Goal: Information Seeking & Learning: Learn about a topic

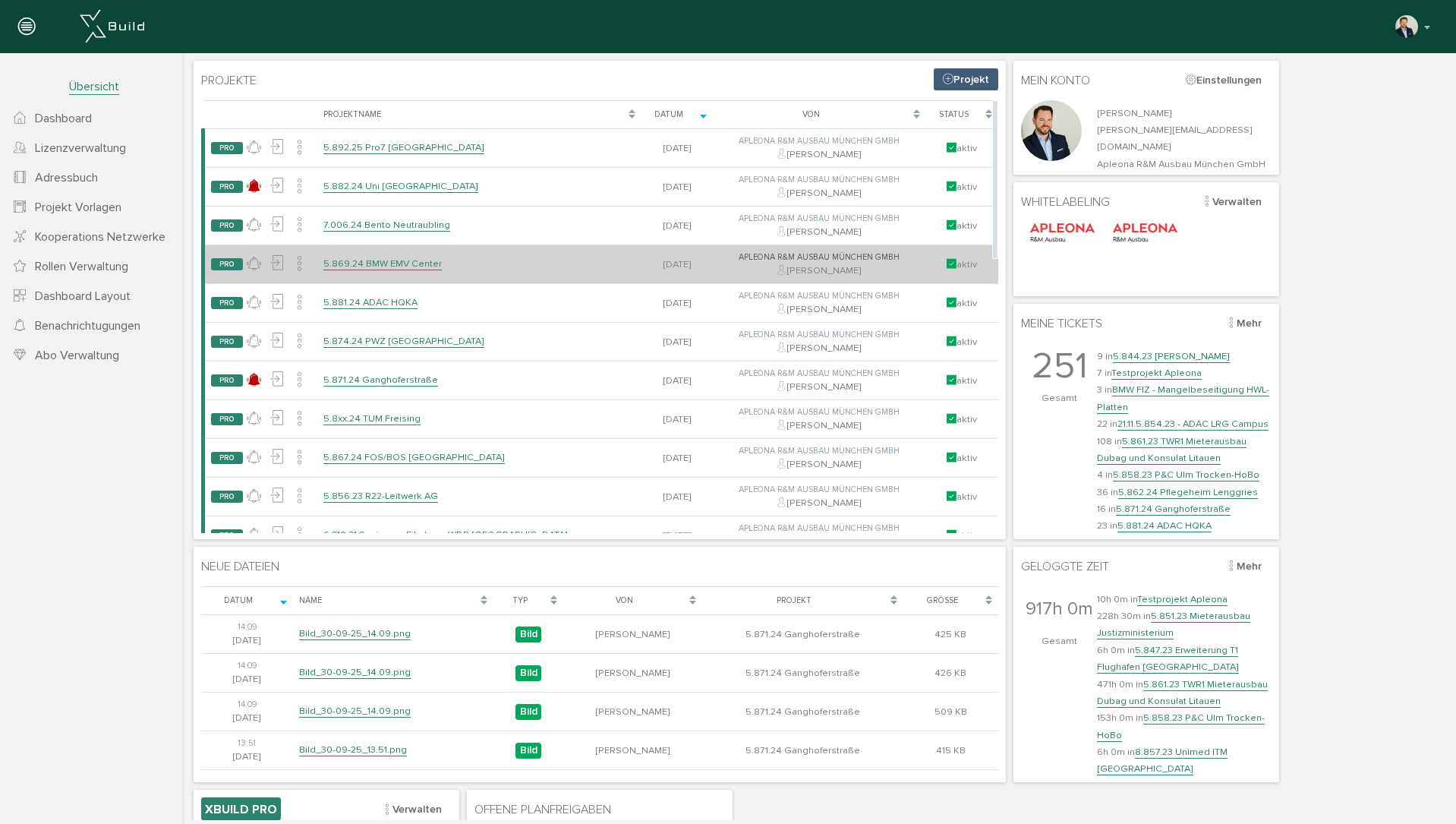
click at [380, 264] on link "5.869.24 BMW EMV Center" at bounding box center [383, 264] width 118 height 13
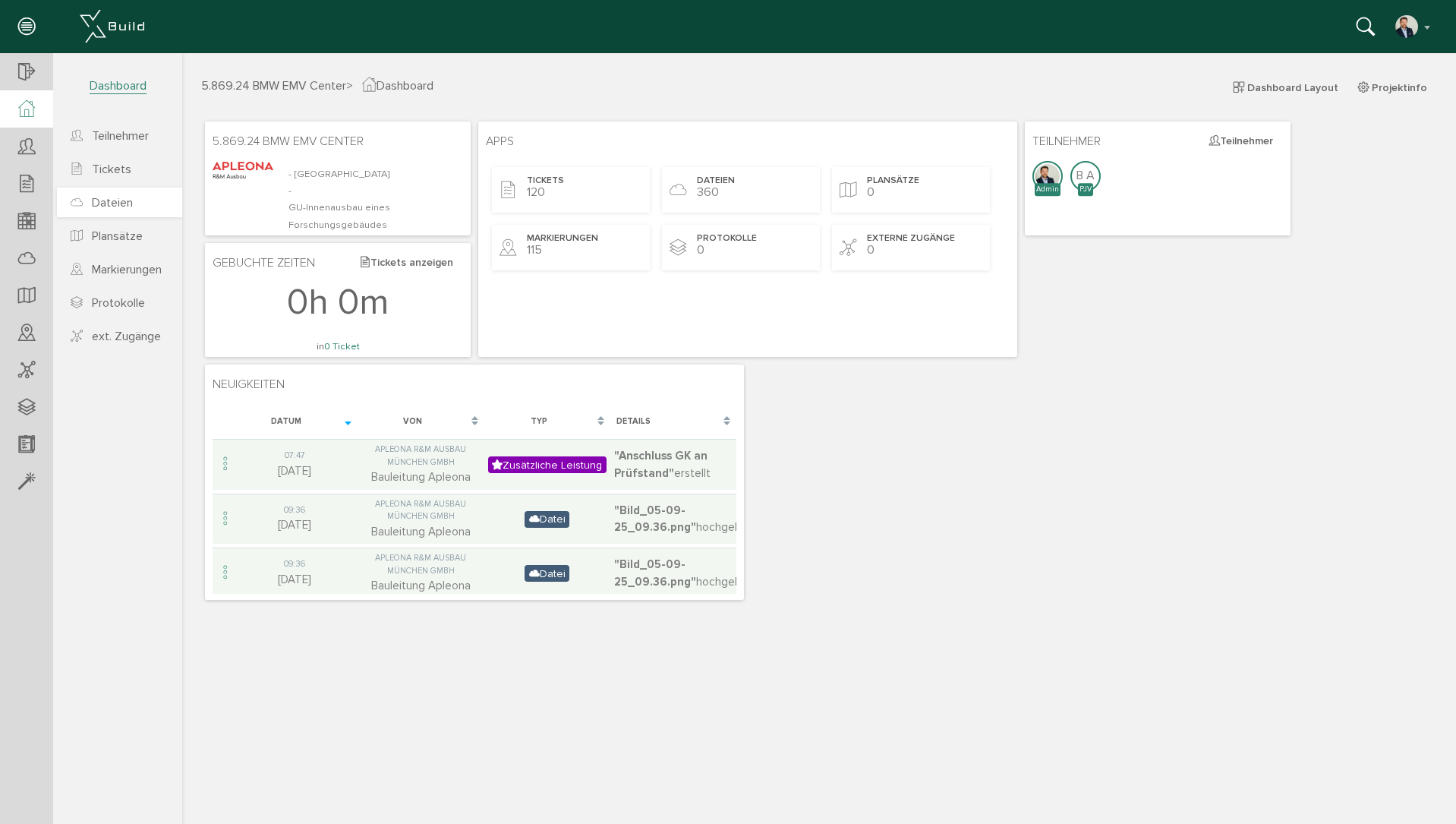
click at [113, 204] on span "Dateien" at bounding box center [112, 203] width 41 height 15
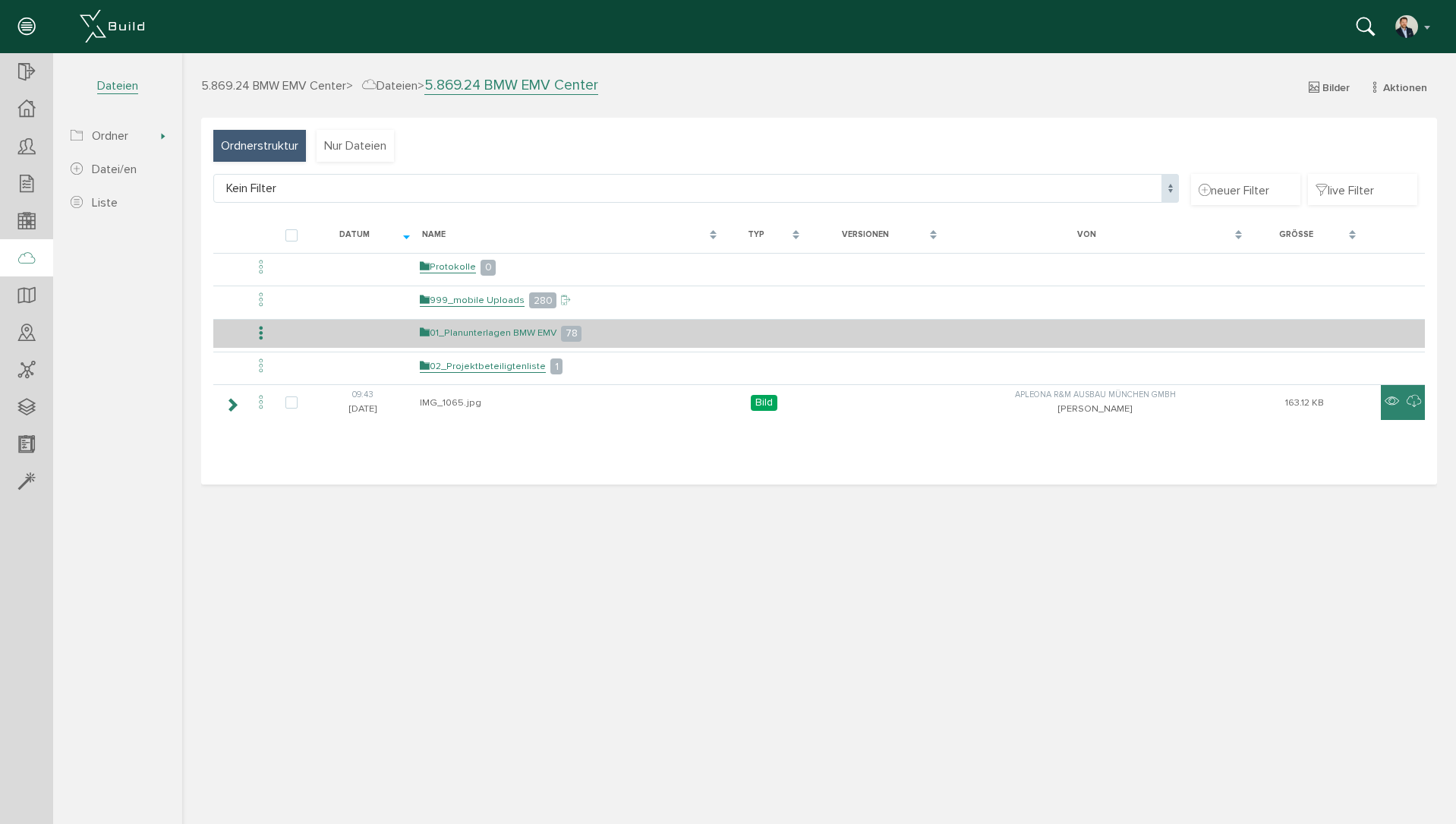
click at [502, 329] on link "01_Planunterlagen BMW EMV" at bounding box center [488, 333] width 136 height 13
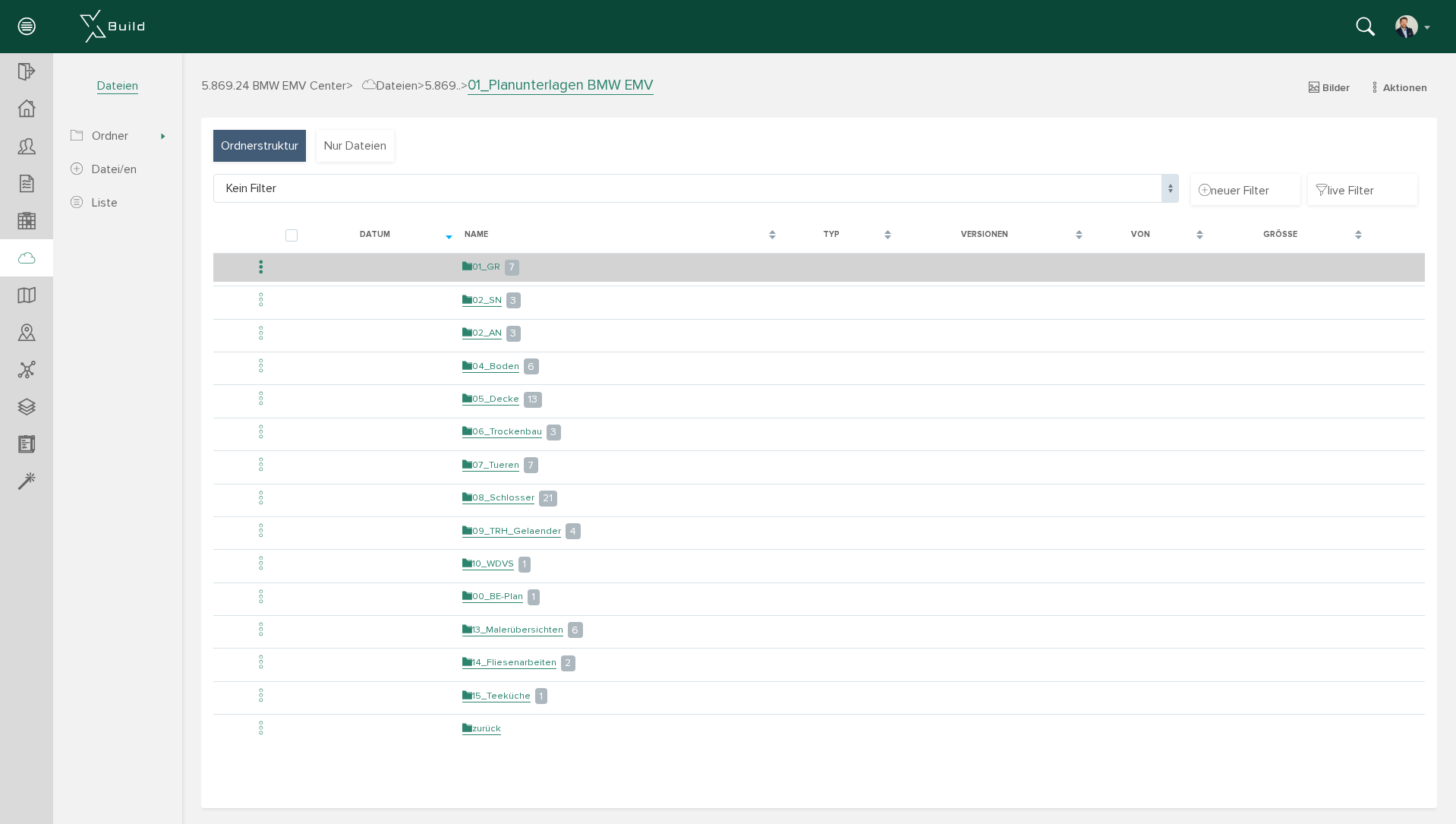
click at [494, 267] on link "01_GR" at bounding box center [481, 267] width 38 height 13
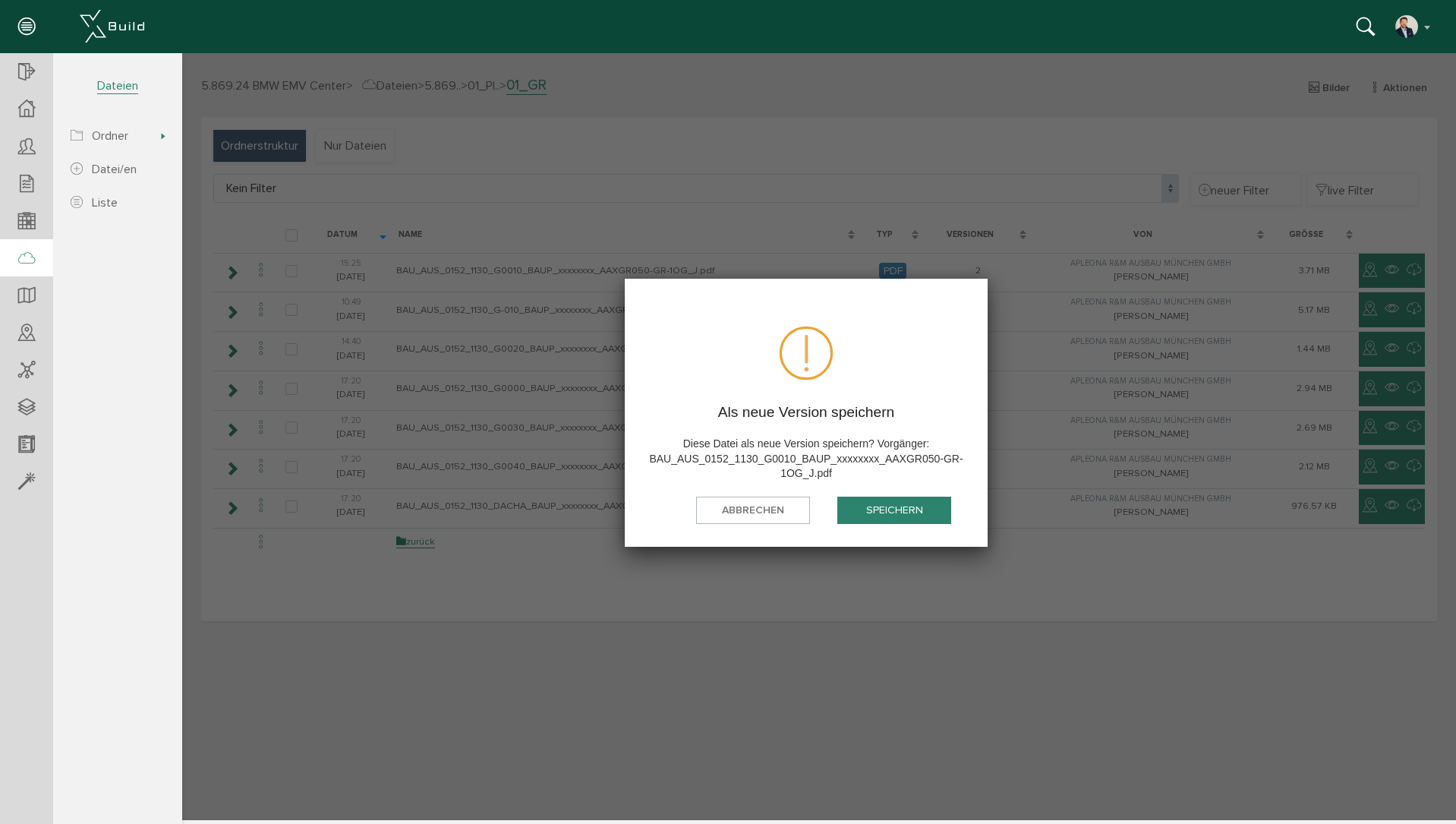
click at [905, 508] on button "speichern" at bounding box center [894, 510] width 114 height 28
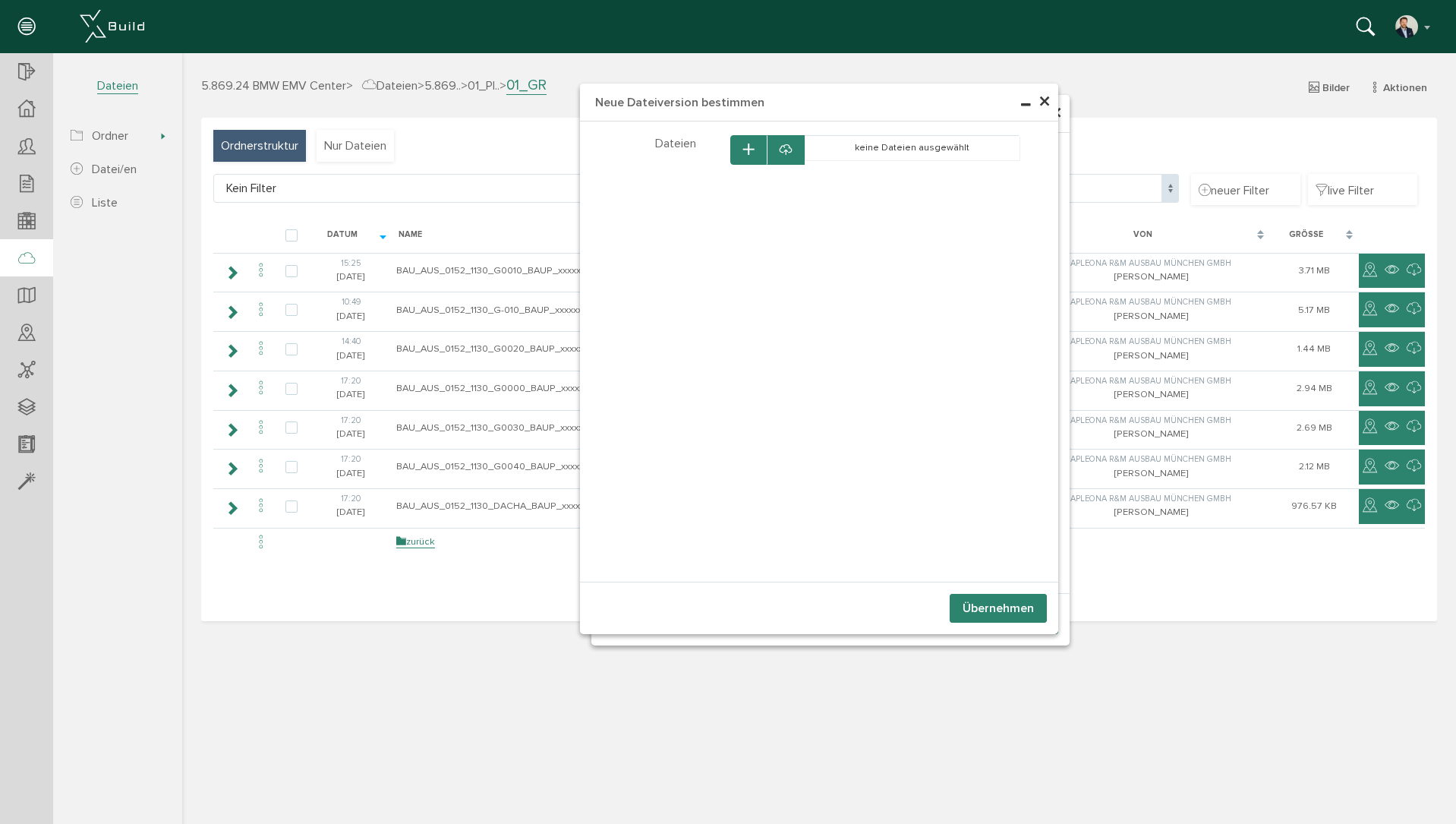
select select "D-673e0c30940048_86004102"
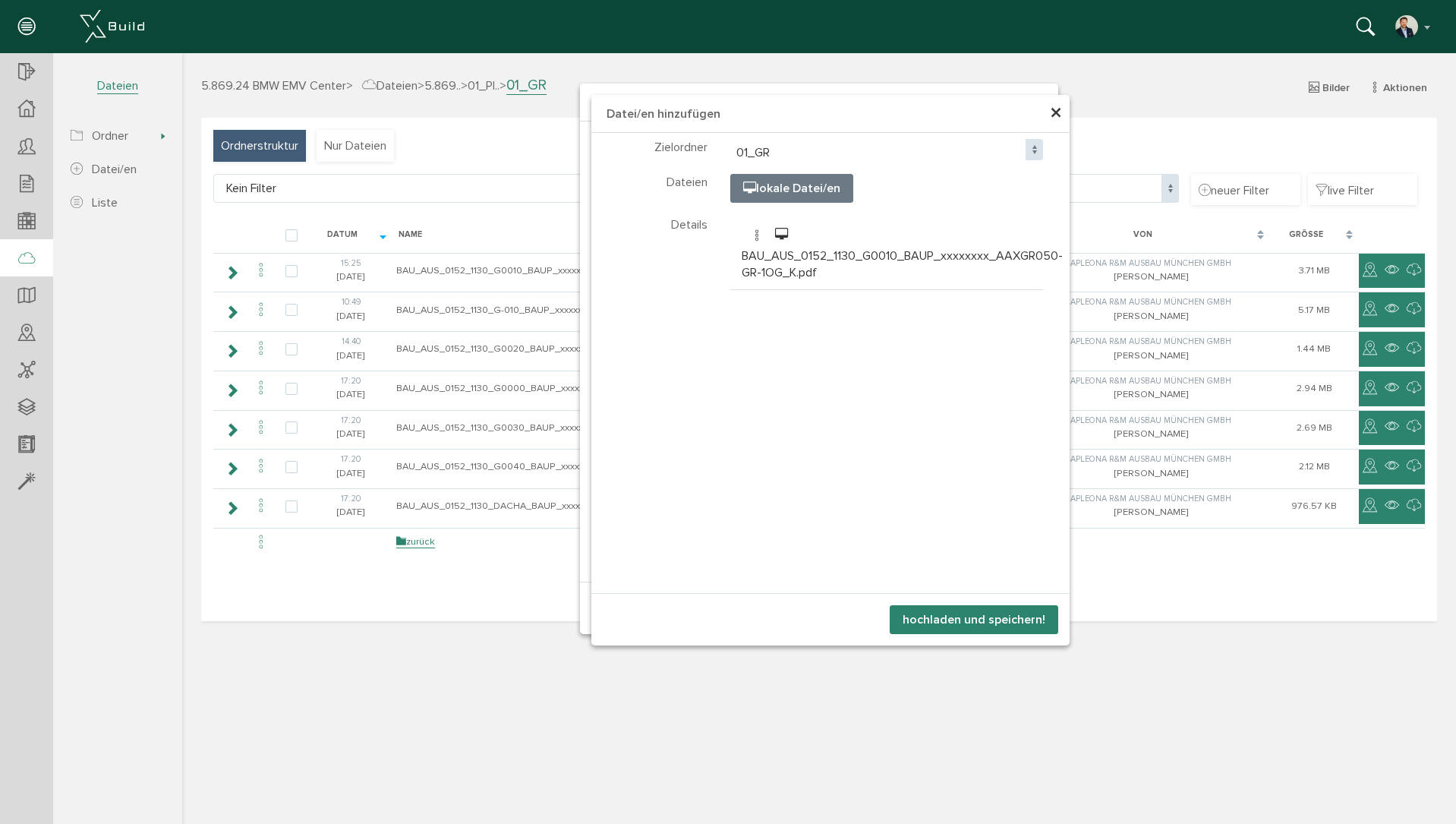
click at [1001, 627] on button "hochladen und speichern!" at bounding box center [975, 619] width 169 height 29
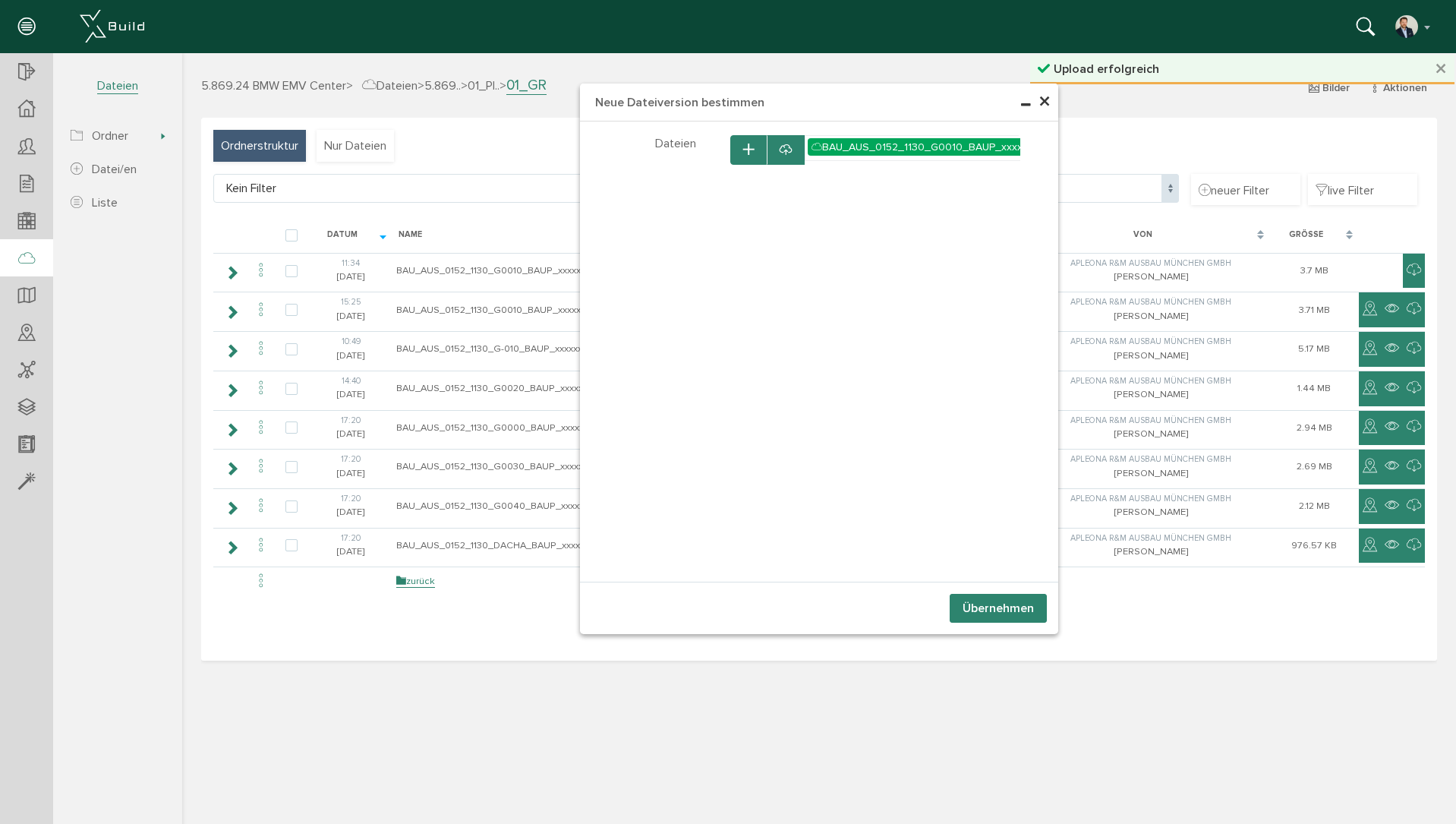
click at [992, 602] on button "Übernehmen" at bounding box center [998, 608] width 97 height 29
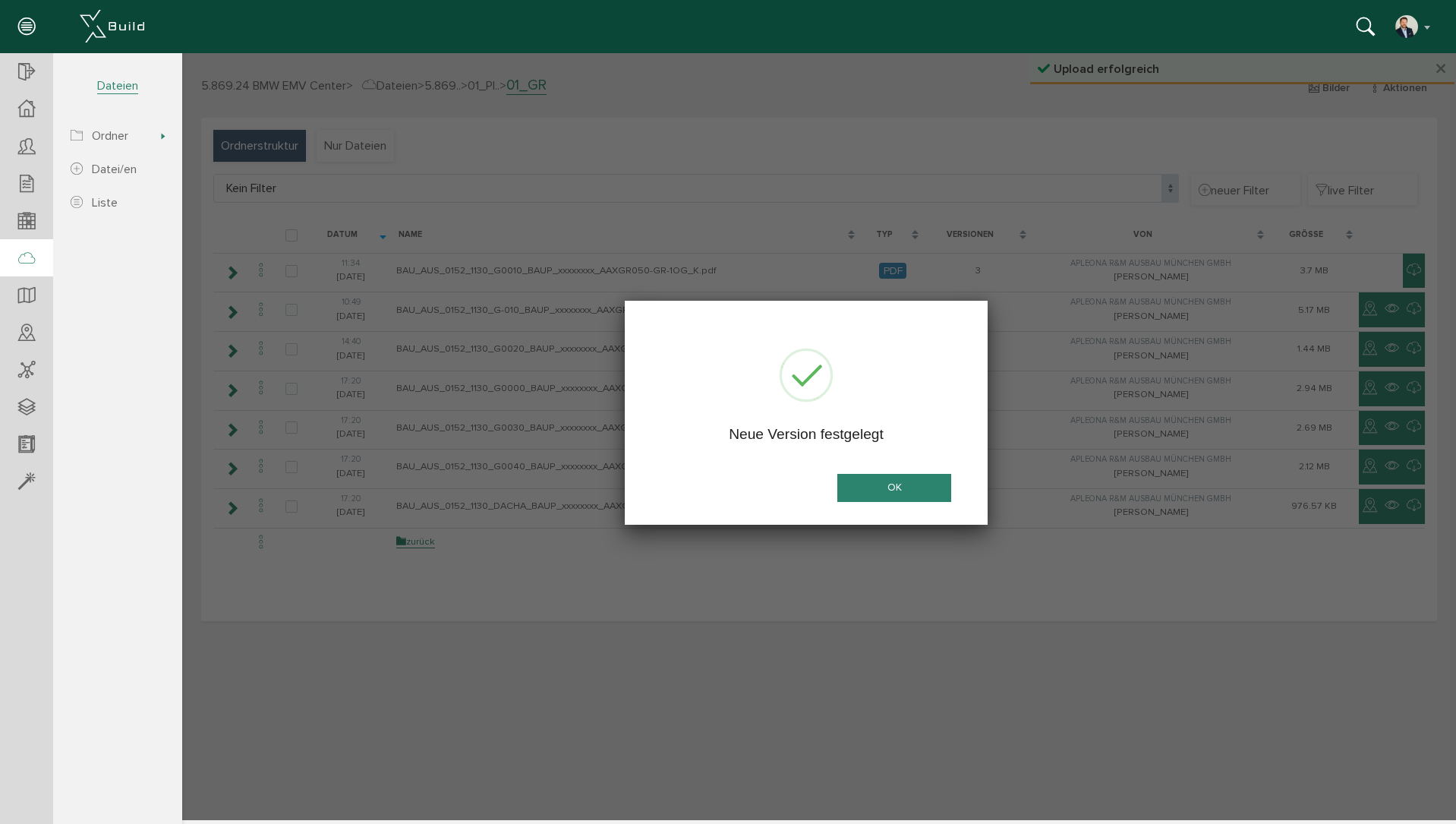
click at [909, 481] on button "OK" at bounding box center [894, 488] width 114 height 28
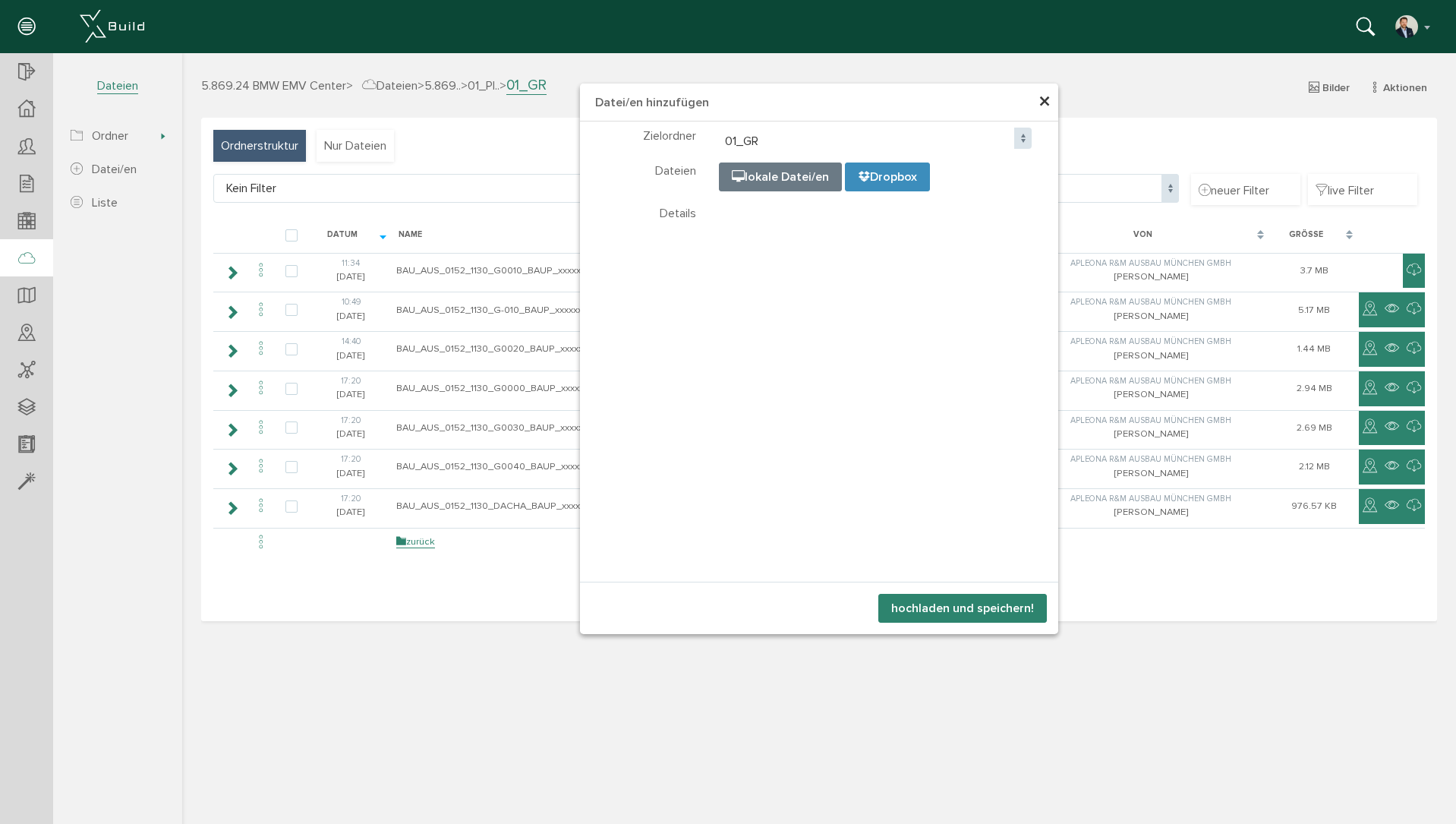
select select "D-673e0c30940048_86004102"
click at [983, 601] on button "hochladen und speichern!" at bounding box center [963, 608] width 169 height 29
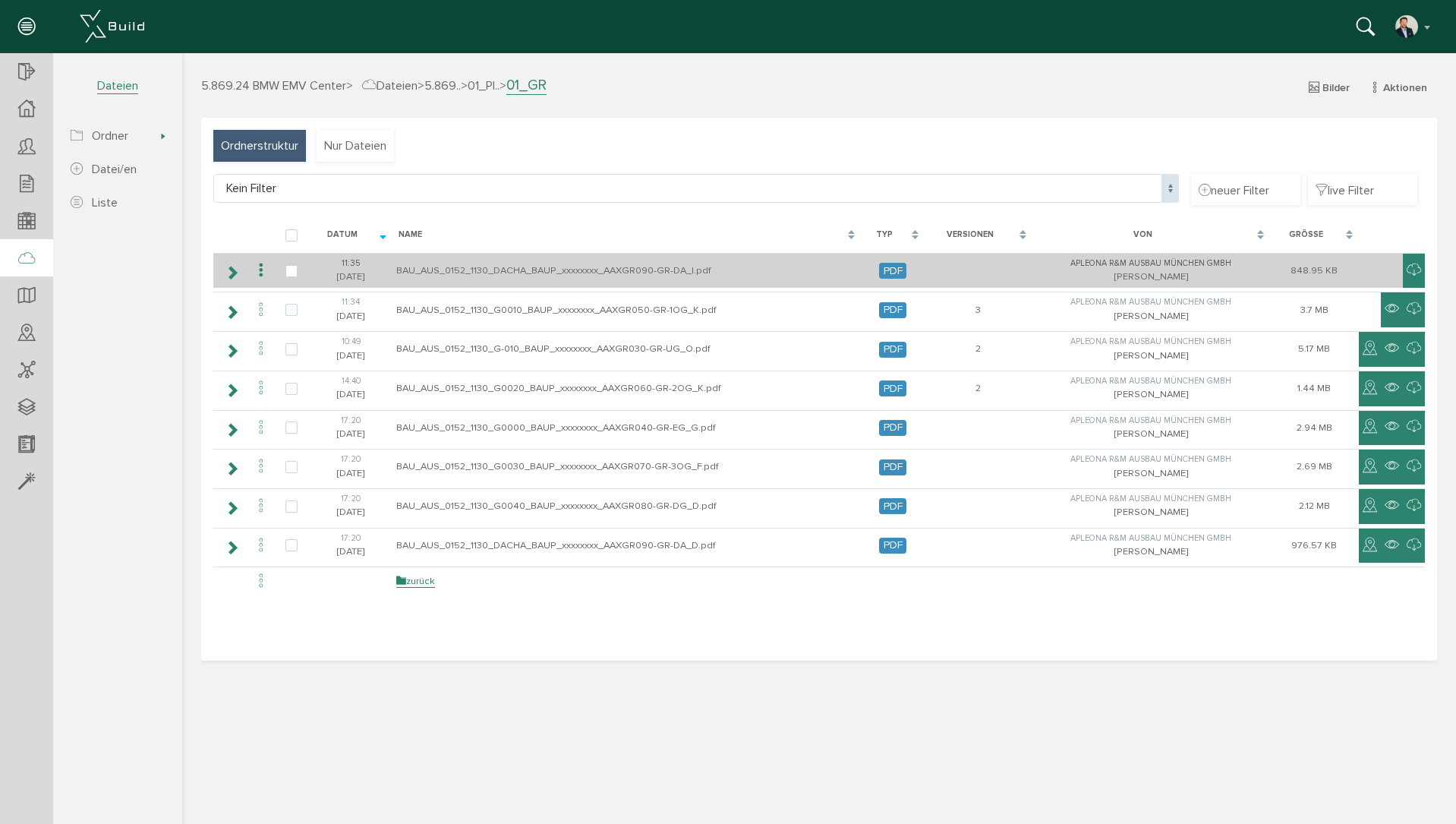
click at [263, 272] on icon at bounding box center [261, 271] width 18 height 21
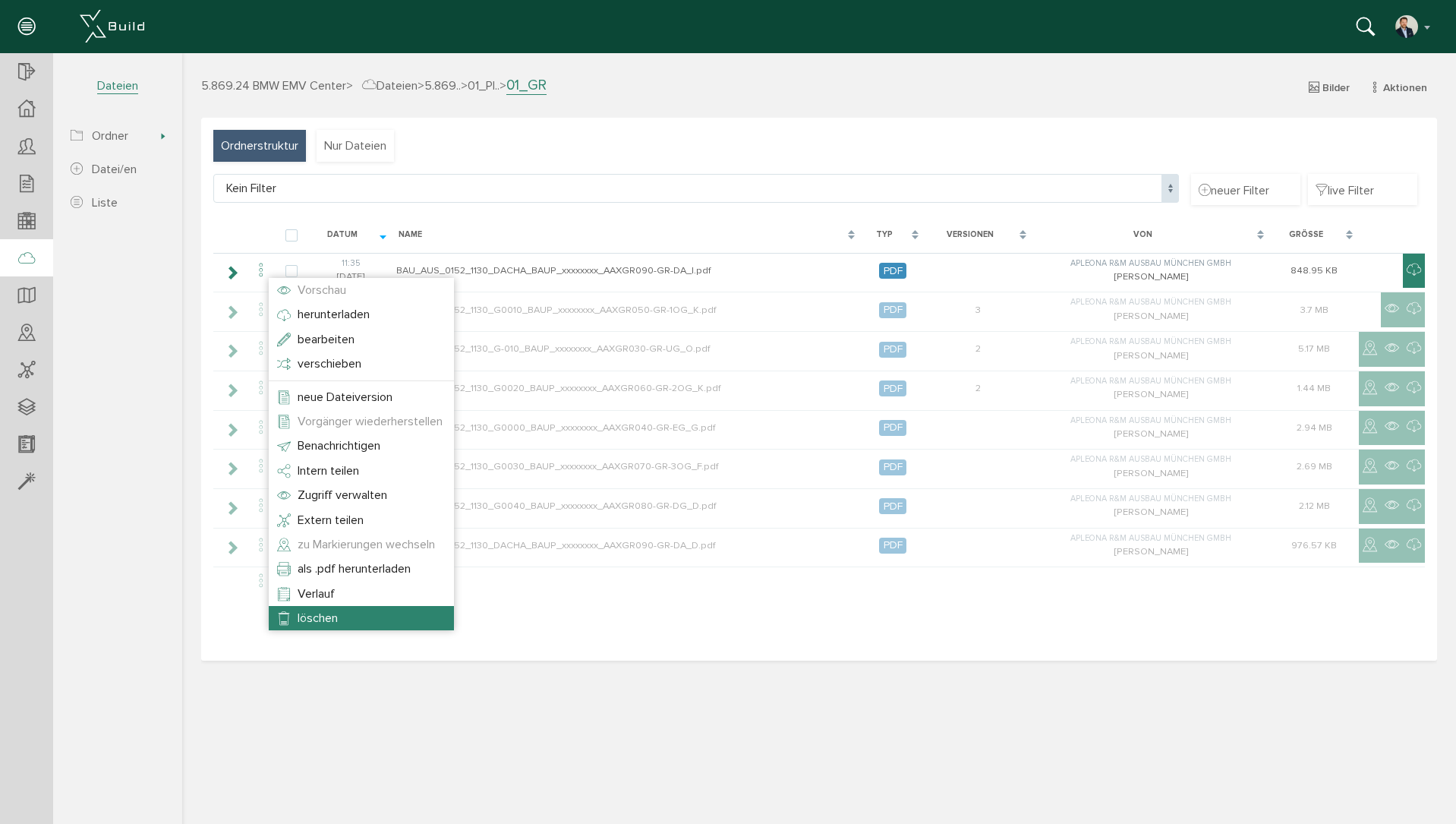
click at [355, 612] on li "löschen" at bounding box center [362, 618] width 186 height 25
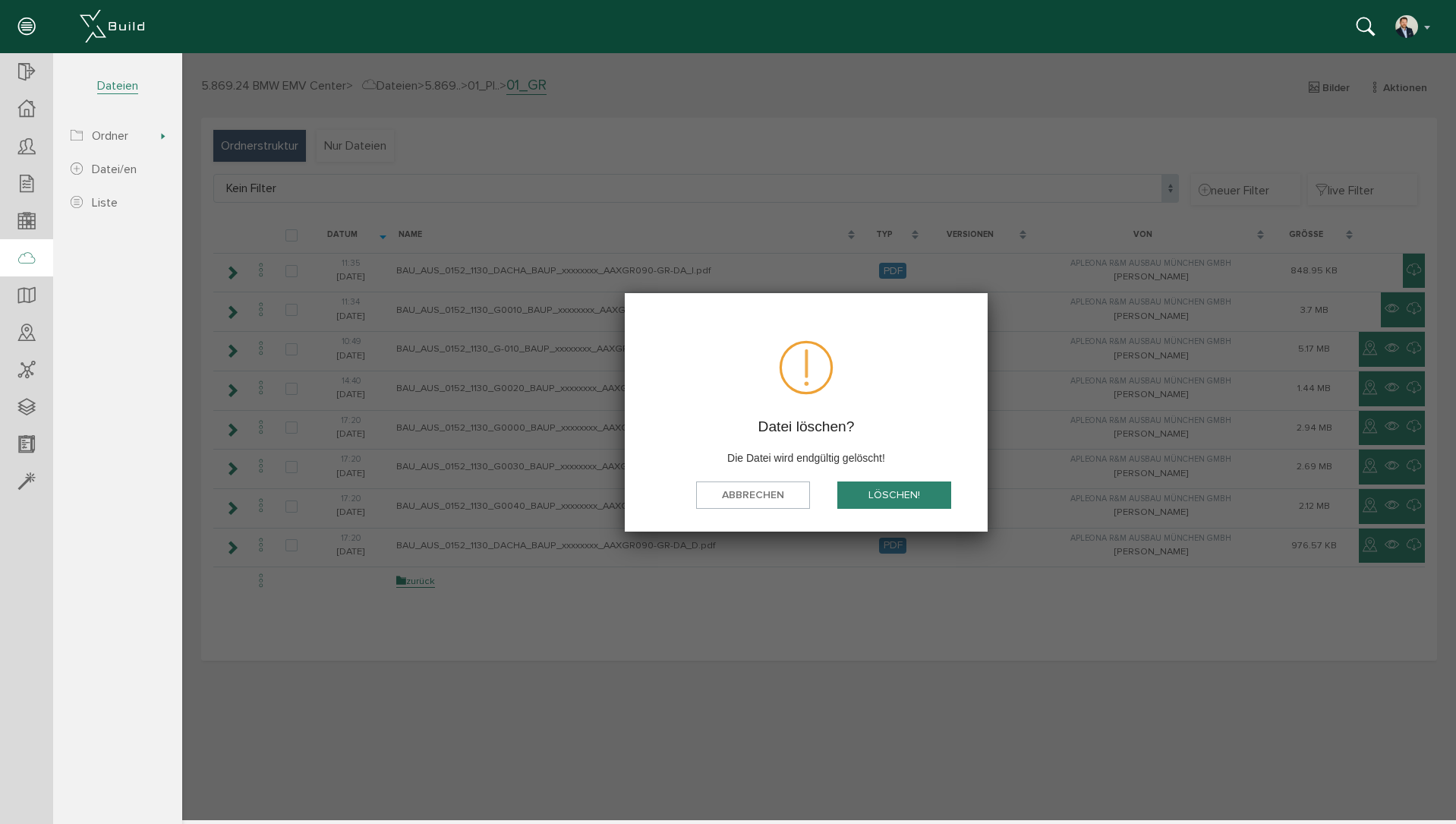
click at [932, 483] on button "löschen!" at bounding box center [894, 495] width 114 height 28
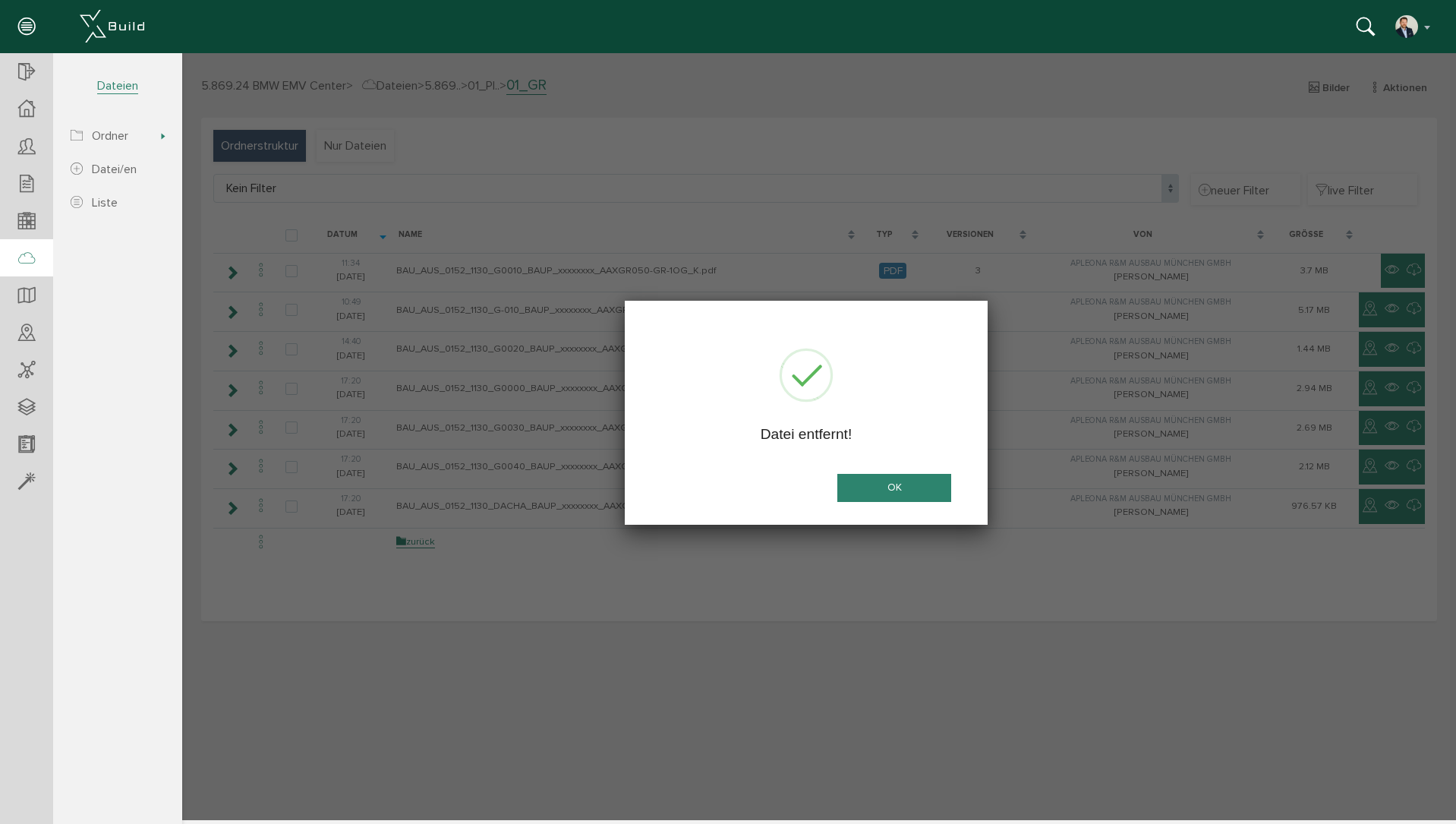
click at [892, 491] on button "OK" at bounding box center [894, 488] width 114 height 28
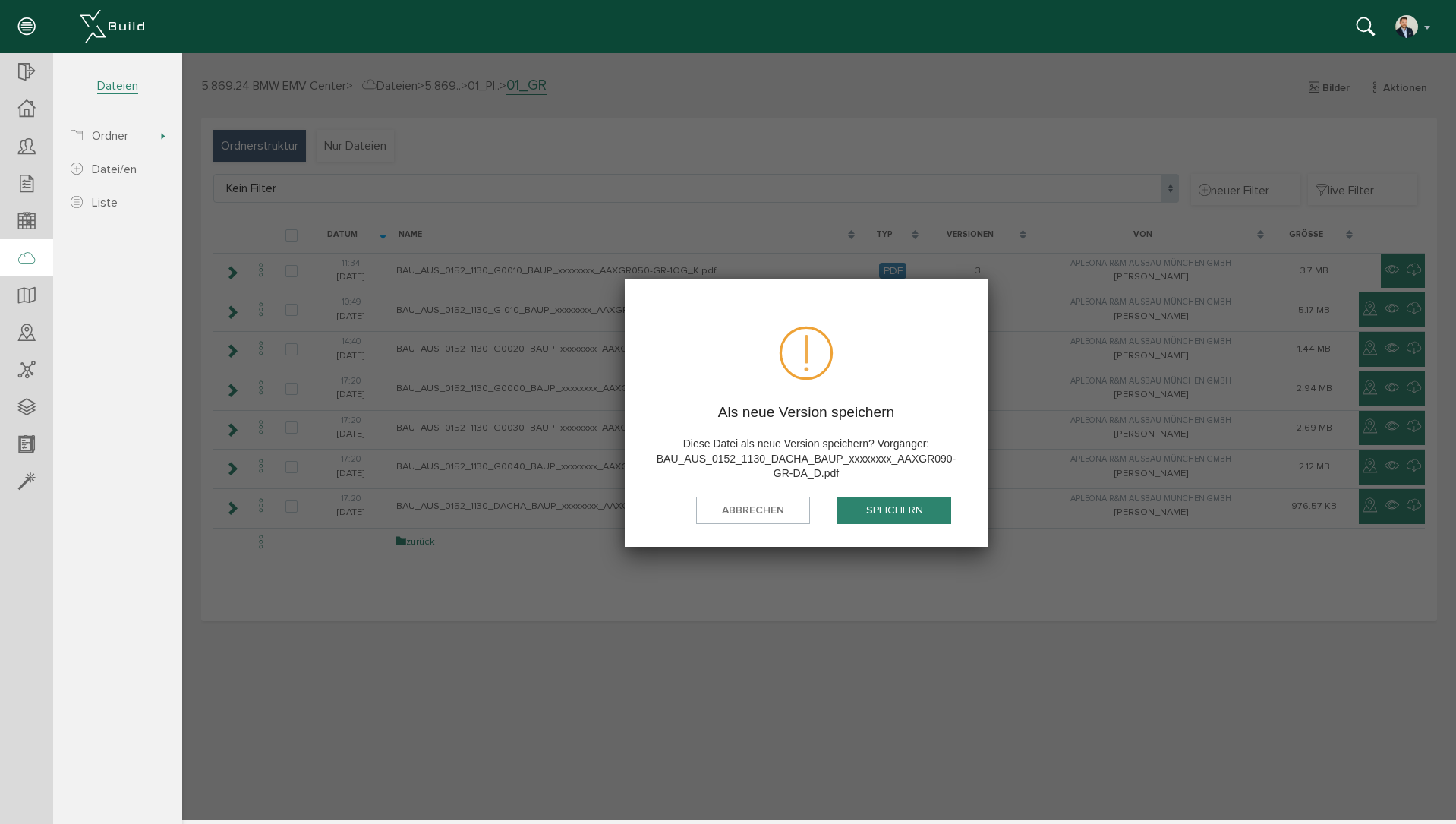
click at [874, 511] on button "speichern" at bounding box center [894, 510] width 114 height 28
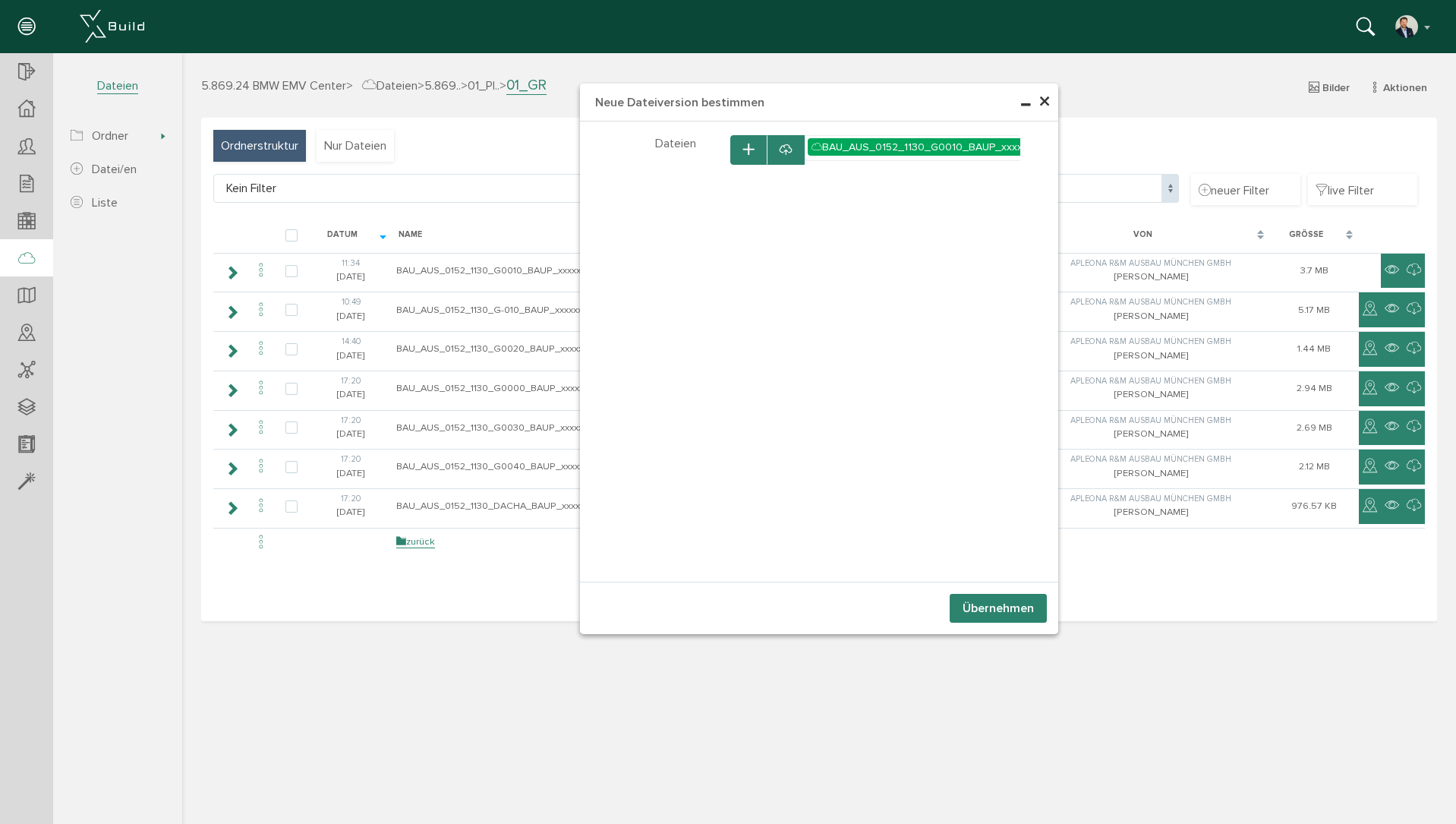
select select "D-673e0c30940048_86004102"
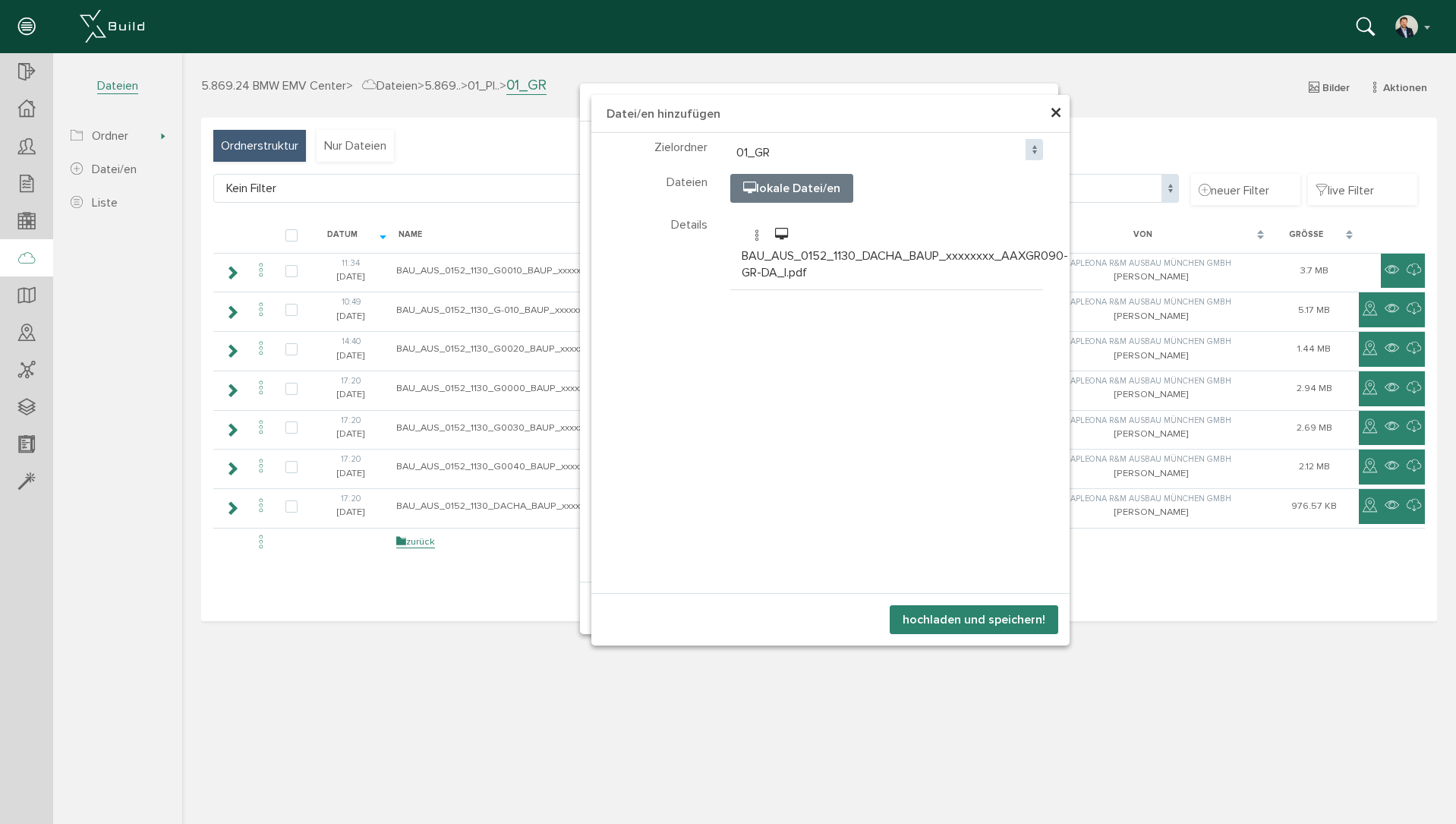
click at [978, 628] on button "hochladen und speichern!" at bounding box center [975, 619] width 169 height 29
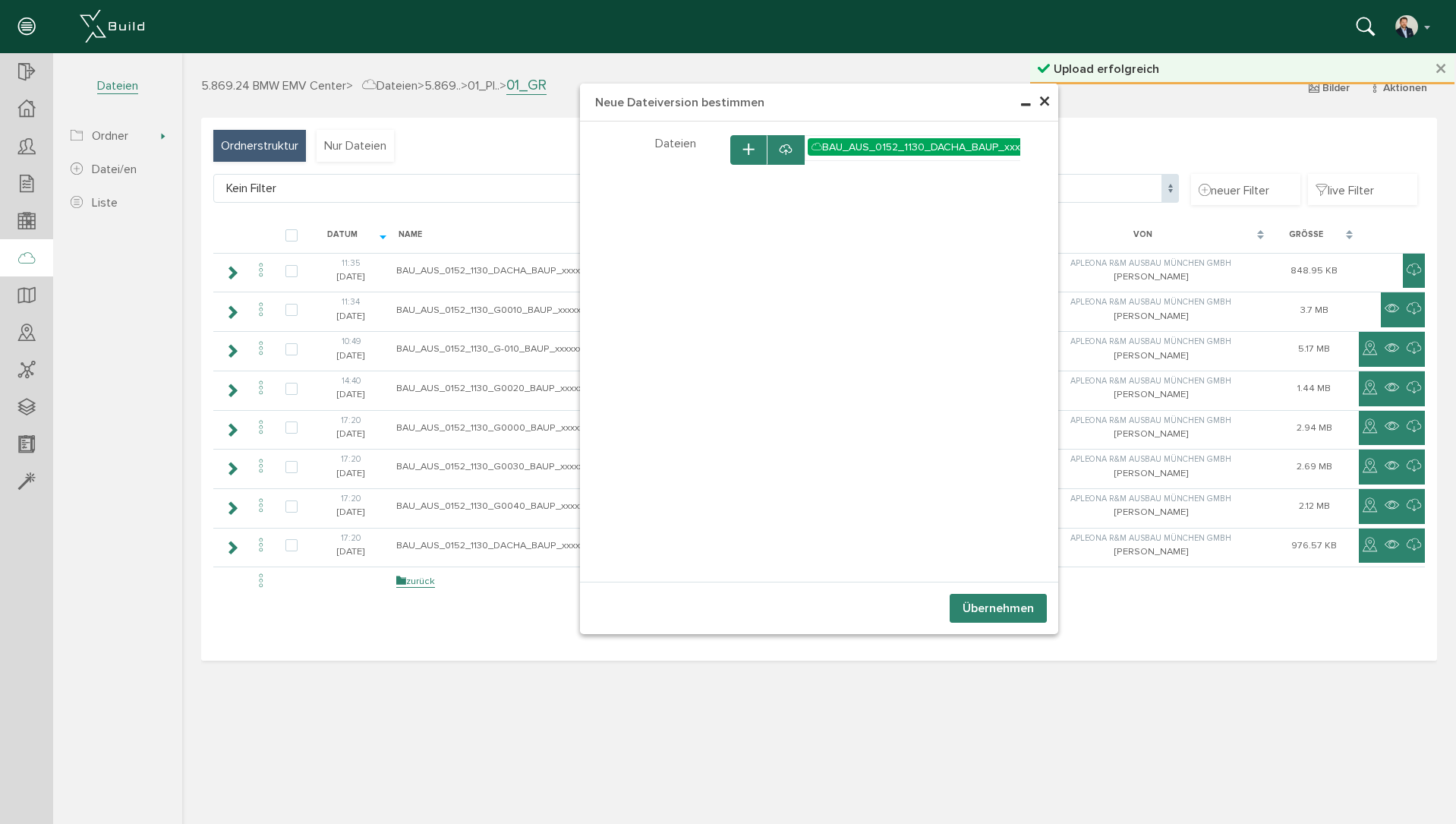
click at [998, 604] on button "Übernehmen" at bounding box center [998, 608] width 97 height 29
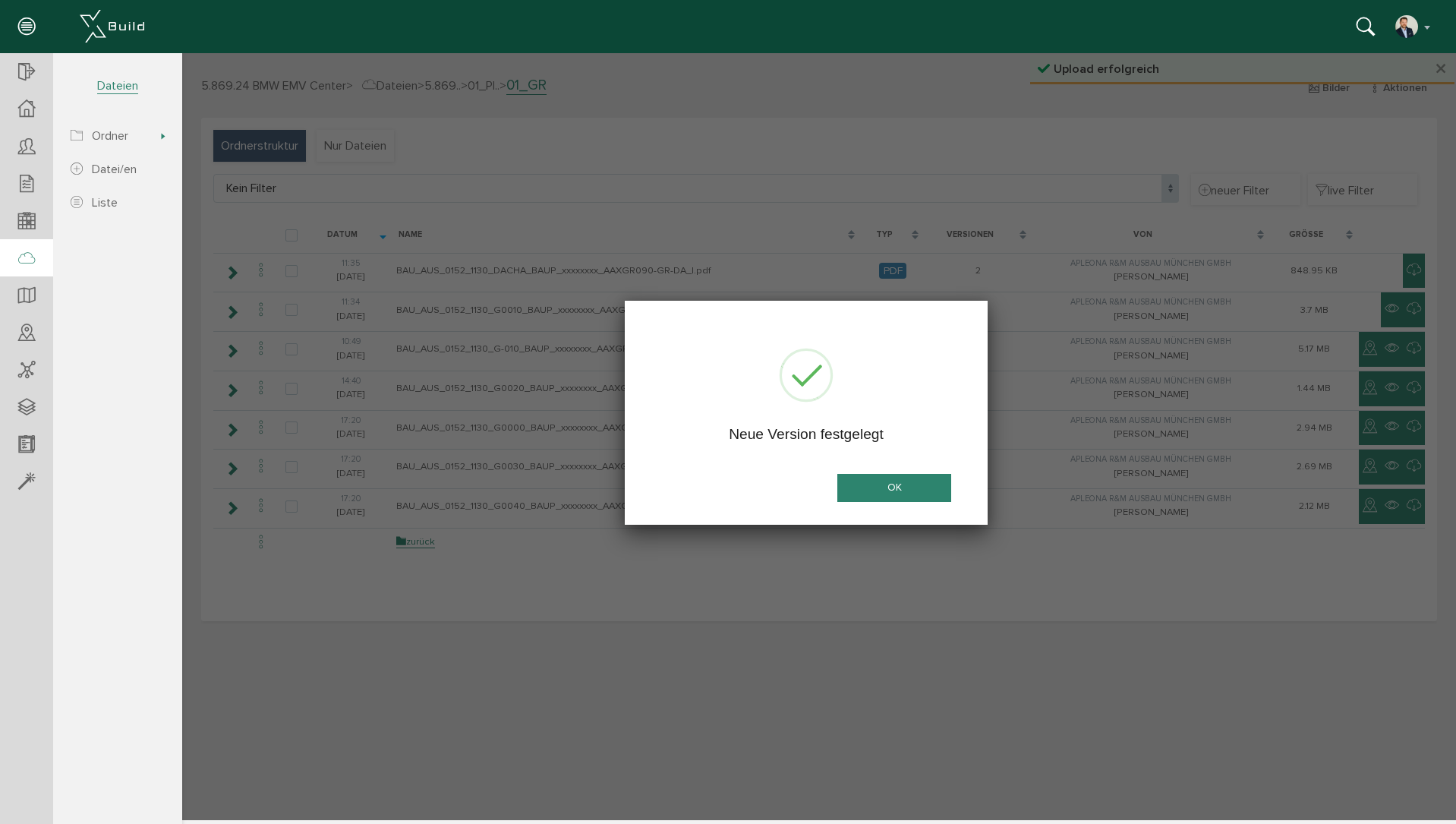
click at [890, 479] on button "OK" at bounding box center [894, 488] width 114 height 28
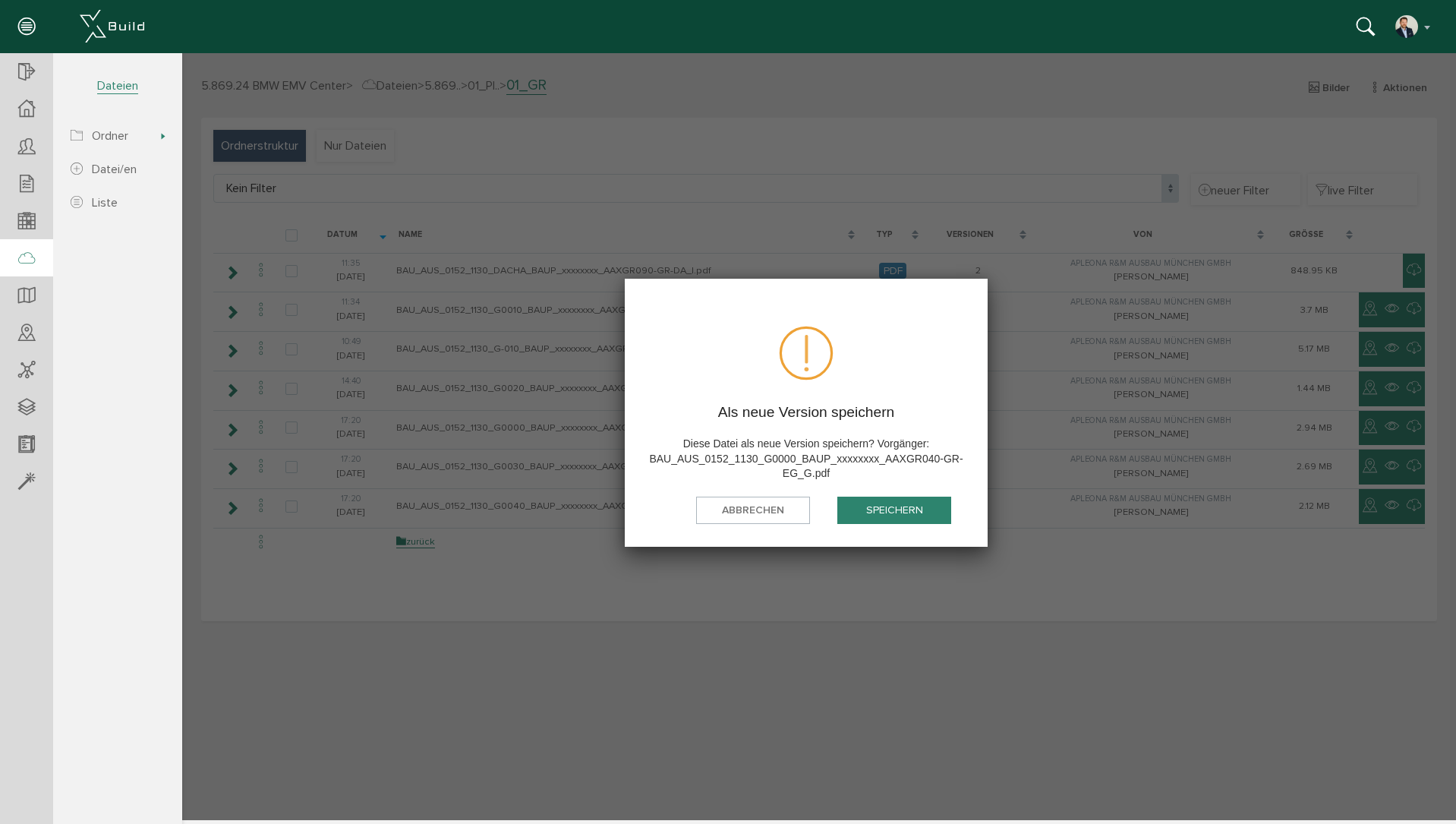
click at [888, 512] on button "speichern" at bounding box center [894, 510] width 114 height 28
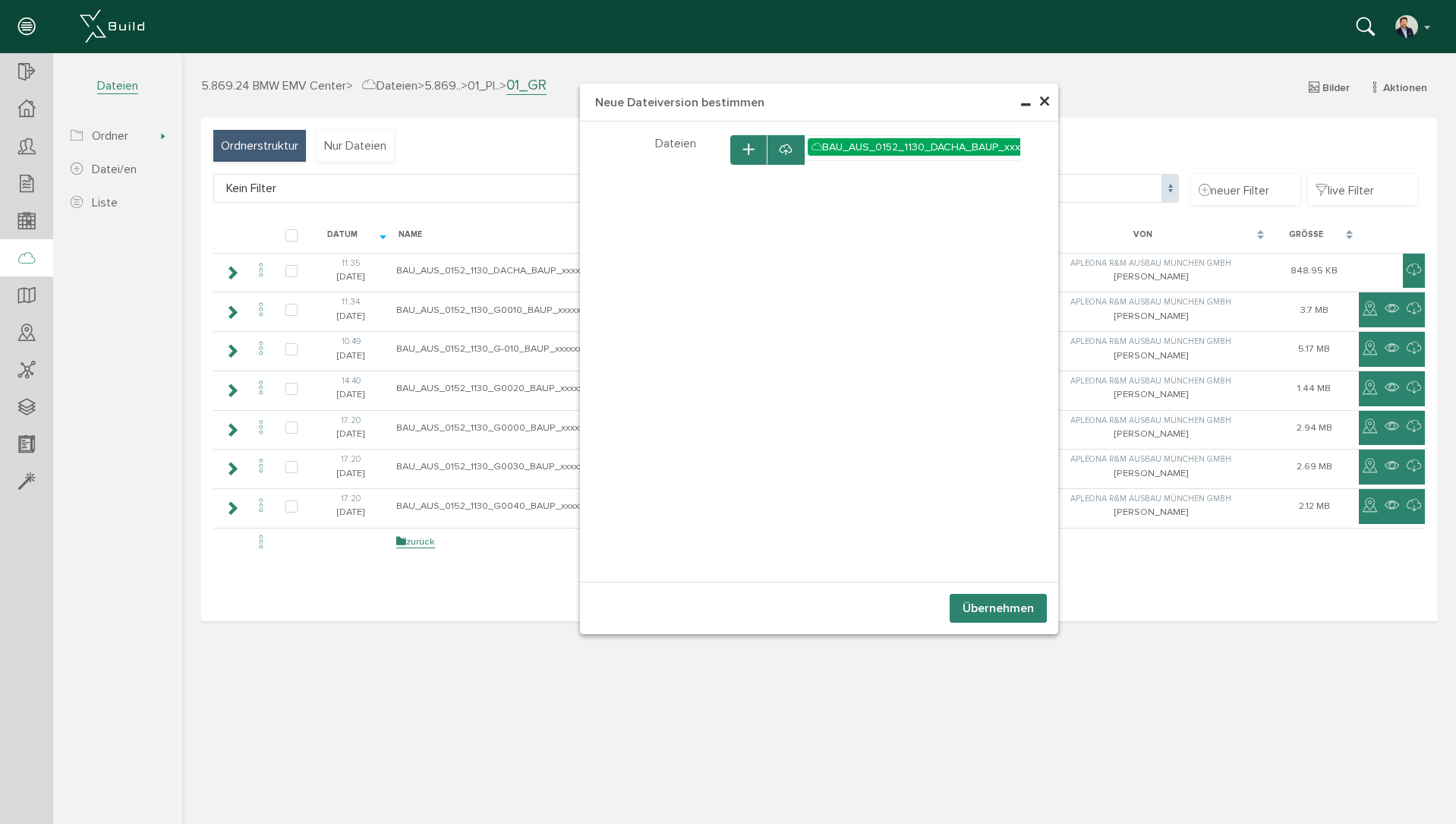
select select "D-673e0c30940048_86004102"
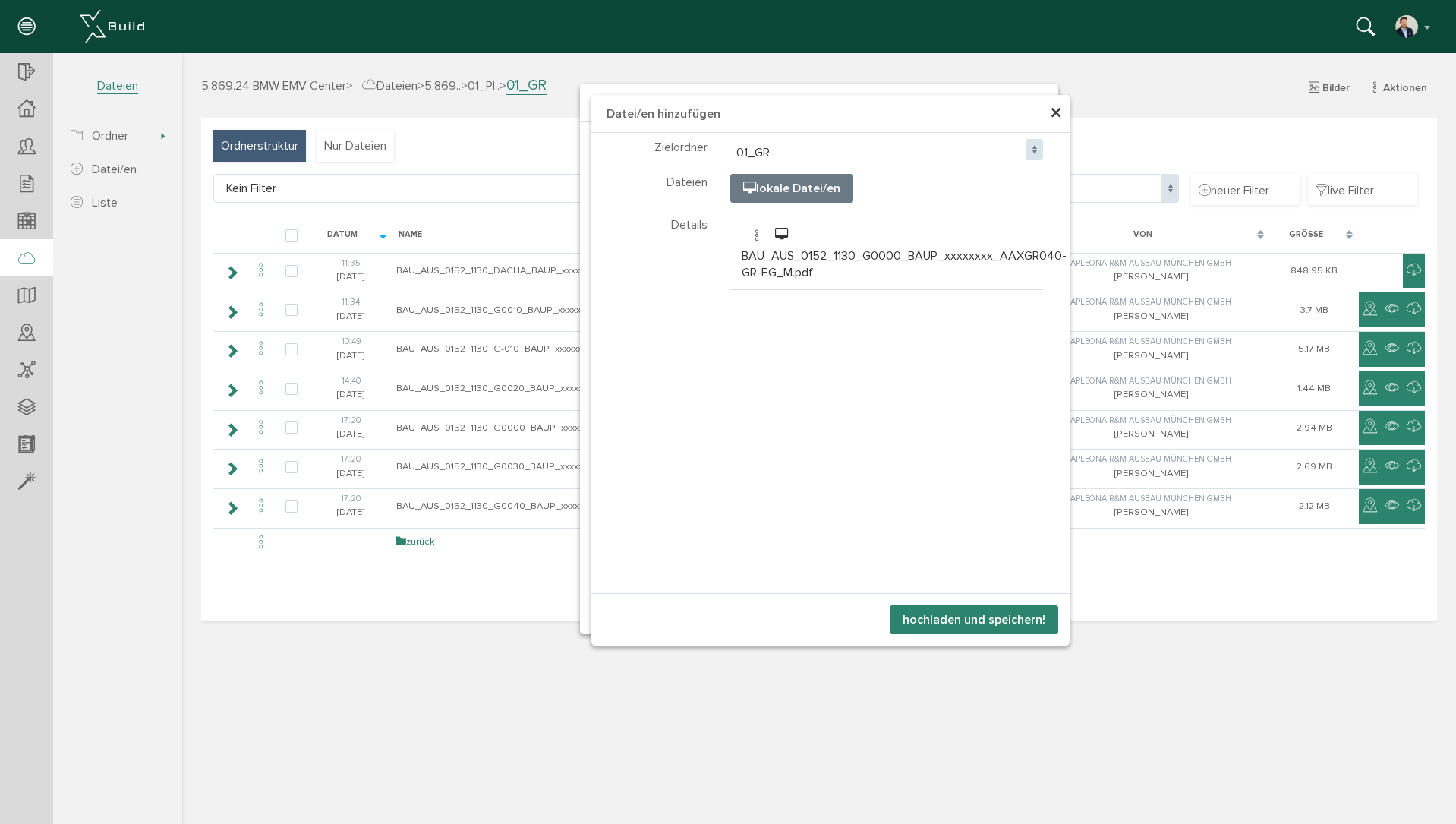
click at [1003, 618] on button "hochladen und speichern!" at bounding box center [975, 619] width 169 height 29
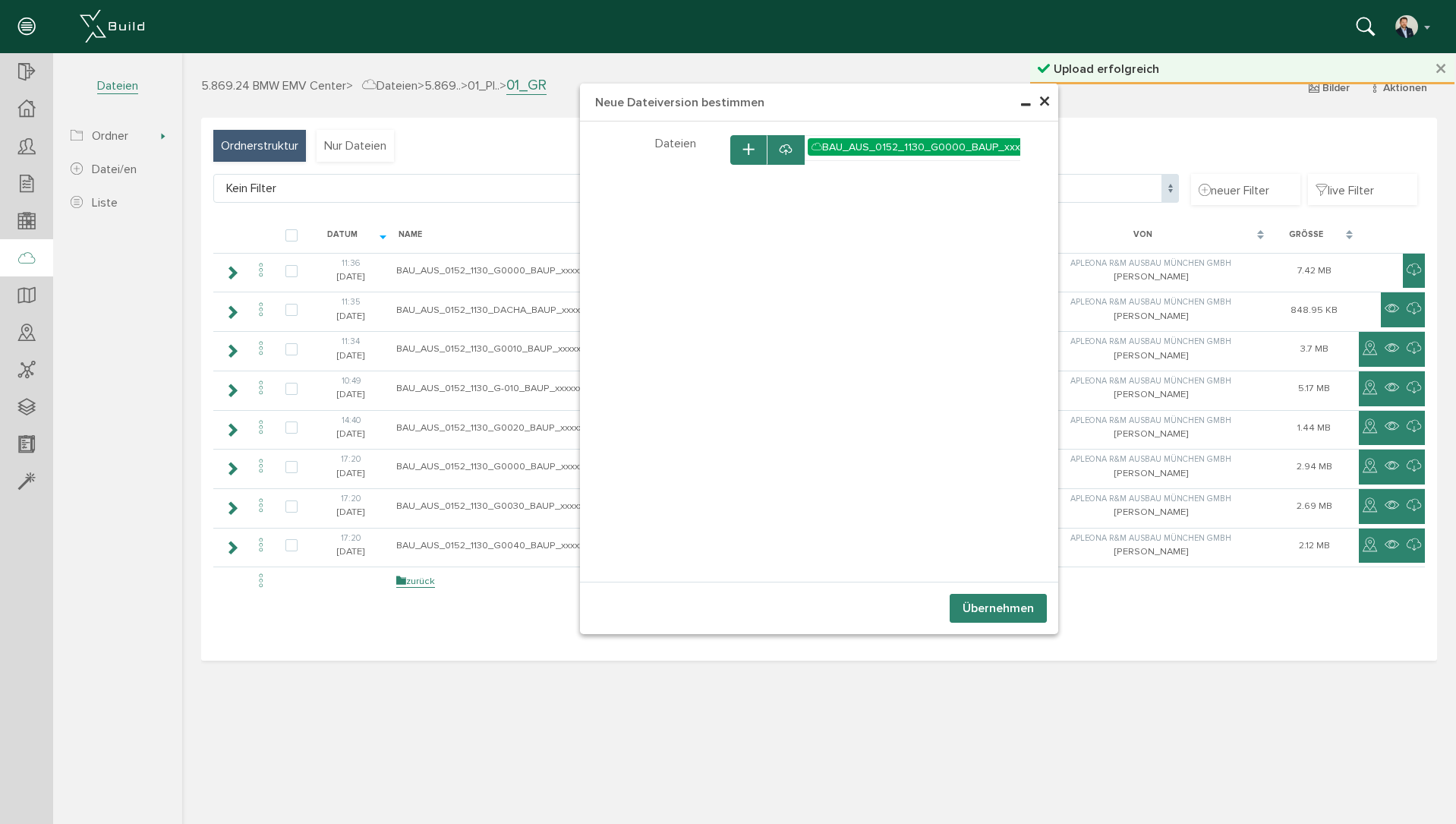
click at [1016, 613] on button "Übernehmen" at bounding box center [998, 608] width 97 height 29
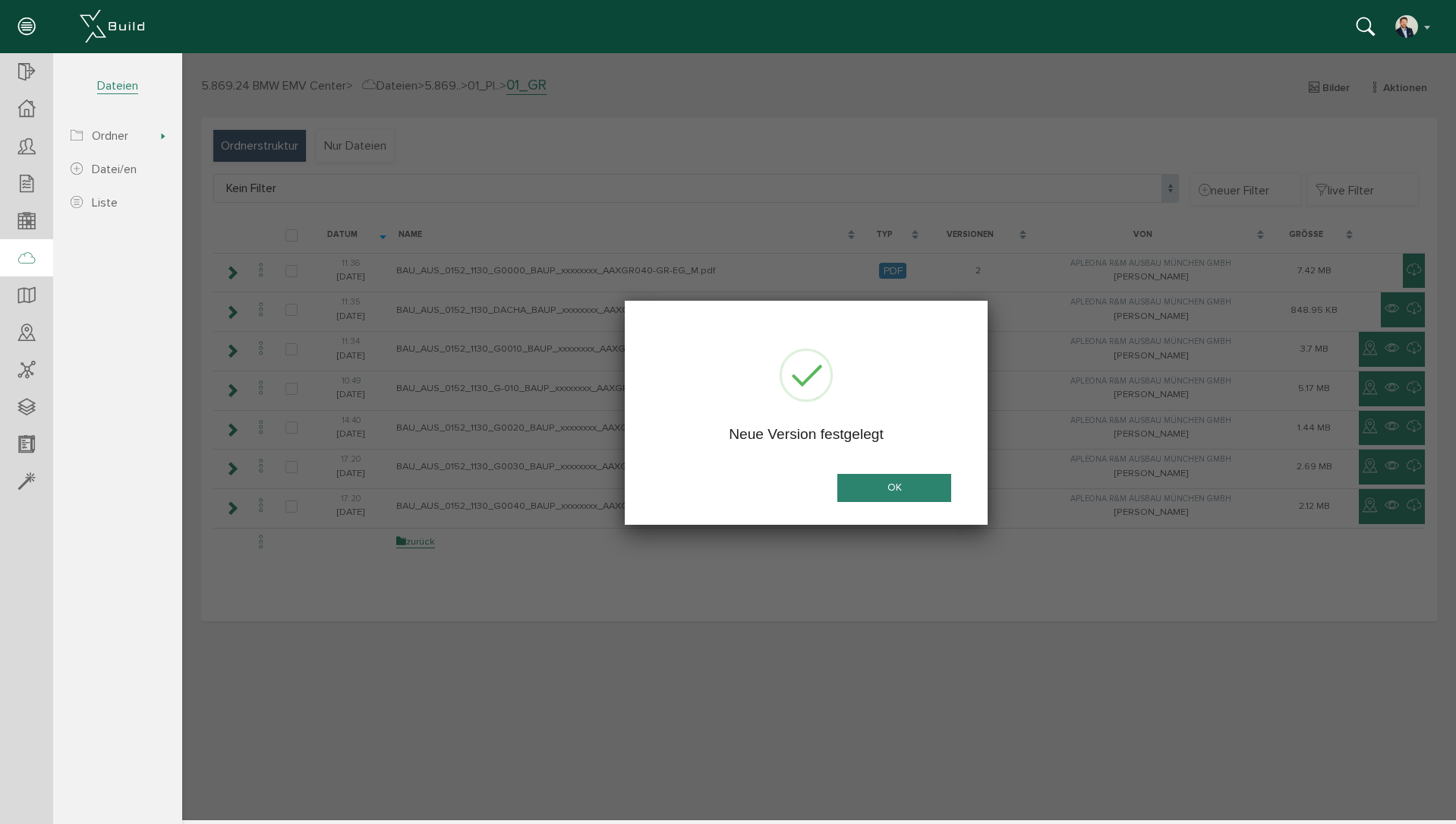
click at [902, 490] on button "OK" at bounding box center [894, 488] width 114 height 28
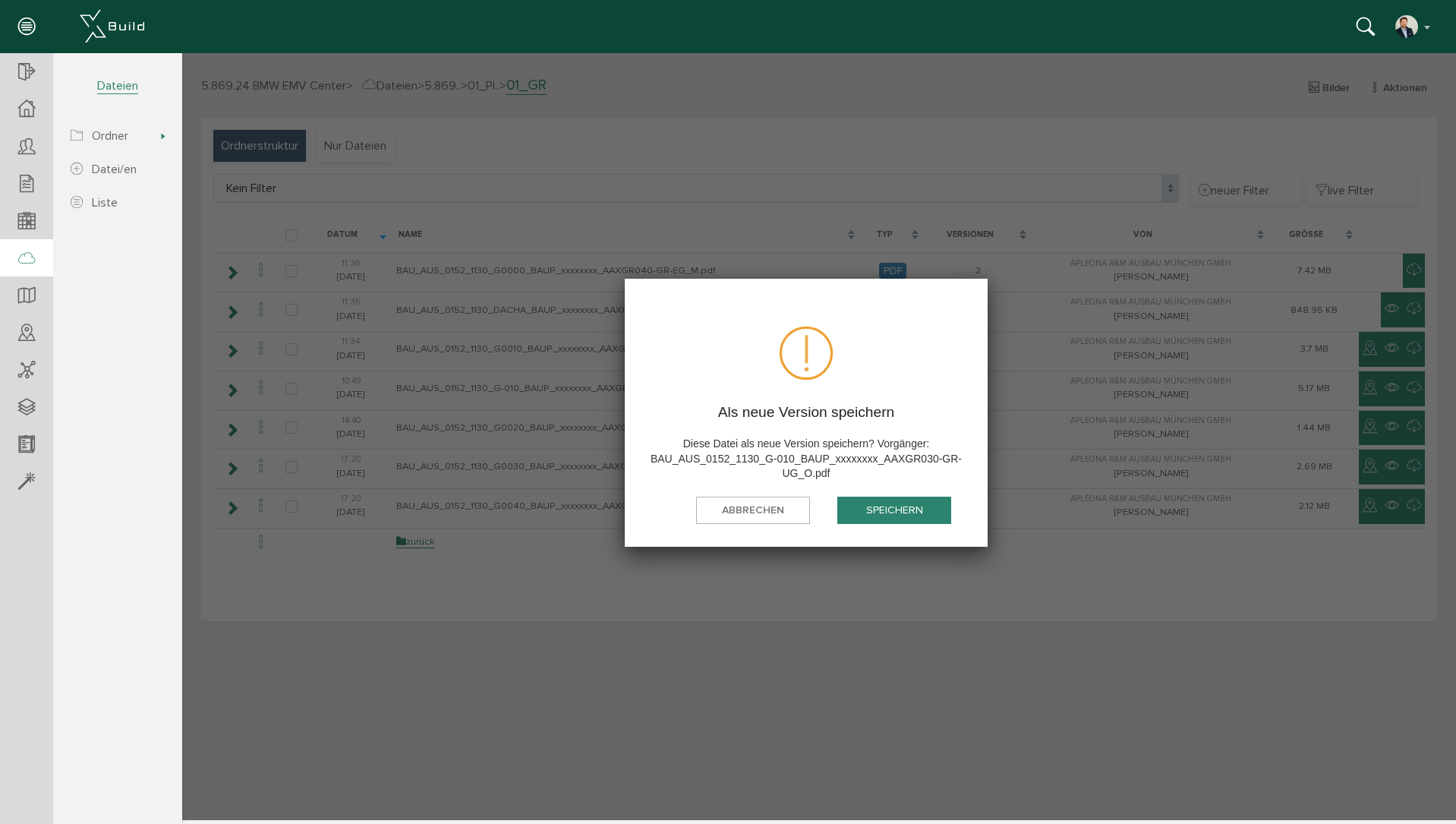
click at [922, 510] on button "speichern" at bounding box center [894, 510] width 114 height 28
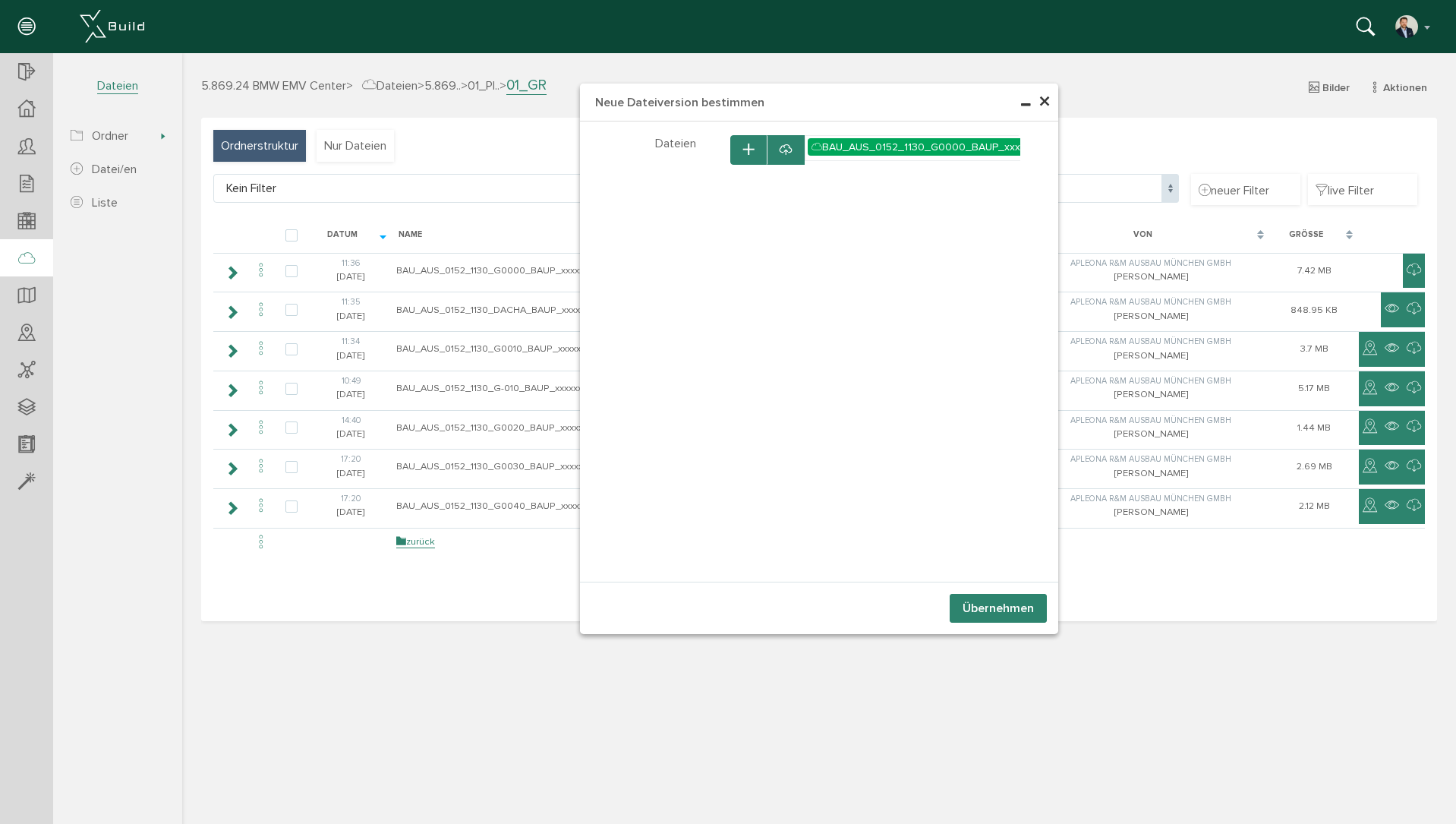
select select "D-673e0c30940048_86004102"
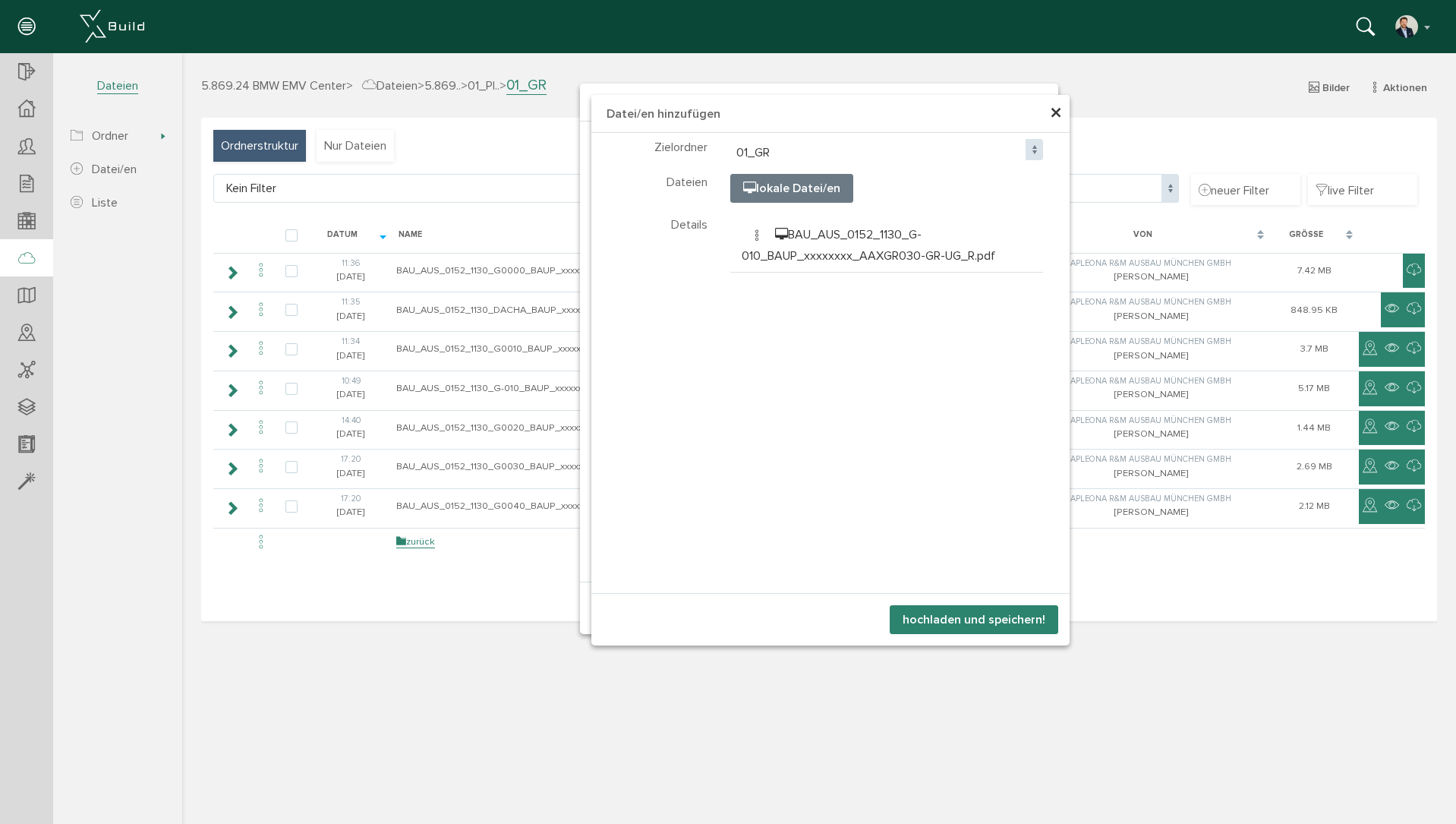
click at [993, 616] on button "hochladen und speichern!" at bounding box center [975, 619] width 169 height 29
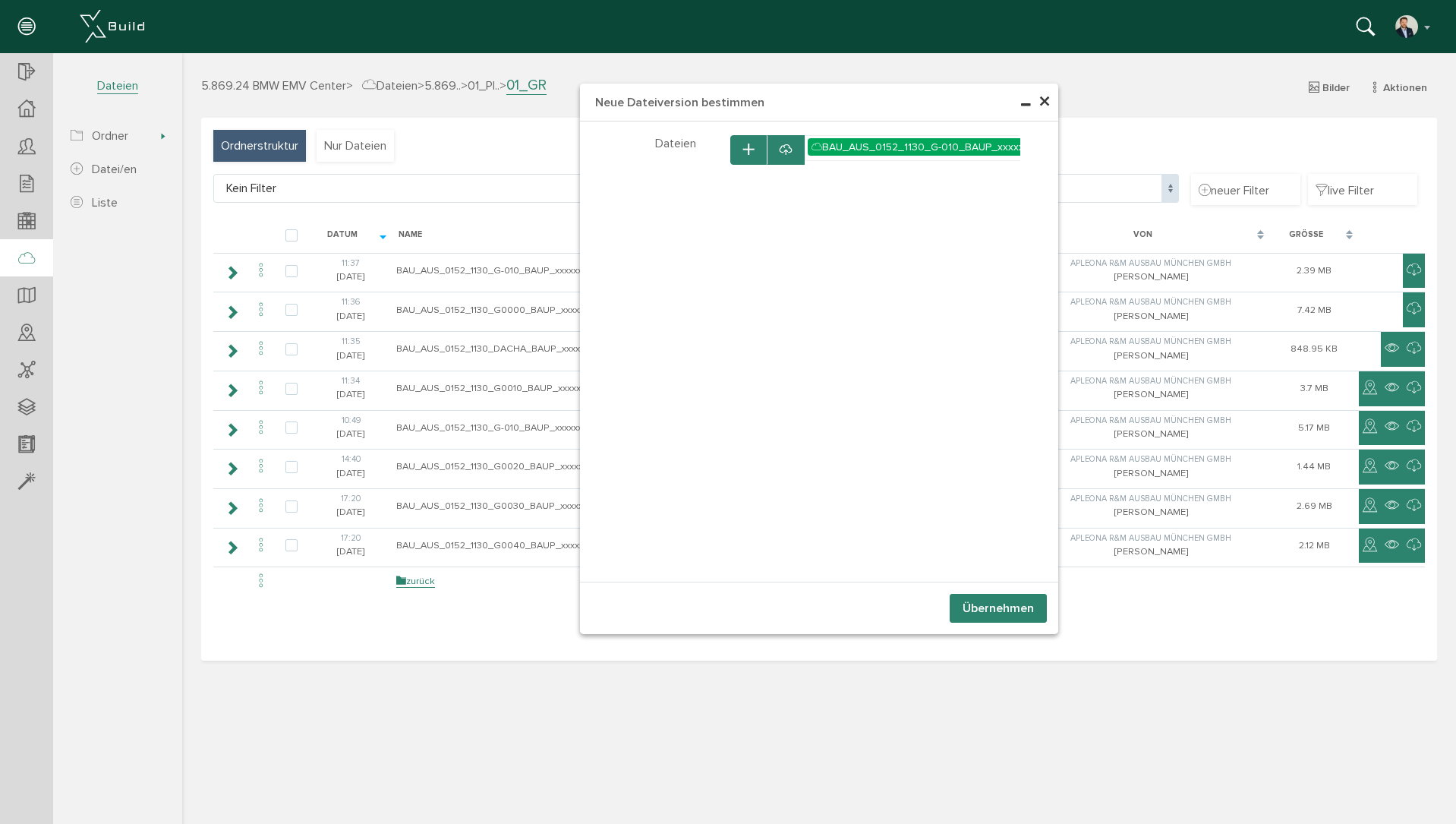
click at [1009, 609] on button "Übernehmen" at bounding box center [998, 608] width 97 height 29
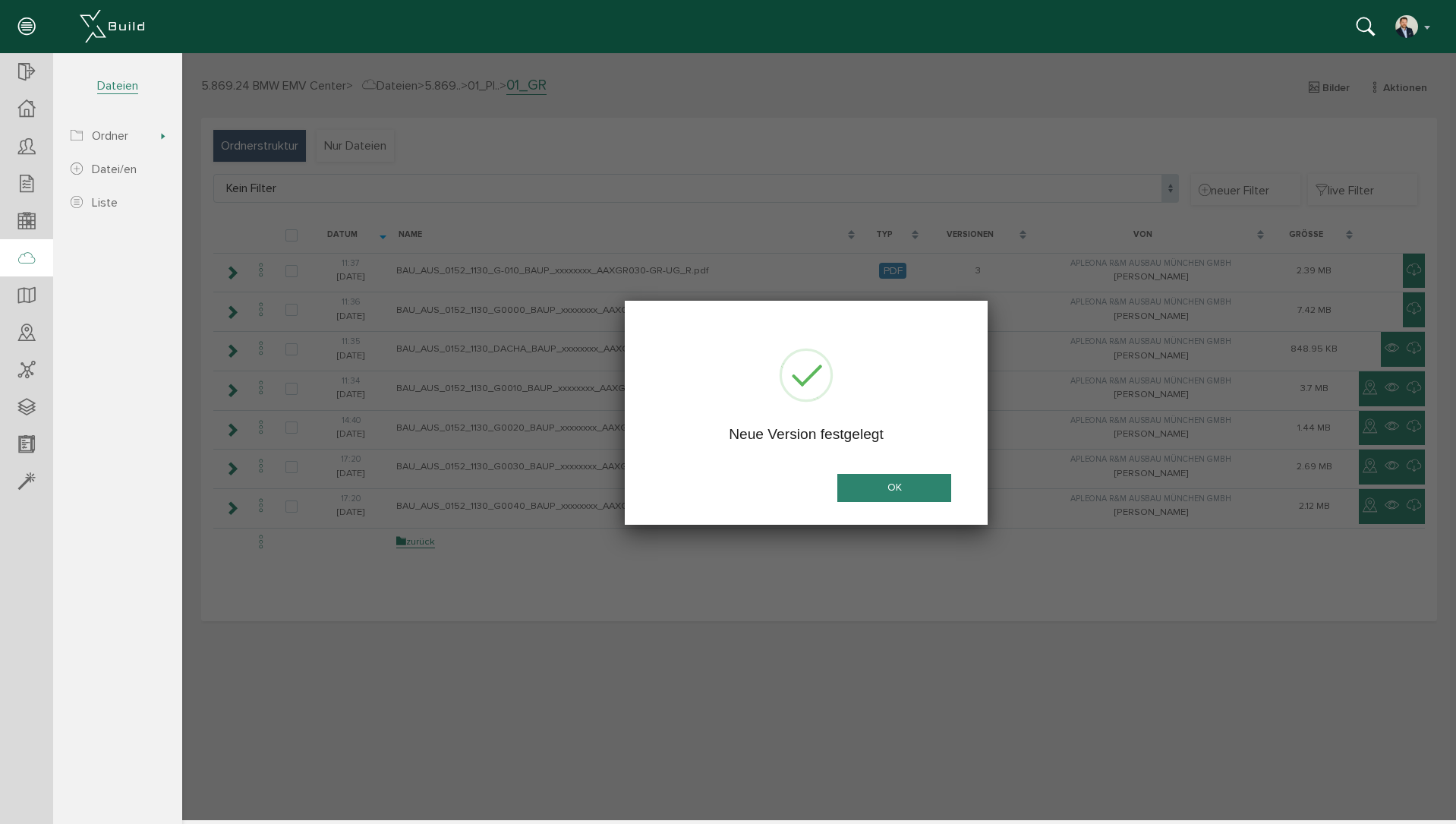
click at [909, 490] on button "OK" at bounding box center [894, 488] width 114 height 28
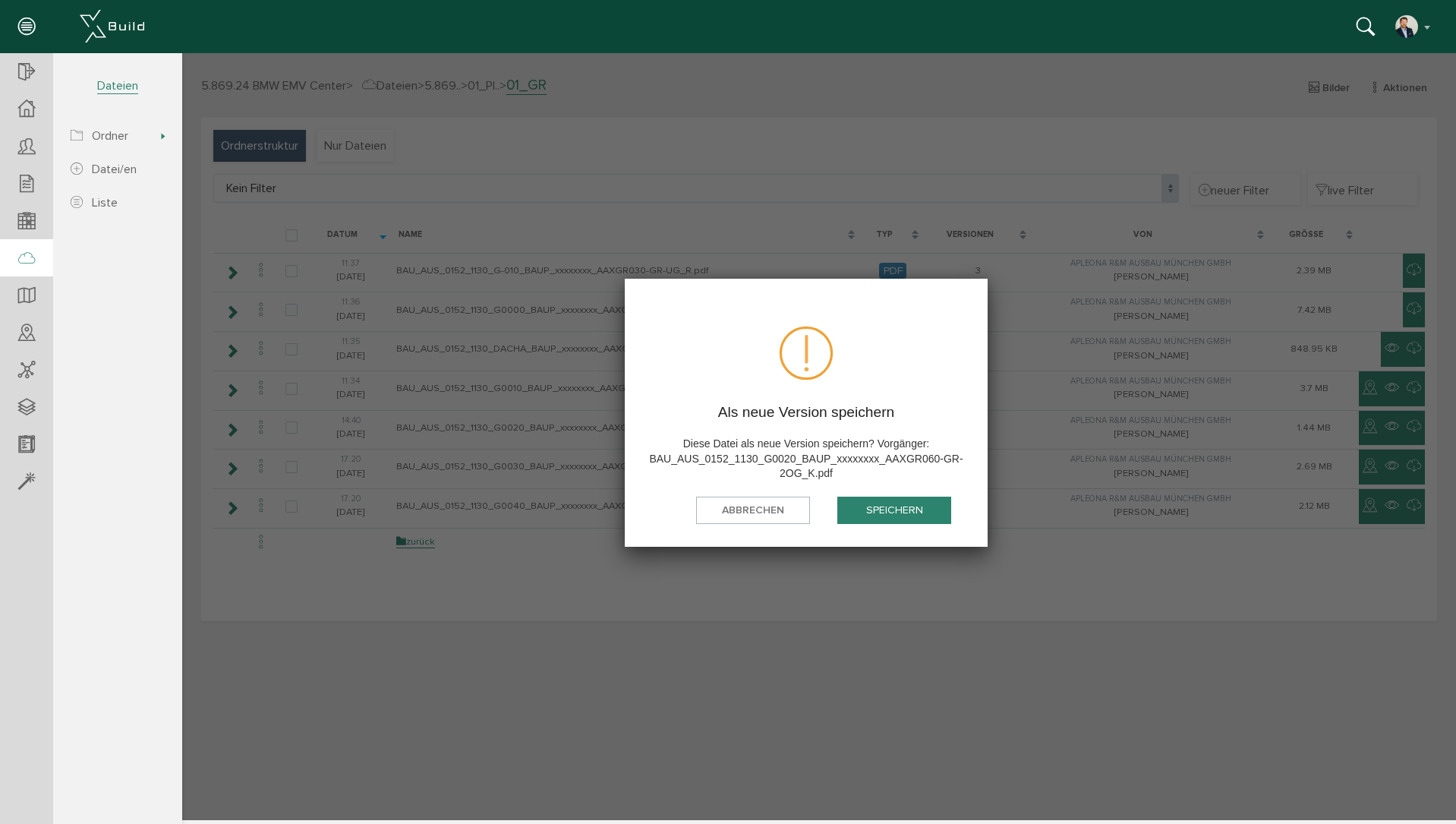
click at [909, 514] on button "speichern" at bounding box center [894, 510] width 114 height 28
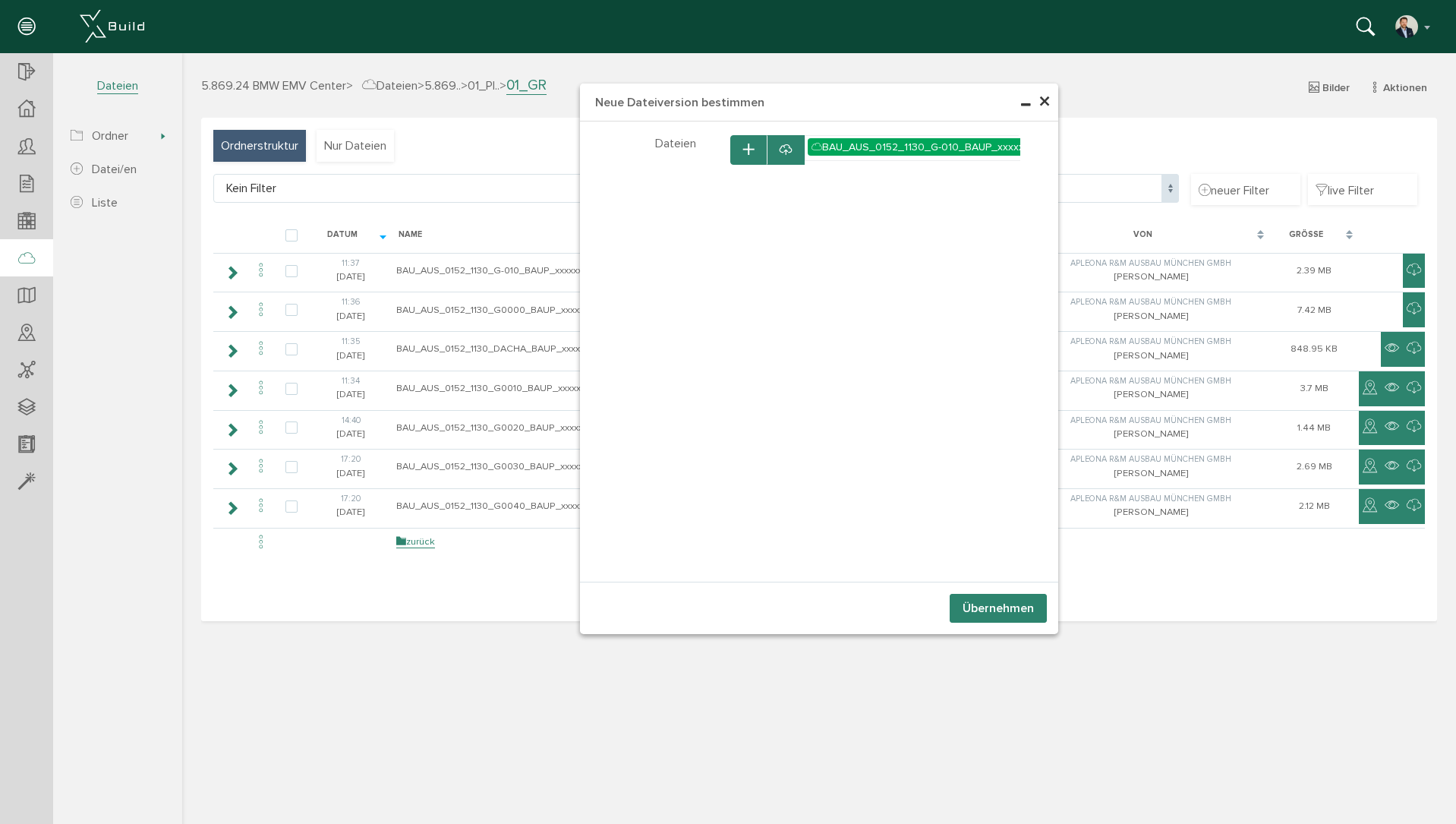
select select "D-673e0c30940048_86004102"
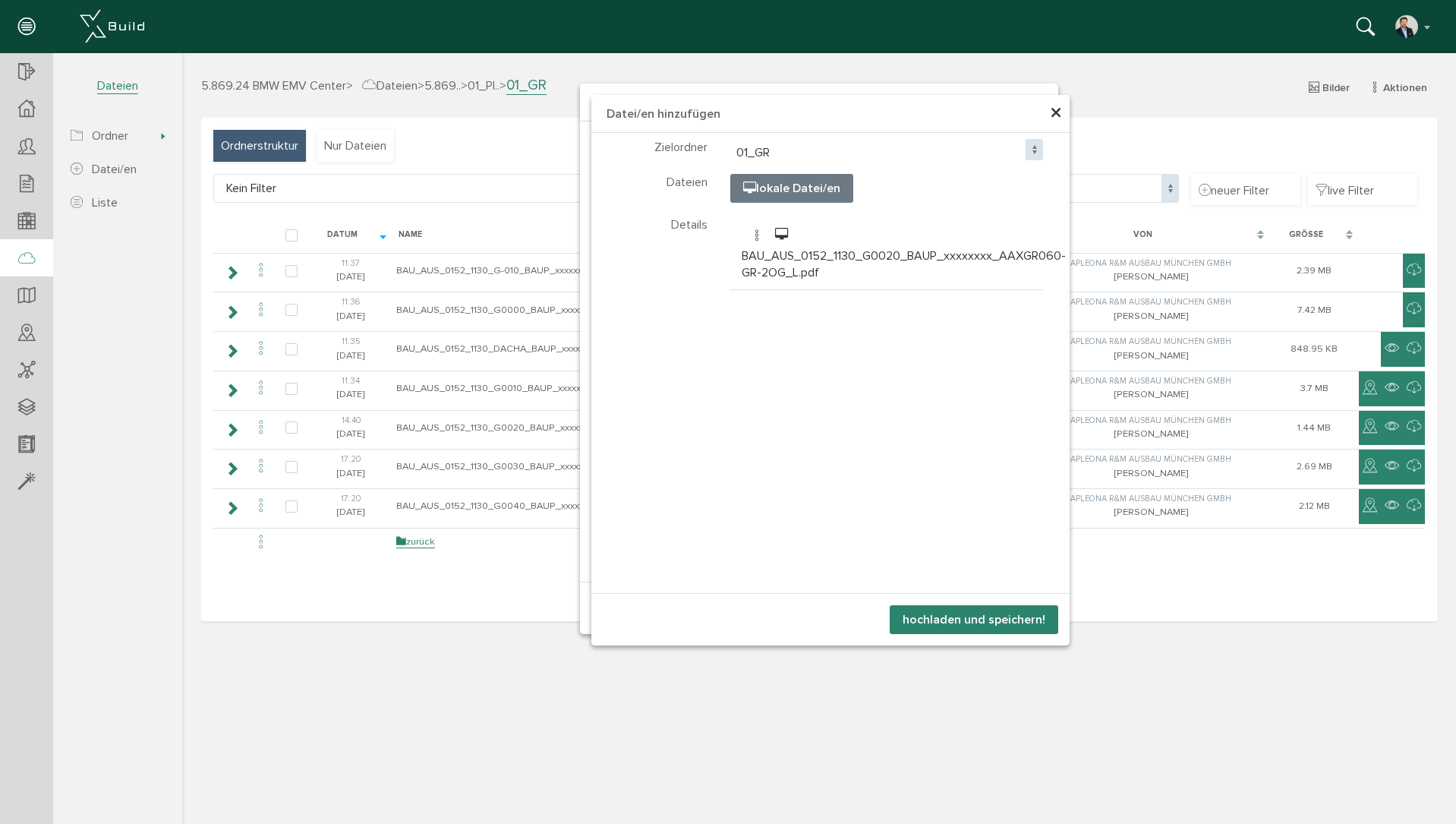
click at [978, 619] on button "hochladen und speichern!" at bounding box center [975, 619] width 169 height 29
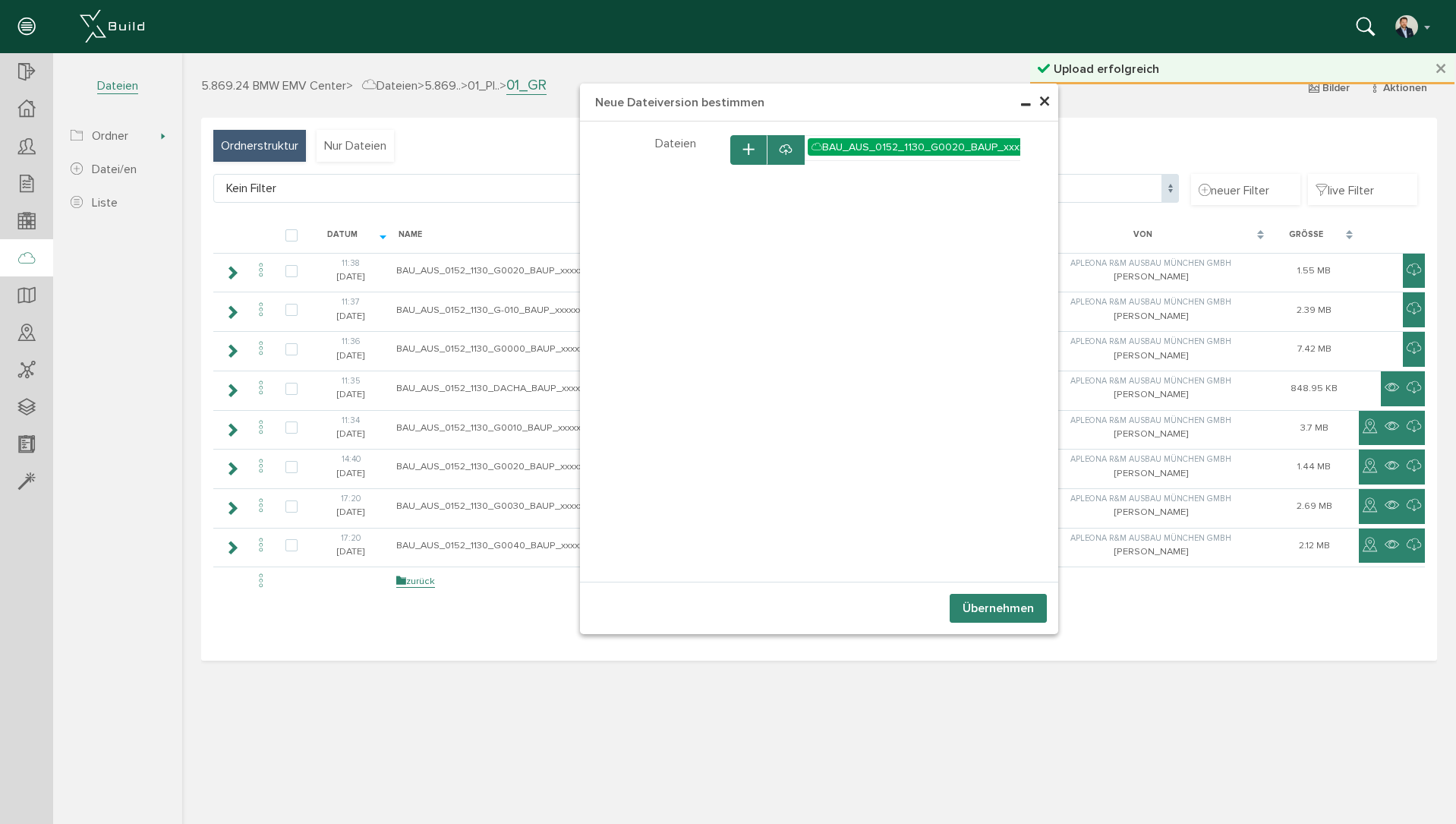
click at [1007, 609] on button "Übernehmen" at bounding box center [998, 608] width 97 height 29
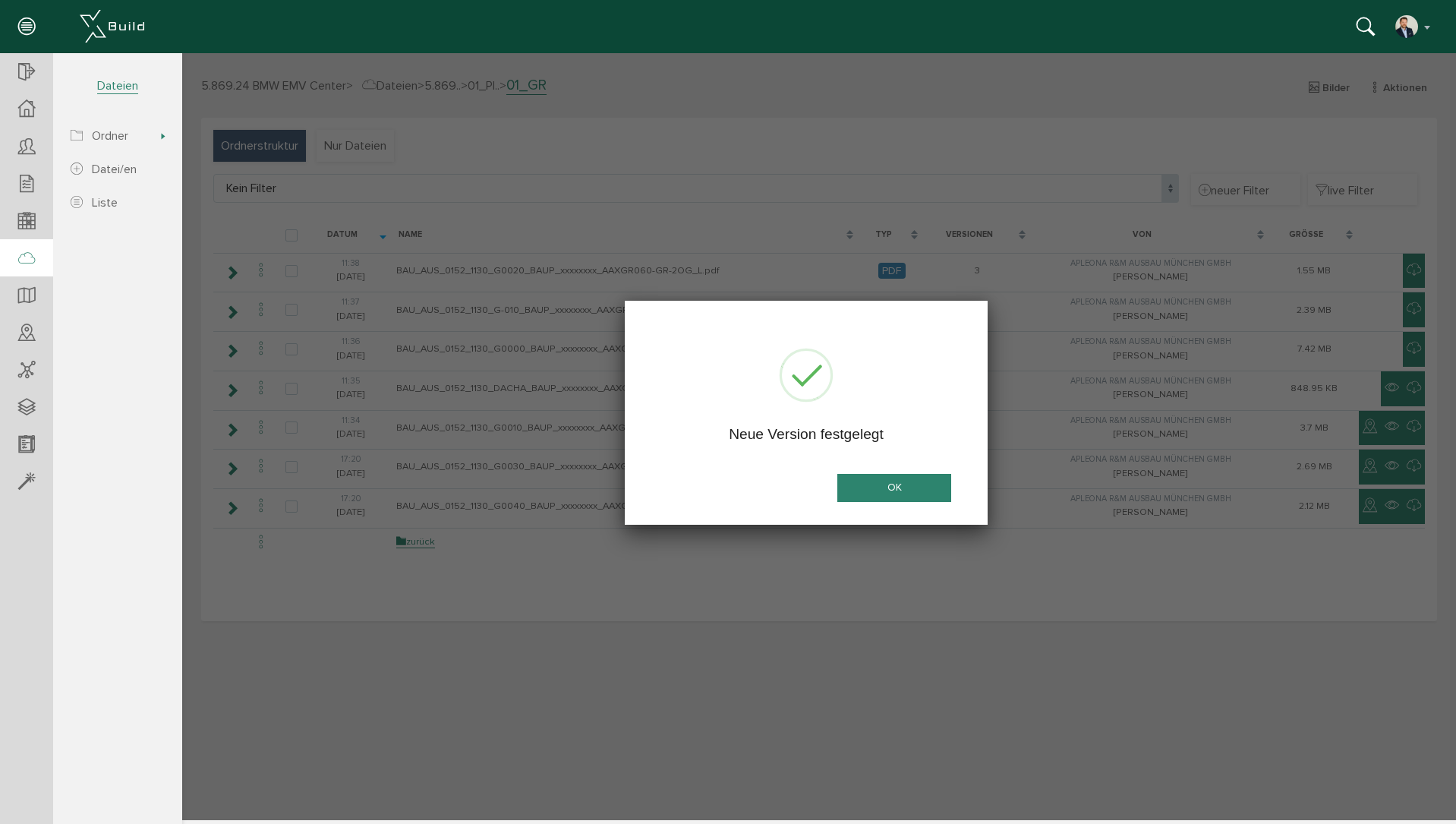
click at [897, 486] on button "OK" at bounding box center [894, 488] width 114 height 28
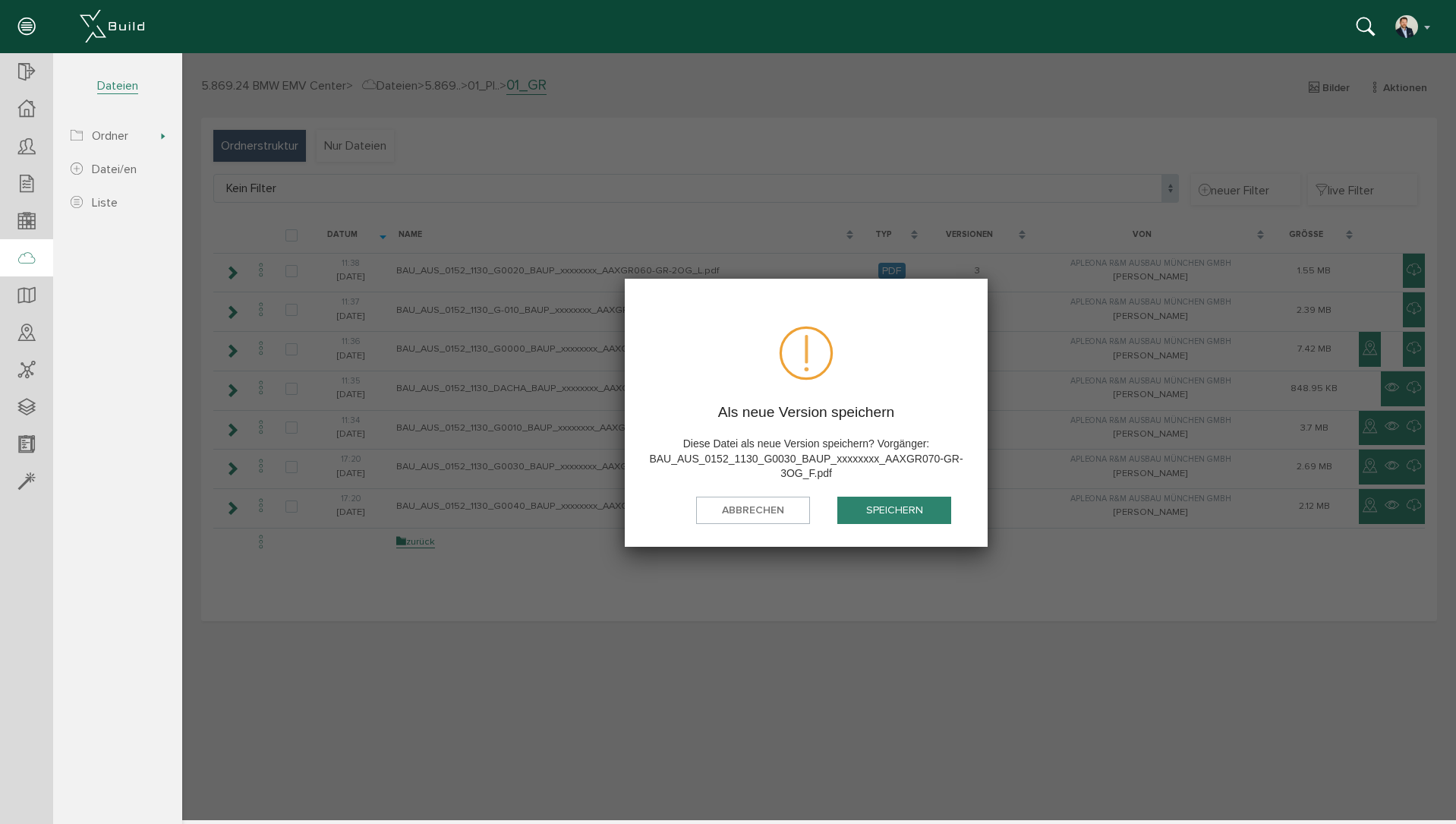
click at [913, 514] on button "speichern" at bounding box center [894, 510] width 114 height 28
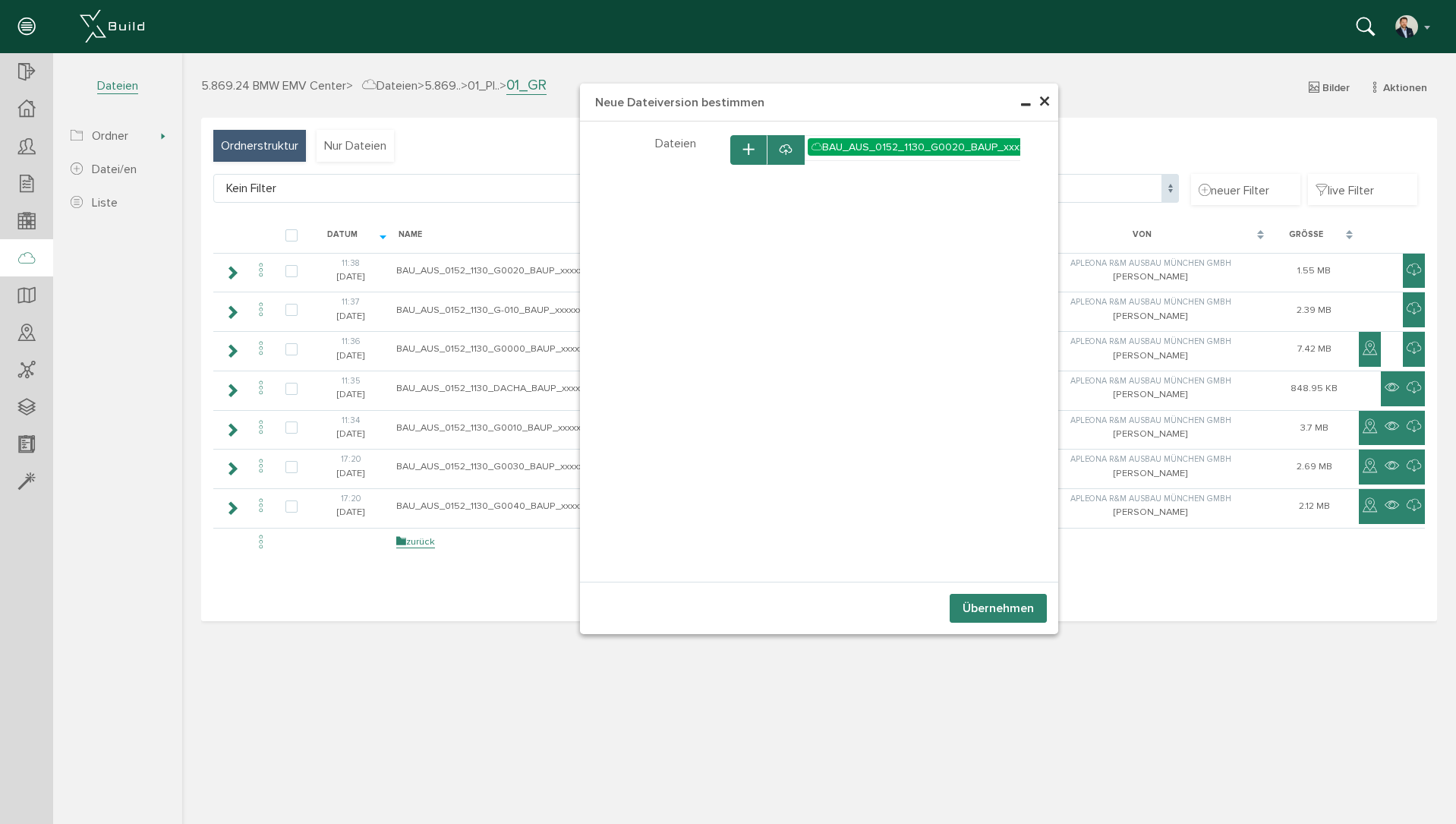
select select "D-673e0c30940048_86004102"
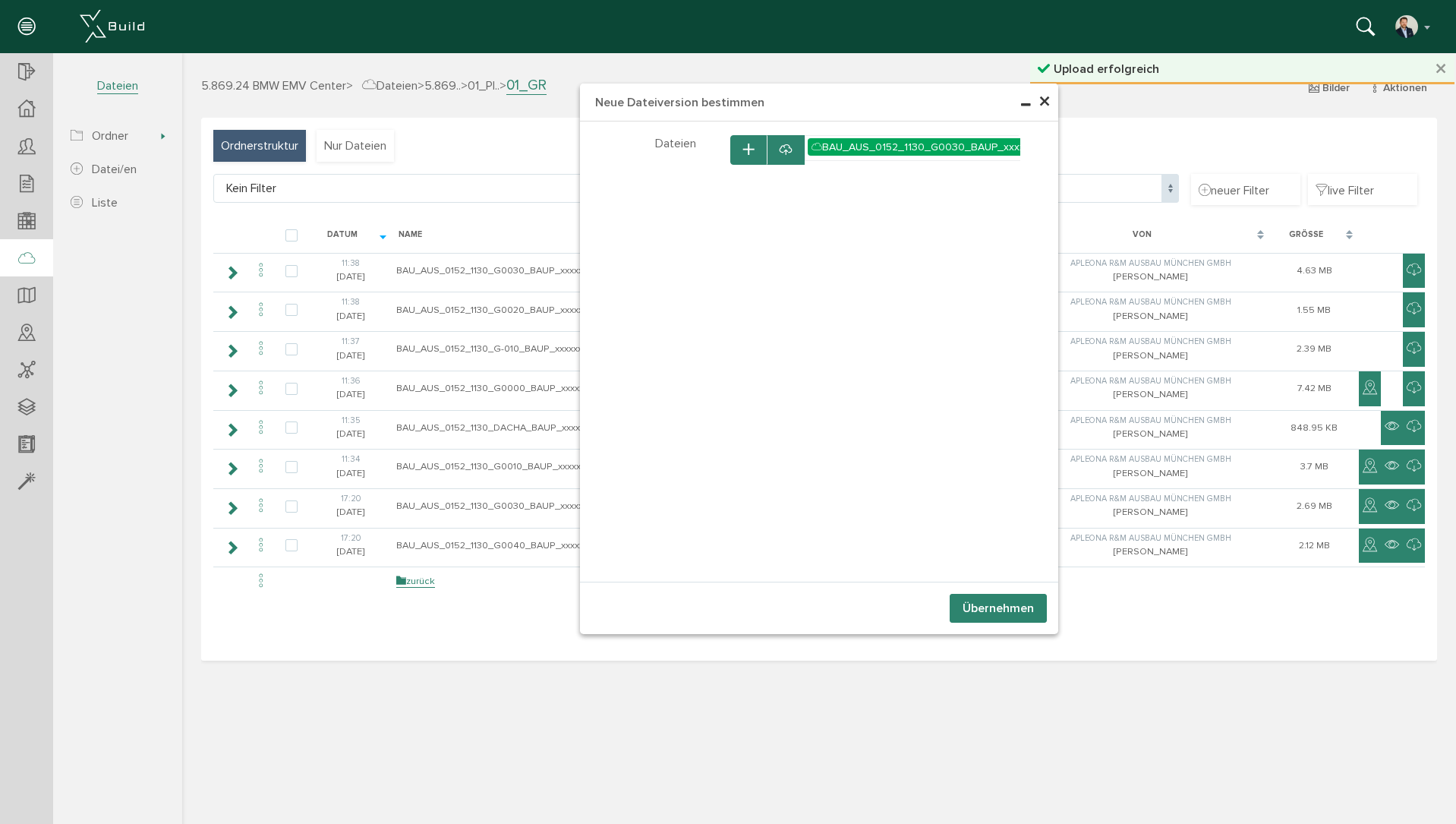
click at [995, 610] on button "Übernehmen" at bounding box center [998, 608] width 97 height 29
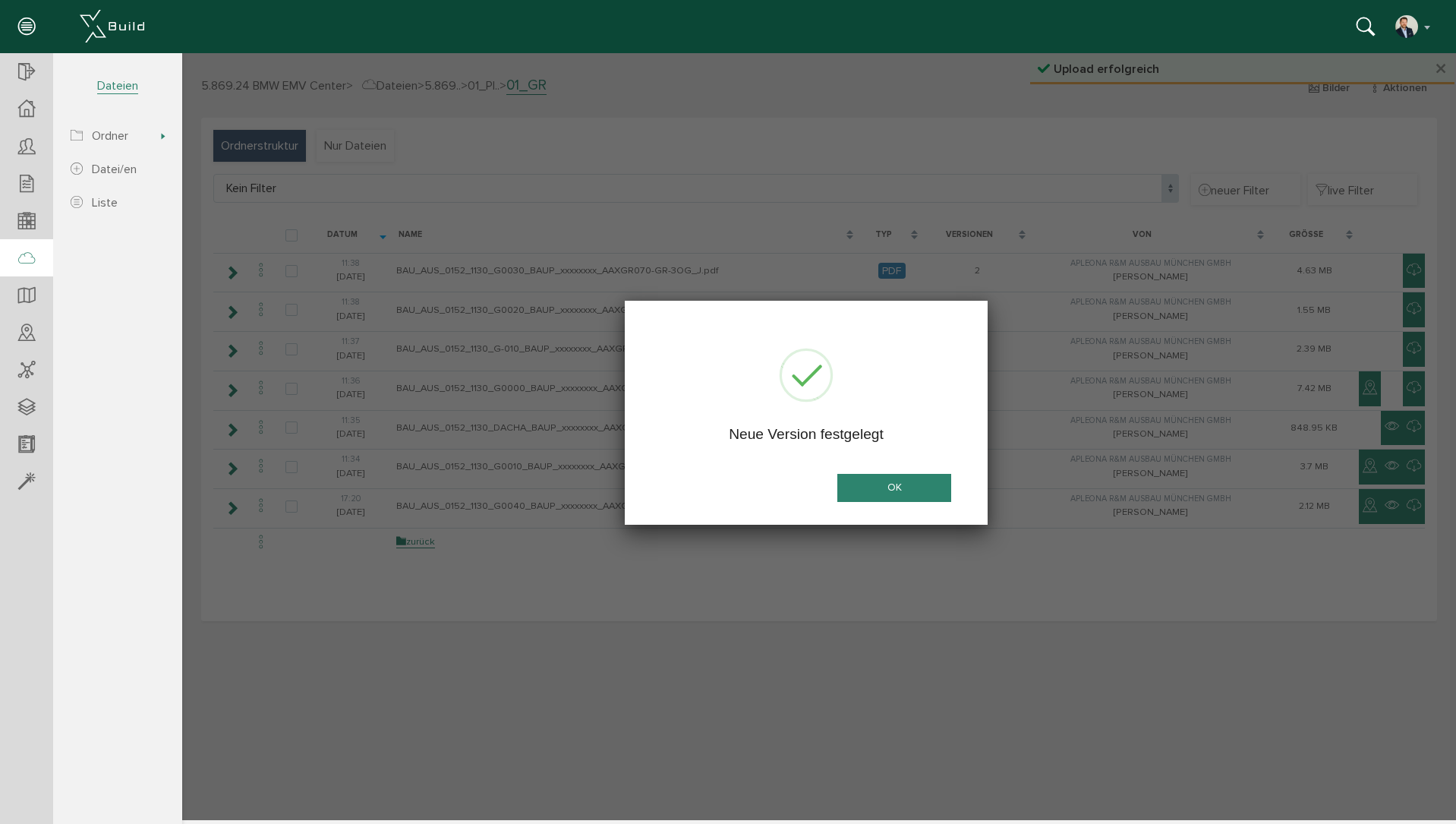
click at [928, 492] on button "OK" at bounding box center [894, 488] width 114 height 28
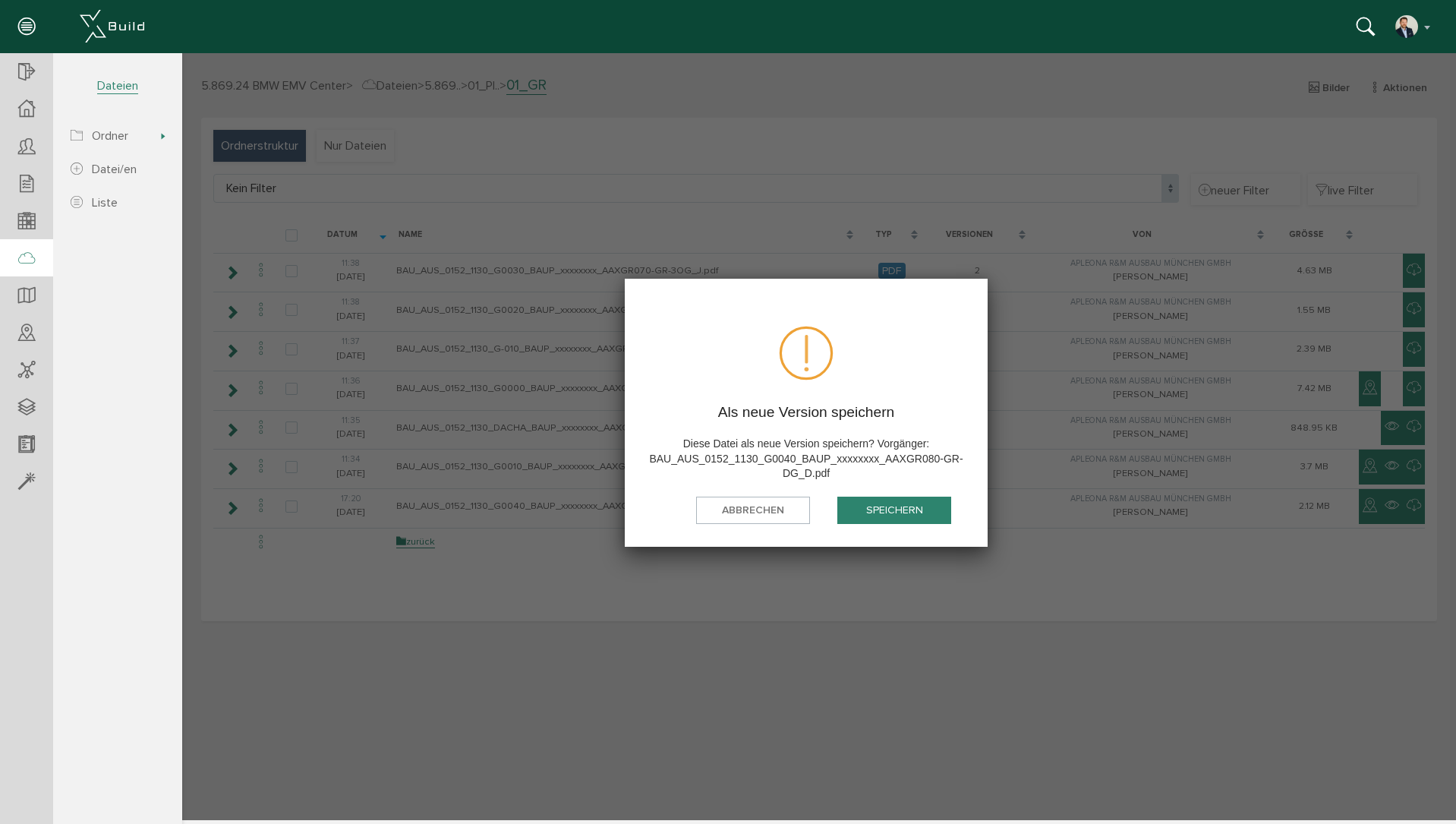
click at [866, 501] on button "speichern" at bounding box center [894, 510] width 114 height 28
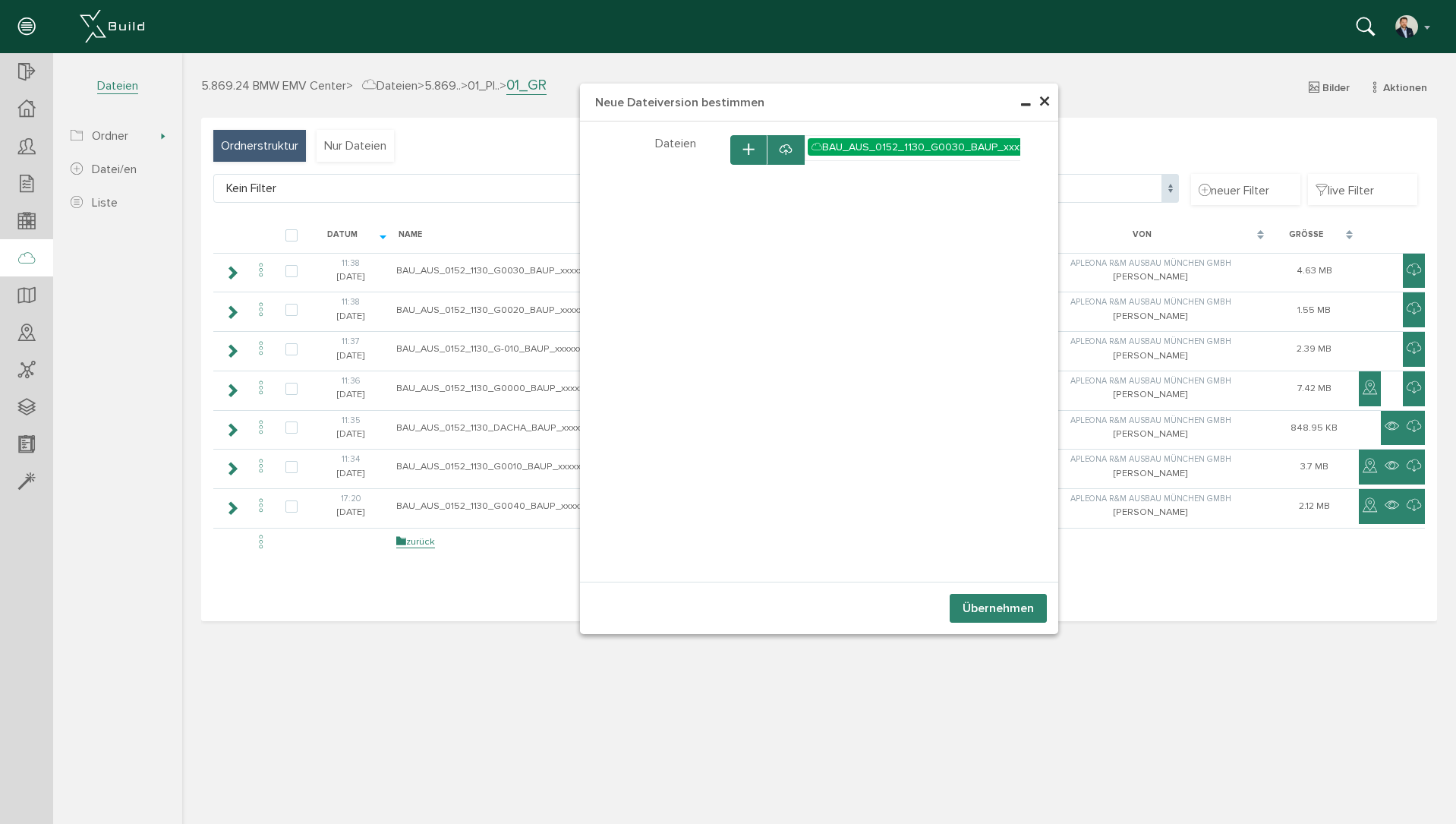
select select "D-673e0c30940048_86004102"
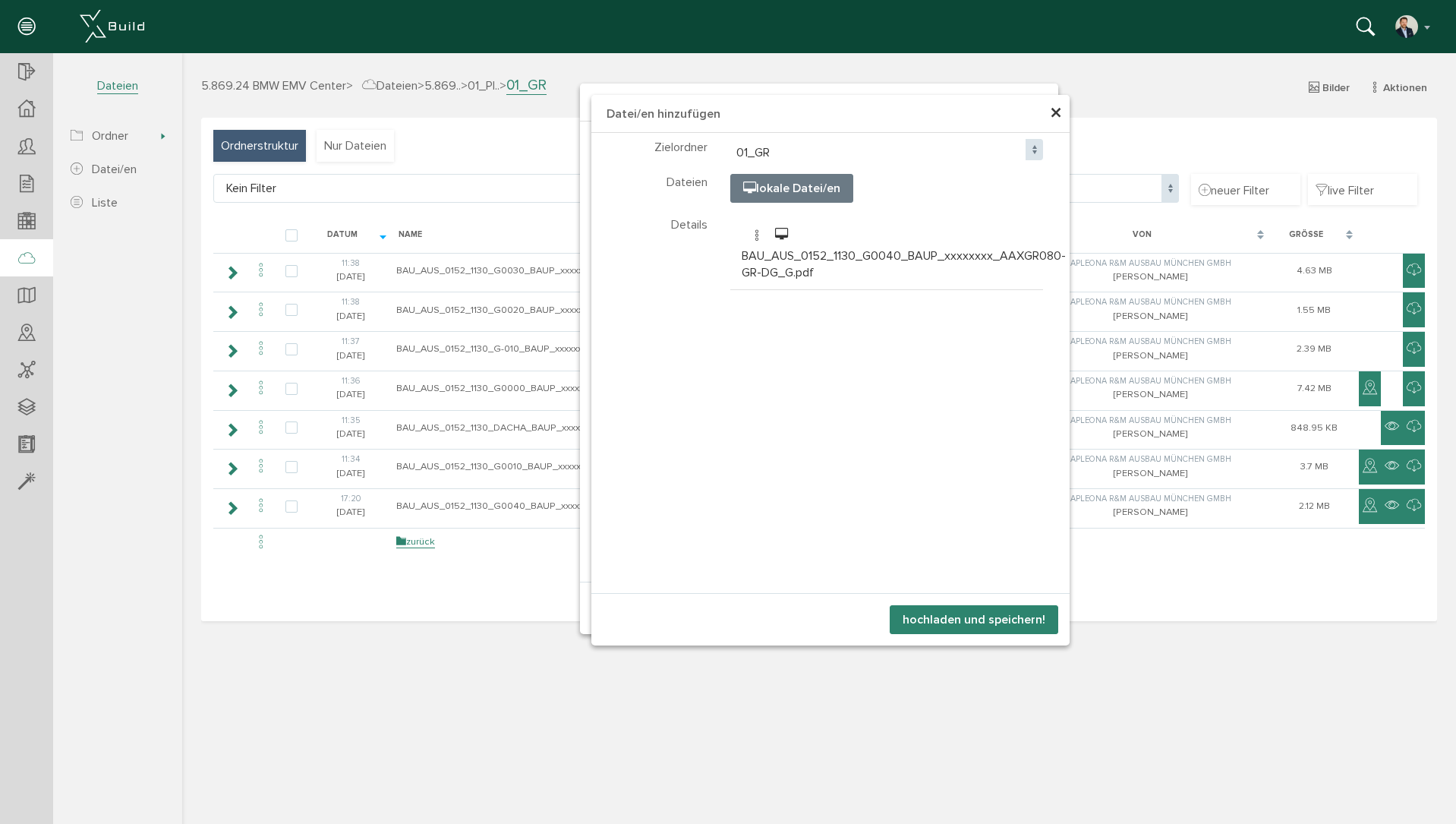
click at [982, 622] on button "hochladen und speichern!" at bounding box center [975, 619] width 169 height 29
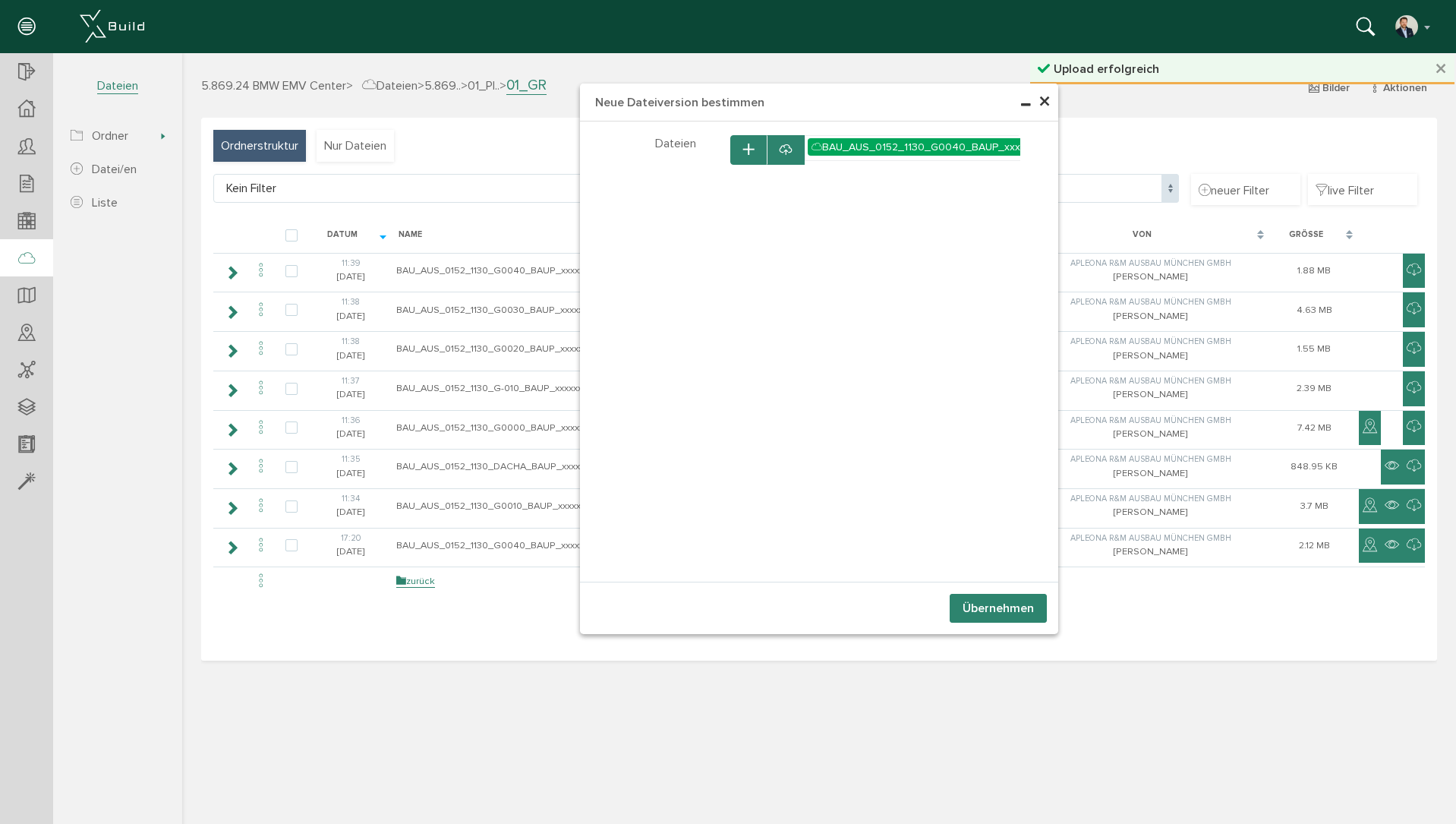
click at [997, 609] on button "Übernehmen" at bounding box center [998, 608] width 97 height 29
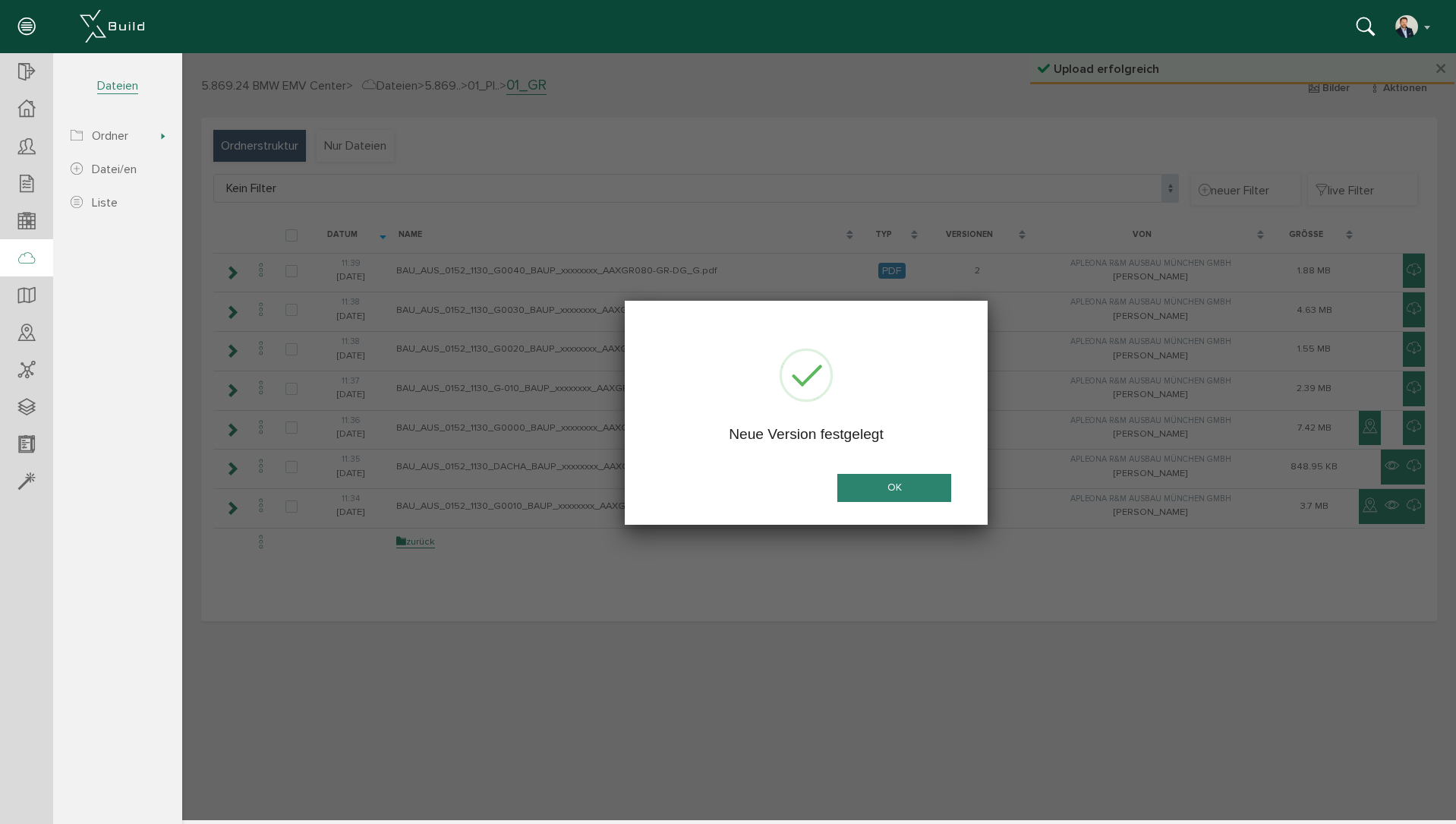
click at [905, 491] on button "OK" at bounding box center [894, 488] width 114 height 28
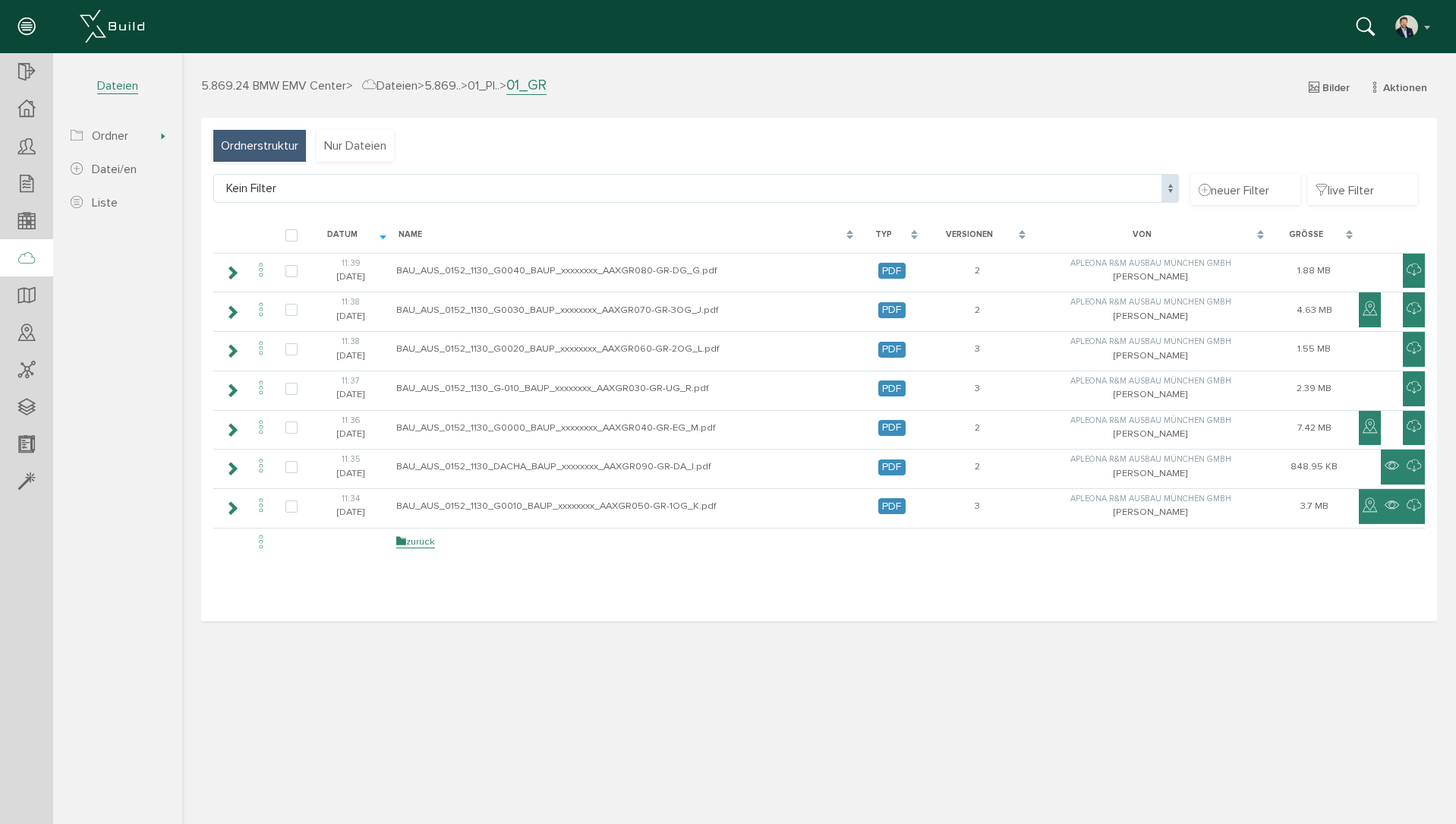
click at [906, 114] on div "5.869.24 BMW EMV Center > Dateien > 5.869.. > 01_Pl.. > 01_GR Bilder Aktionen n…" at bounding box center [820, 97] width 1259 height 41
click at [15, 332] on div at bounding box center [26, 333] width 53 height 39
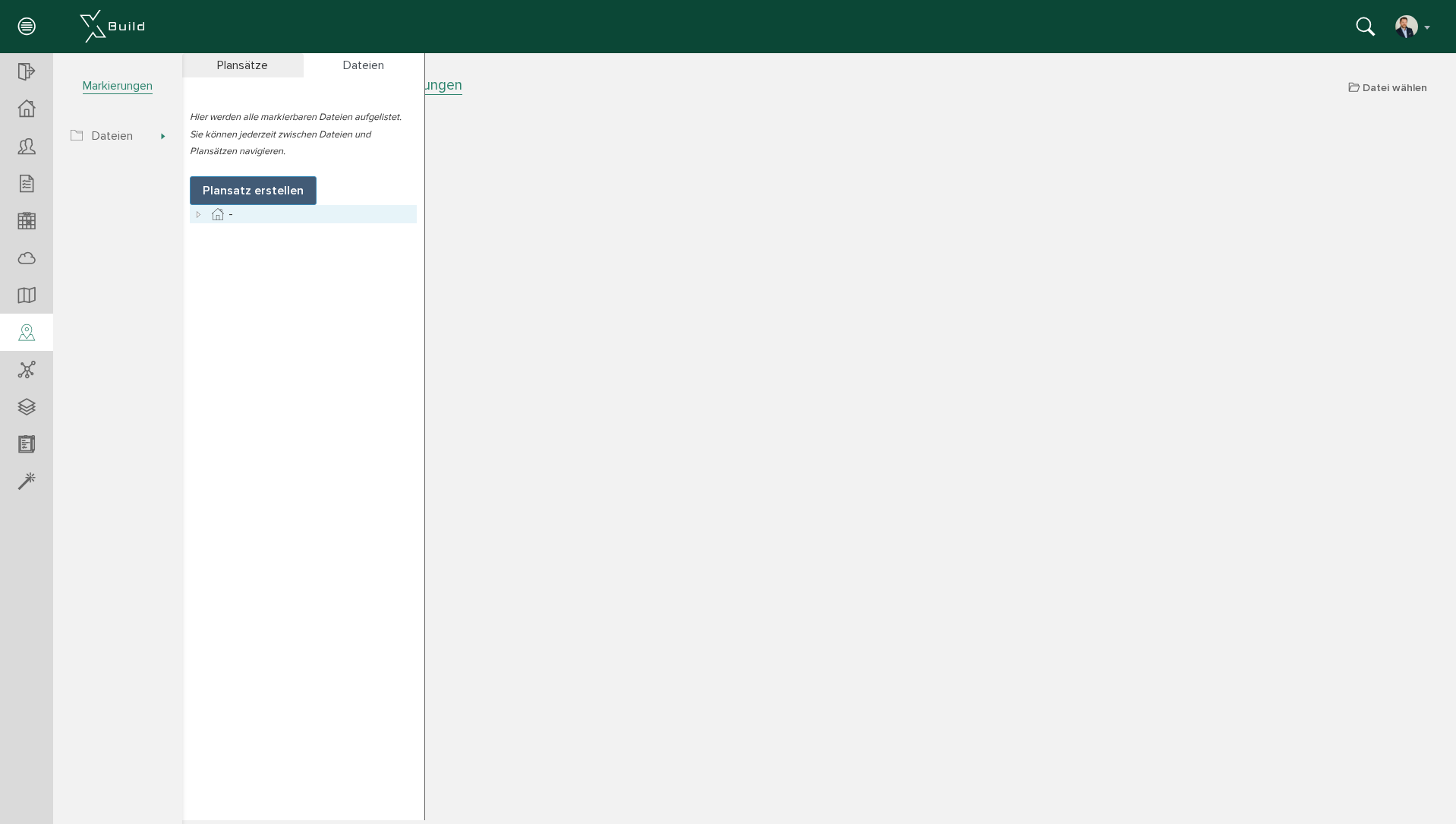
click at [198, 217] on icon at bounding box center [199, 214] width 18 height 18
click at [261, 233] on link "01_Planunterlagen BMW EMV" at bounding box center [314, 232] width 176 height 18
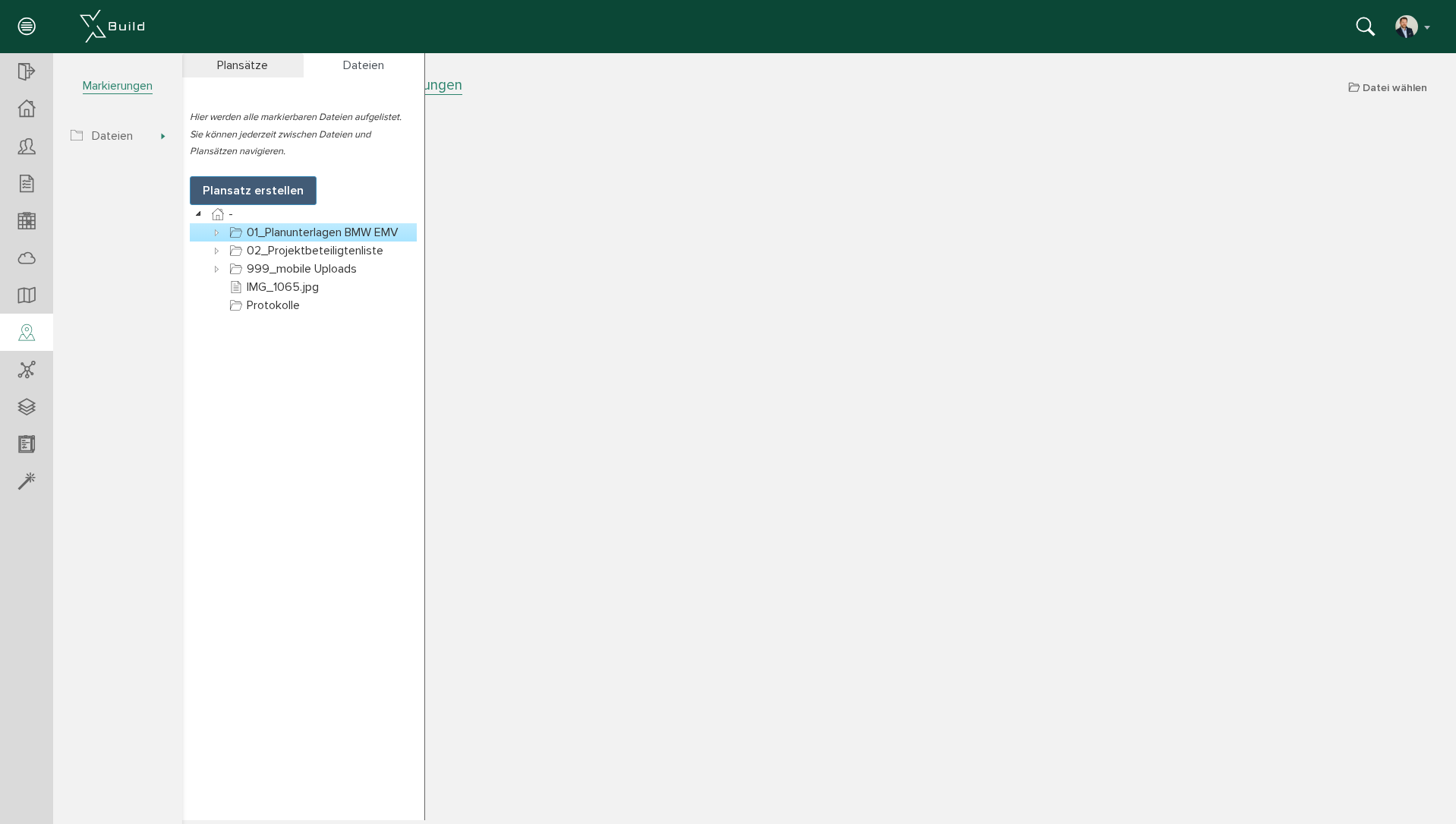
click at [214, 229] on icon at bounding box center [217, 232] width 18 height 18
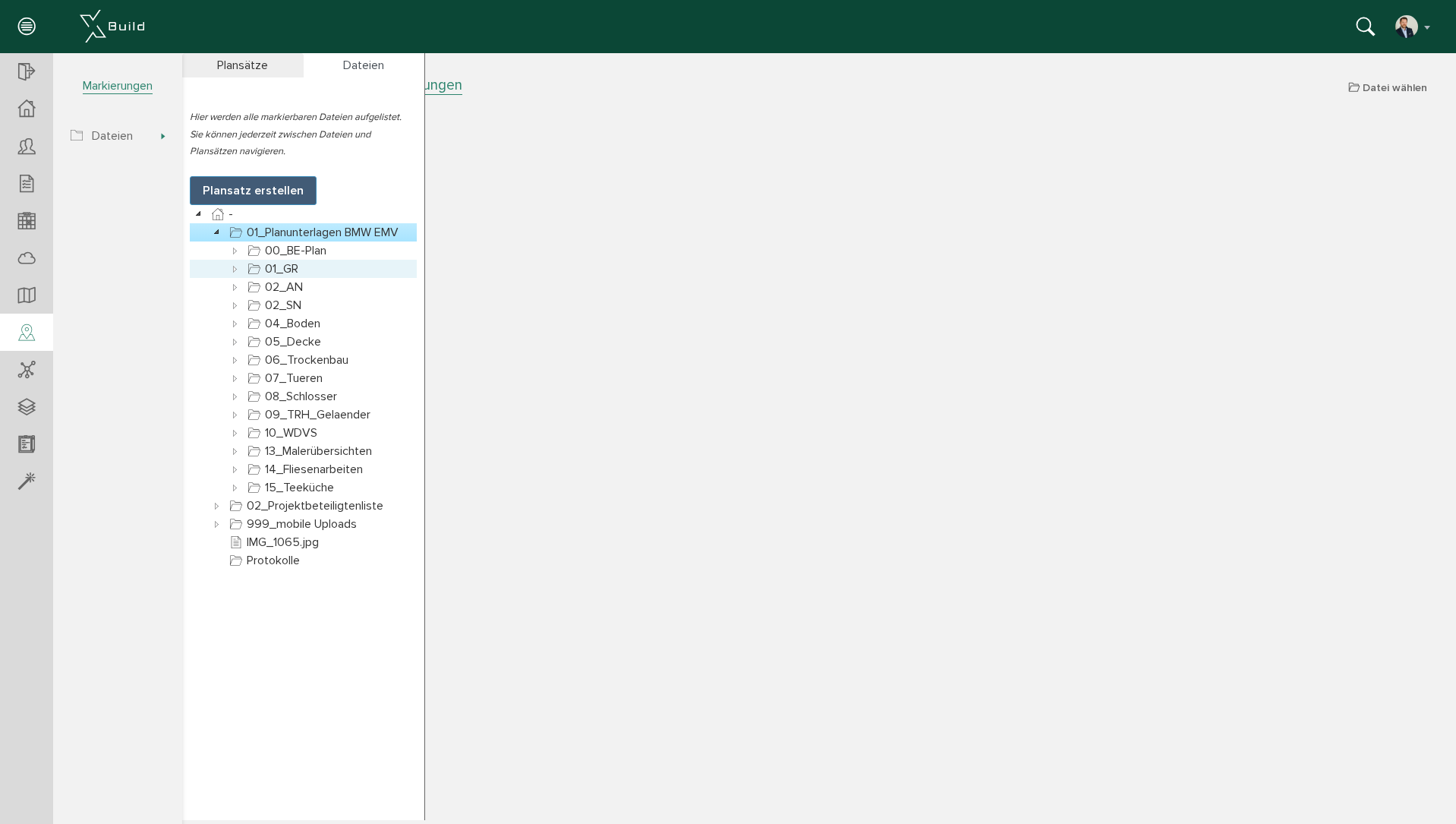
click at [233, 270] on icon at bounding box center [235, 269] width 18 height 18
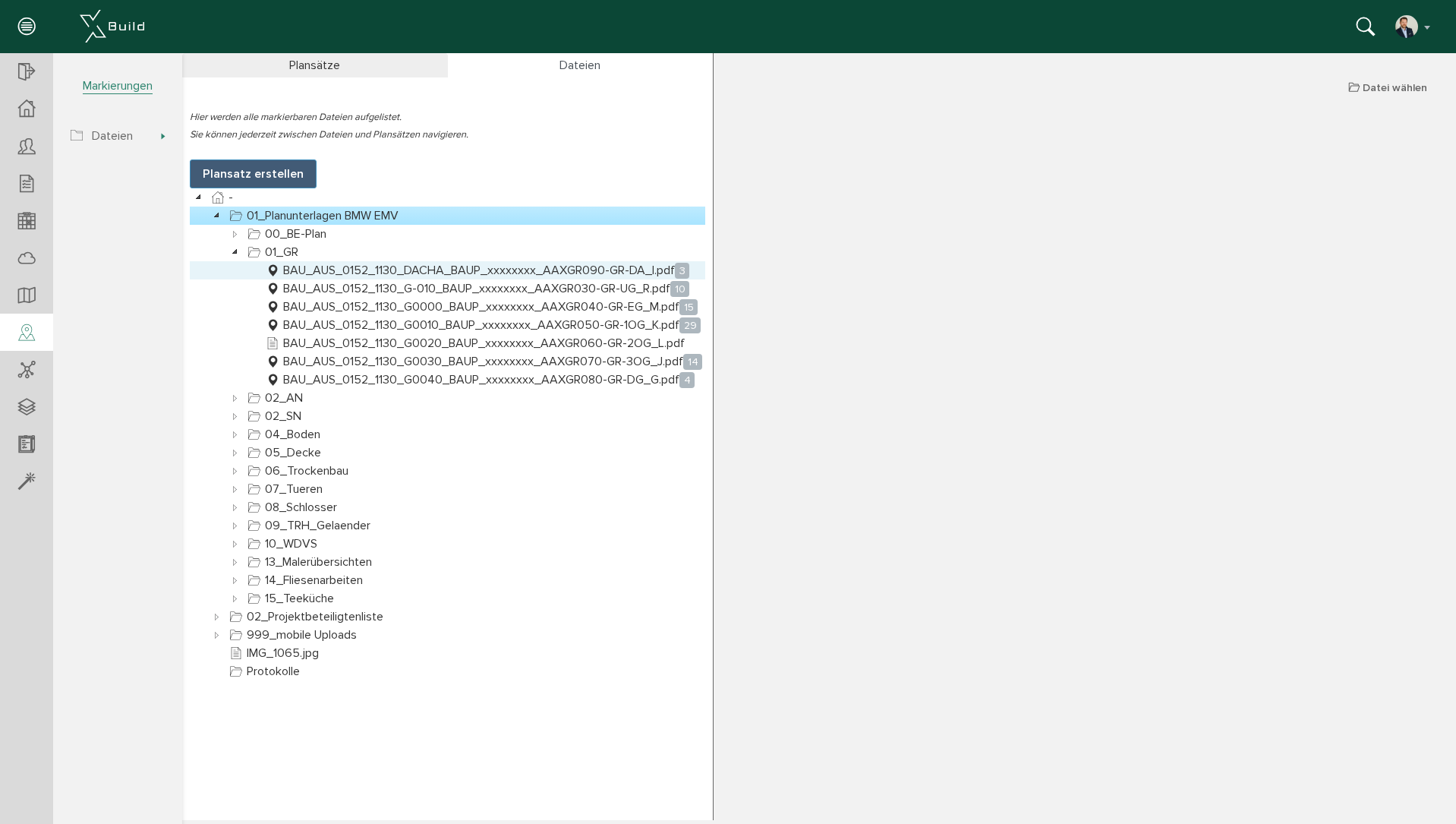
click at [550, 264] on link "BAU_AUS_0152_1130_DACHA_BAUP_xxxxxxxx_AAXGR090-GR-DA_I.pdf 3" at bounding box center [478, 271] width 430 height 18
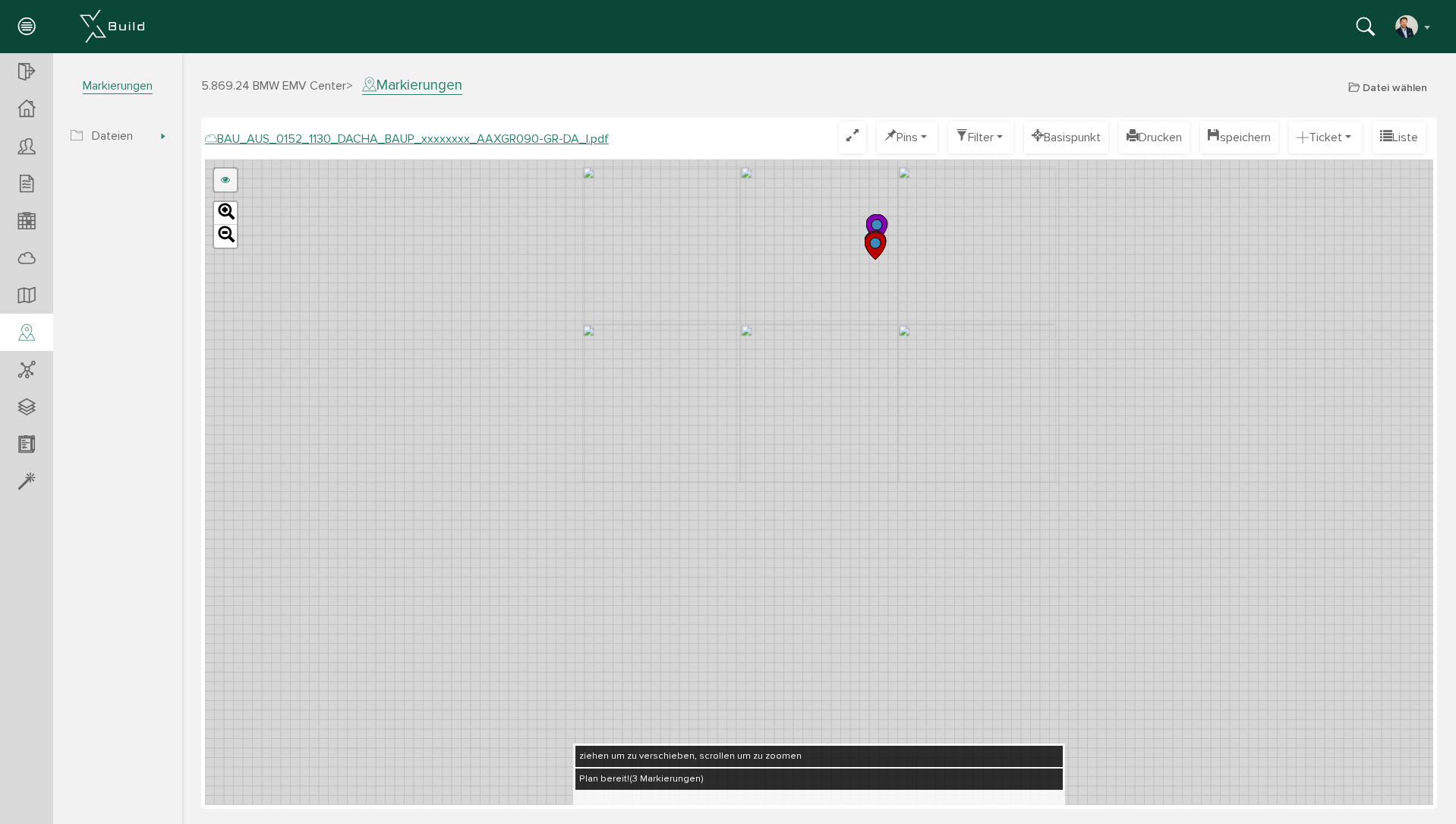
click at [224, 180] on link at bounding box center [225, 180] width 23 height 23
click at [316, 172] on link "BAU_AUS_0152_1130_DACHA_BAUP_xxxxxxxx_AAXGR090-GR-DA_D.pdf" at bounding box center [388, 180] width 303 height 23
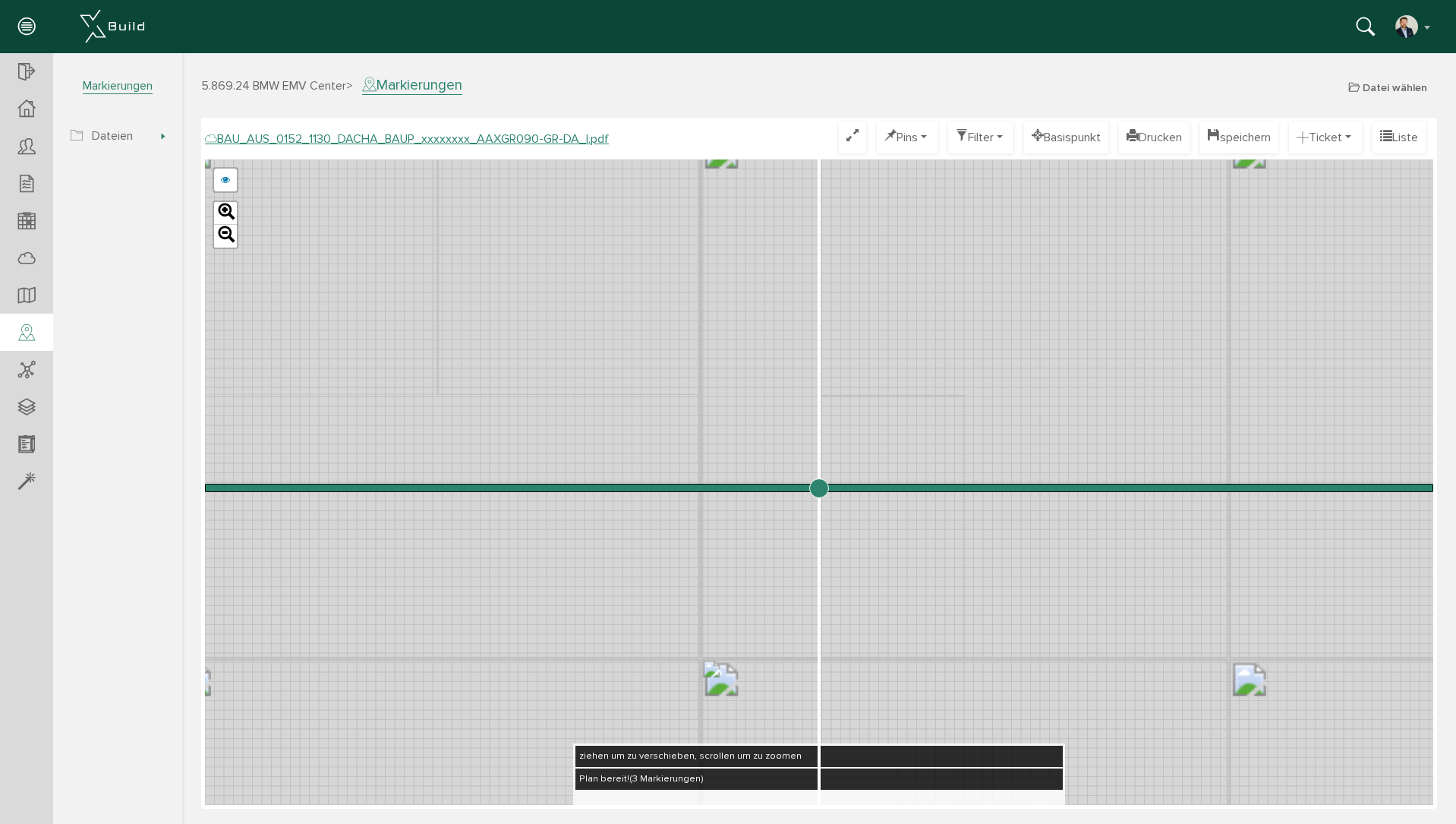
drag, startPoint x: 593, startPoint y: 245, endPoint x: 869, endPoint y: 409, distance: 321.0
click at [869, 409] on div "BAU_AUS_0152_1130_DACHA_BAUP_xxxxxxxx_AAXGR090-GR-DA_D.pdf abbrechen Leaflet" at bounding box center [819, 482] width 1228 height 645
drag, startPoint x: 815, startPoint y: 484, endPoint x: 1002, endPoint y: 510, distance: 188.8
click at [990, 488] on input "range" at bounding box center [819, 488] width 1228 height 0
drag, startPoint x: 1145, startPoint y: 379, endPoint x: 1063, endPoint y: 438, distance: 101.0
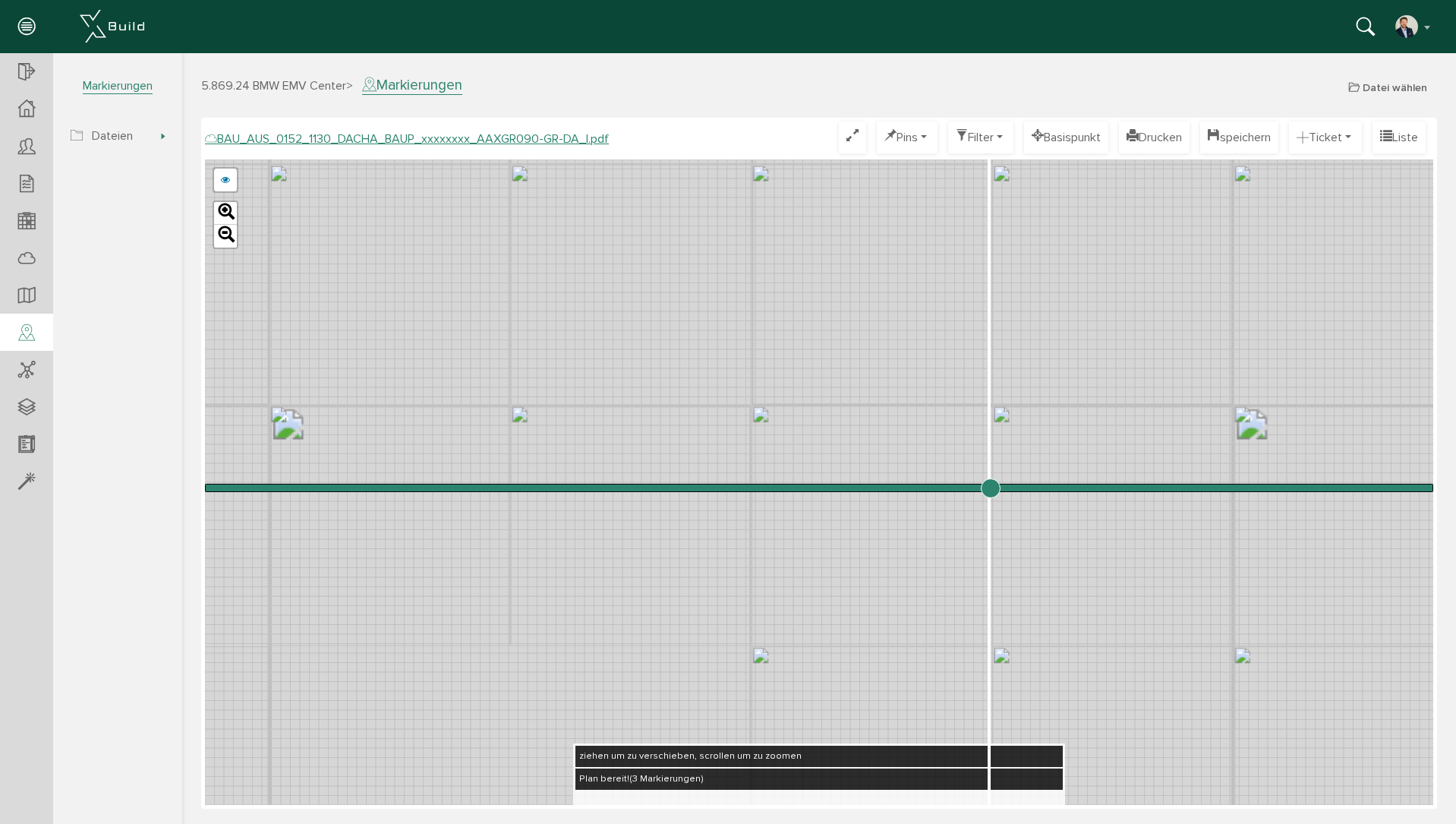
click at [1063, 438] on div "BAU_AUS_0152_1130_DACHA_BAUP_xxxxxxxx_AAXGR090-GR-DA_D.pdf abbrechen Leaflet" at bounding box center [819, 482] width 1228 height 645
drag, startPoint x: 989, startPoint y: 485, endPoint x: 1118, endPoint y: 491, distance: 129.1
click at [1118, 488] on input "range" at bounding box center [819, 488] width 1228 height 0
drag, startPoint x: 1034, startPoint y: 484, endPoint x: 960, endPoint y: 472, distance: 75.0
click at [960, 488] on input "range" at bounding box center [819, 488] width 1228 height 0
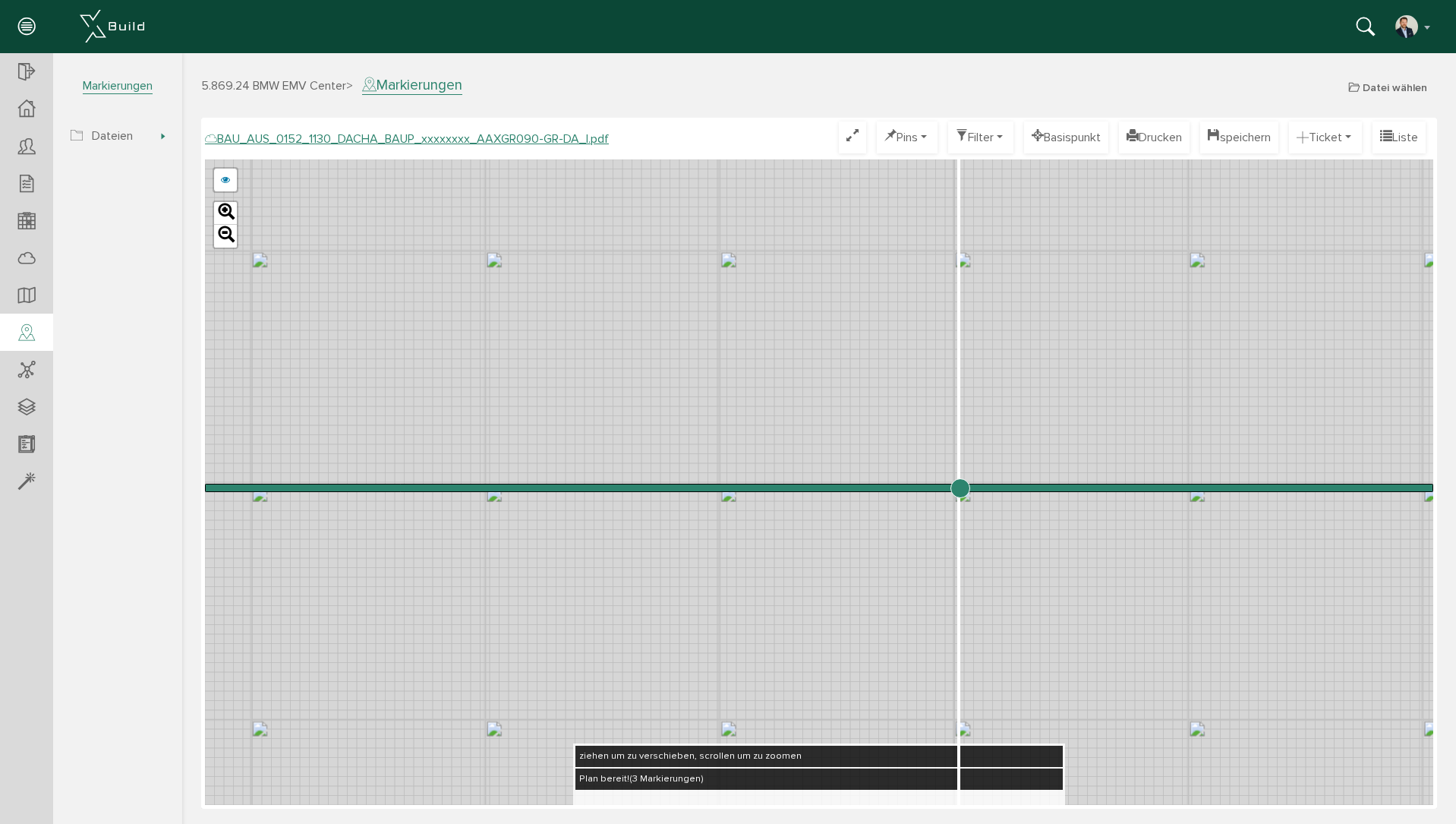
drag, startPoint x: 888, startPoint y: 534, endPoint x: 967, endPoint y: 649, distance: 139.5
click at [975, 687] on div "BAU_AUS_0152_1130_DACHA_BAUP_xxxxxxxx_AAXGR090-GR-DA_D.pdf abbrechen Leaflet" at bounding box center [819, 482] width 1228 height 645
drag, startPoint x: 896, startPoint y: 655, endPoint x: 1050, endPoint y: 406, distance: 292.8
click at [1050, 406] on div "BAU_AUS_0152_1130_DACHA_BAUP_xxxxxxxx_AAXGR090-GR-DA_D.pdf abbrechen Leaflet" at bounding box center [819, 482] width 1228 height 645
drag, startPoint x: 966, startPoint y: 489, endPoint x: 514, endPoint y: 505, distance: 452.3
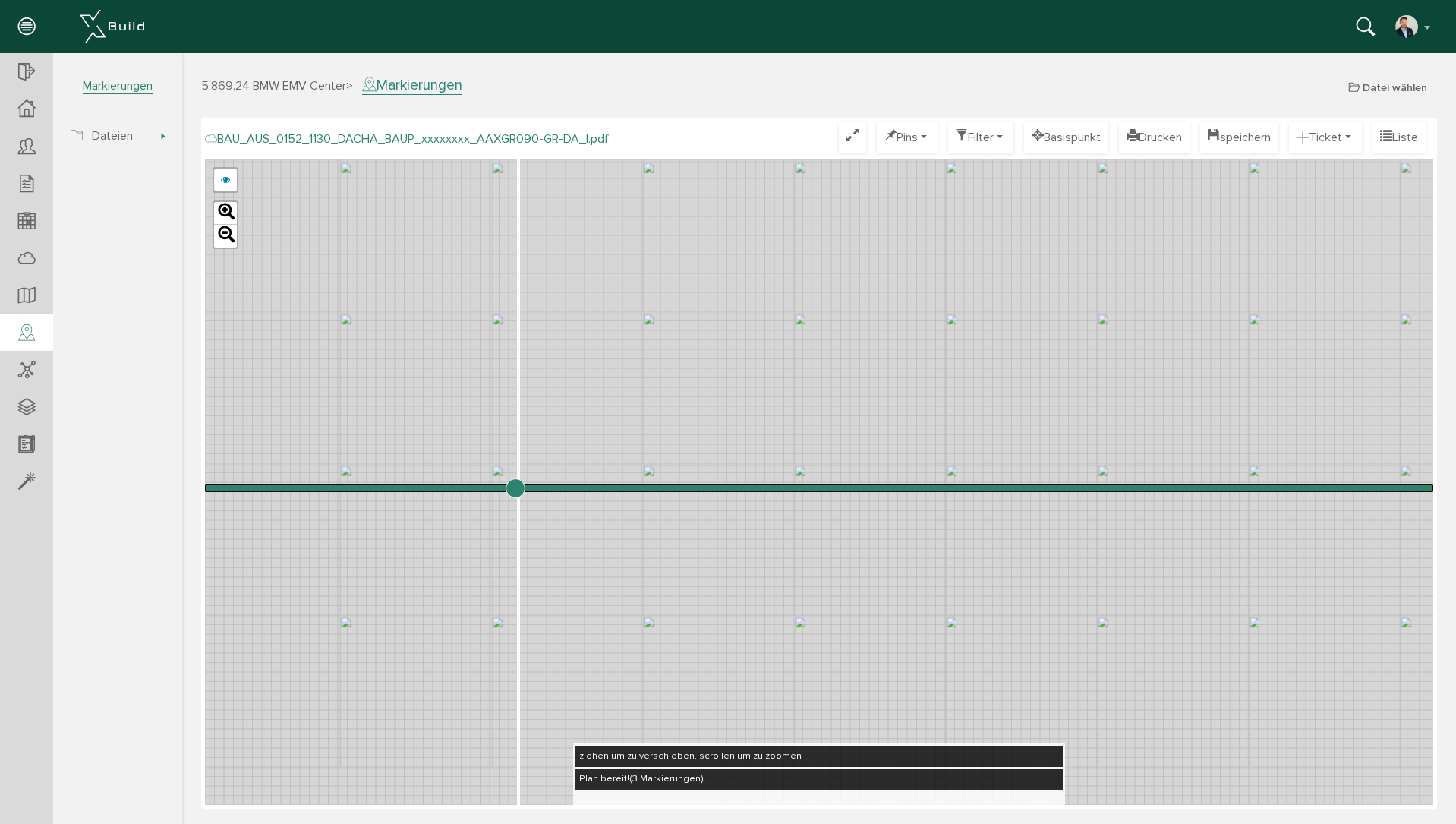
click at [514, 488] on input "range" at bounding box center [819, 488] width 1228 height 0
drag, startPoint x: 514, startPoint y: 491, endPoint x: 954, endPoint y: 509, distance: 440.4
click at [954, 488] on input "range" at bounding box center [819, 488] width 1228 height 0
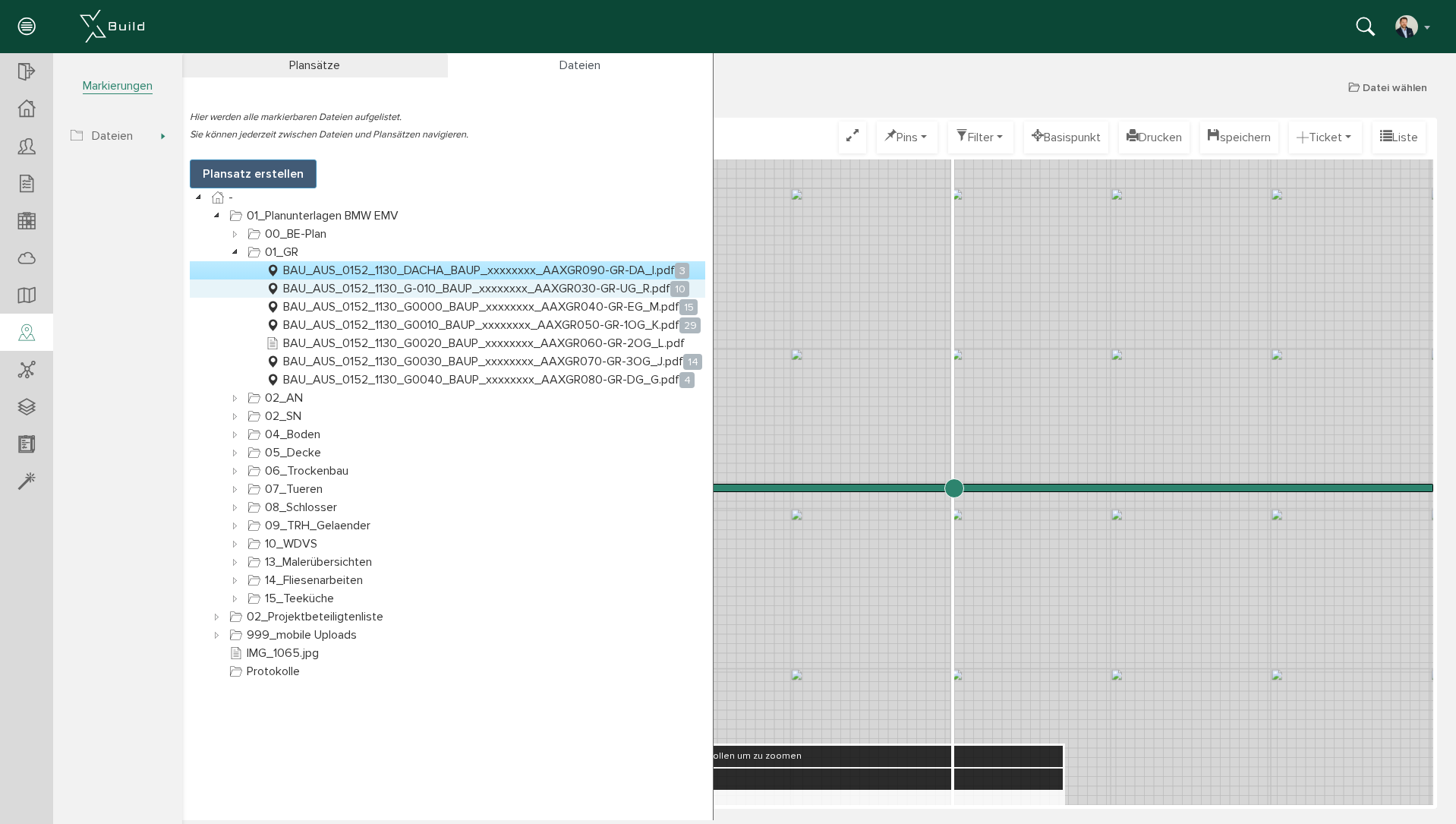
click at [564, 294] on link "BAU_AUS_0152_1130_G-010_BAUP_xxxxxxxx_AAXGR030-GR-UG_R.pdf 10" at bounding box center [478, 288] width 430 height 18
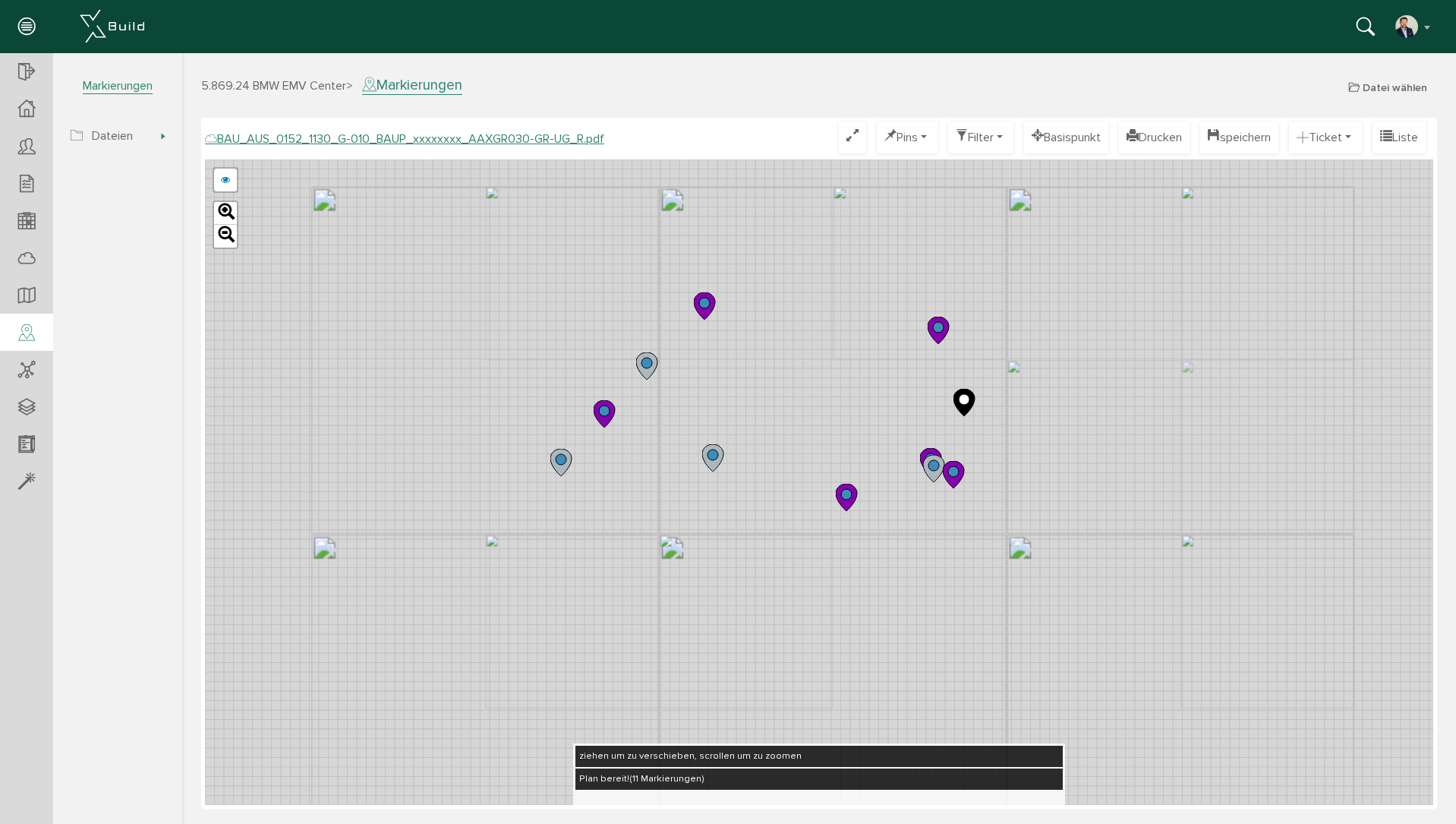
drag, startPoint x: 798, startPoint y: 377, endPoint x: 795, endPoint y: 392, distance: 15.3
click at [797, 392] on div "BAU_AUS_0152_1130_G-010_BAUP_xxxxxxxx_AAXGR030-GR-UG_O.pdf BAU_AUS_0152_1130_G-…" at bounding box center [819, 482] width 1228 height 645
click at [227, 179] on link at bounding box center [225, 180] width 23 height 23
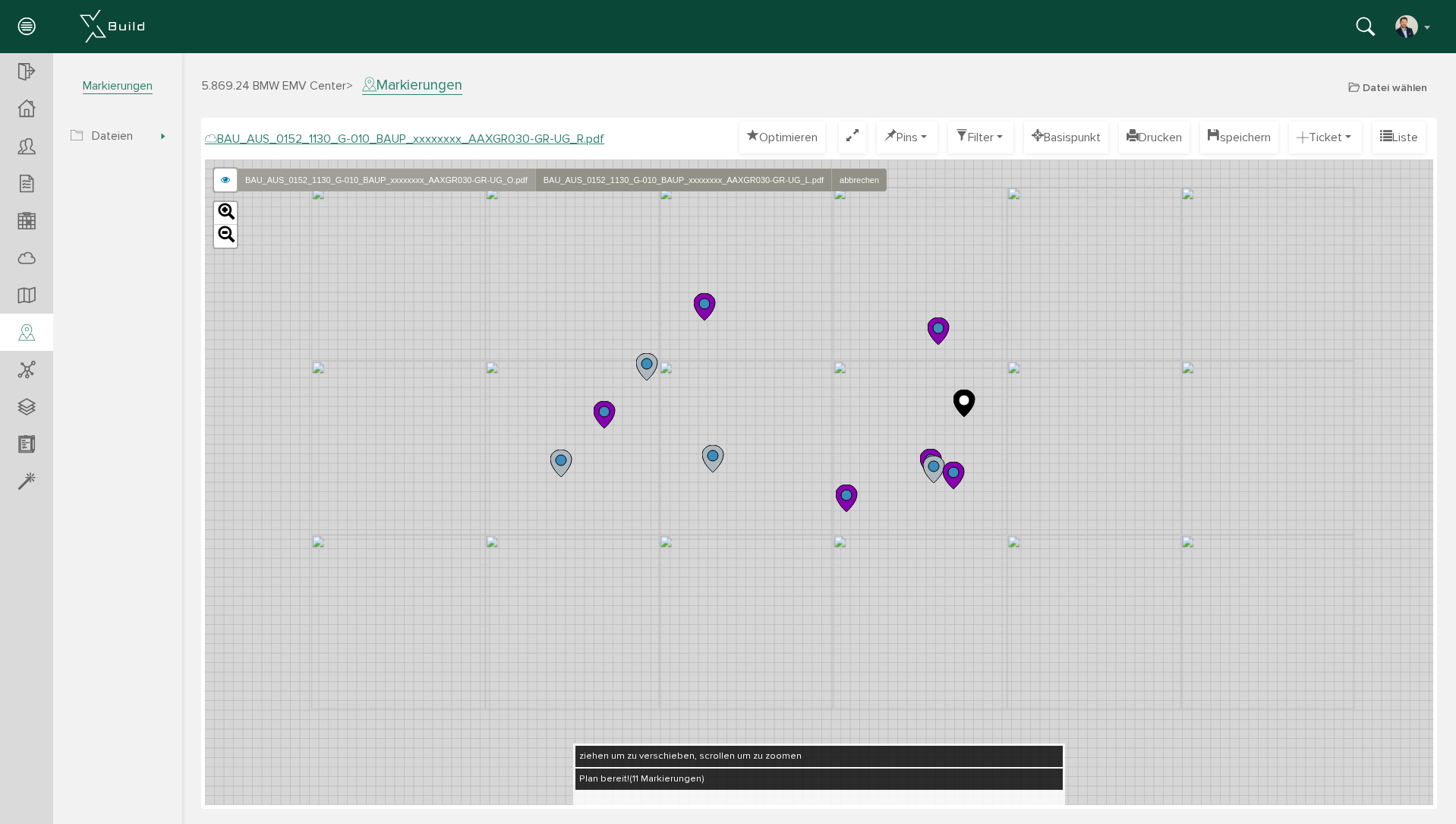
click at [445, 183] on link "BAU_AUS_0152_1130_G-010_BAUP_xxxxxxxx_AAXGR030-GR-UG_O.pdf" at bounding box center [386, 180] width 298 height 23
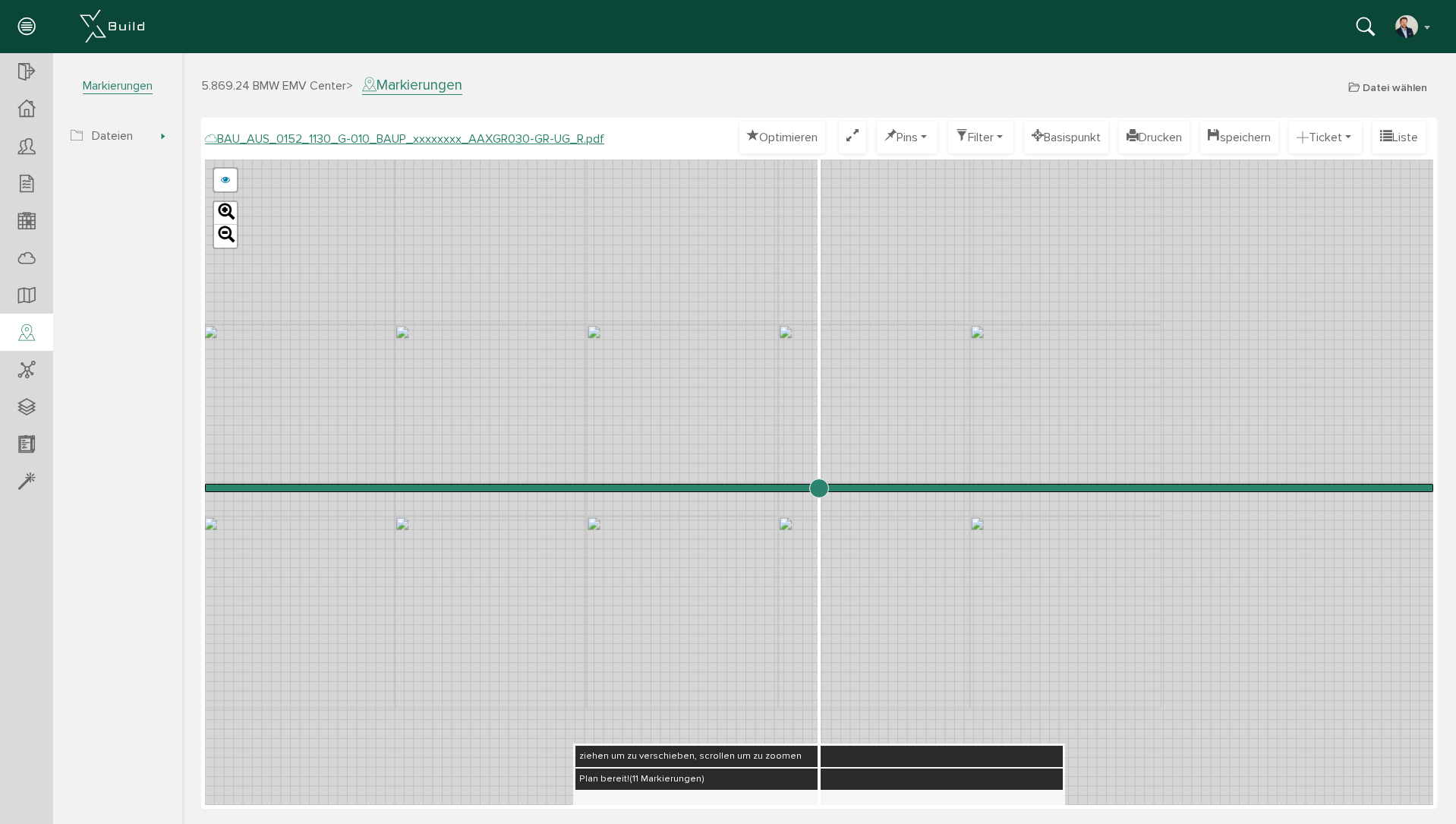
drag, startPoint x: 1071, startPoint y: 586, endPoint x: 445, endPoint y: 448, distance: 641.0
click at [445, 448] on div "BAU_AUS_0152_1130_G-010_BAUP_xxxxxxxx_AAXGR030-GR-UG_O.pdf BAU_AUS_0152_1130_G-…" at bounding box center [819, 482] width 1228 height 645
drag, startPoint x: 816, startPoint y: 488, endPoint x: 590, endPoint y: 476, distance: 226.3
click at [590, 488] on input "range" at bounding box center [819, 488] width 1228 height 0
drag, startPoint x: 584, startPoint y: 366, endPoint x: 599, endPoint y: 436, distance: 71.6
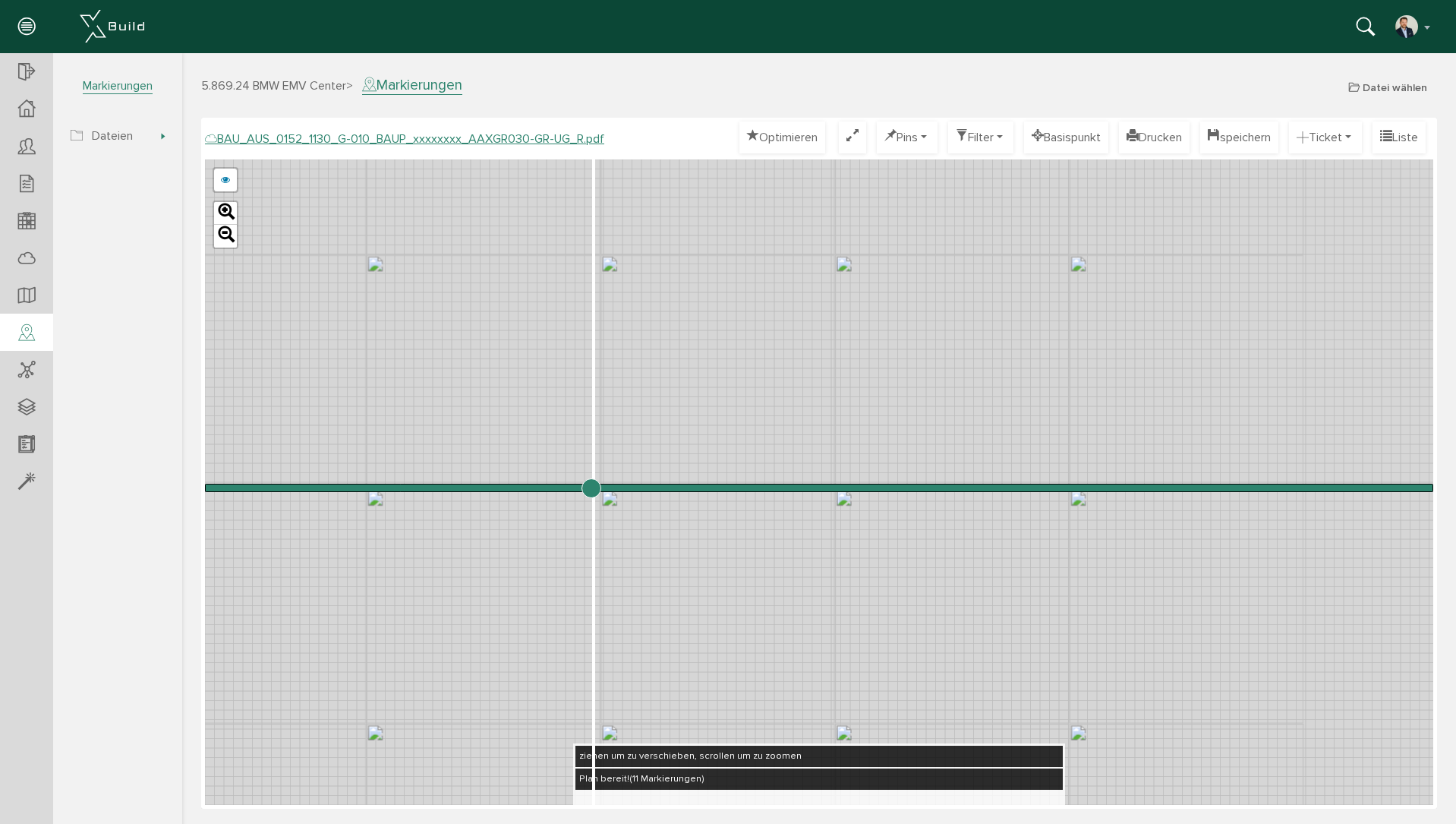
click at [599, 436] on div "BAU_AUS_0152_1130_G-010_BAUP_xxxxxxxx_AAXGR030-GR-UG_O.pdf BAU_AUS_0152_1130_G-…" at bounding box center [819, 482] width 1228 height 645
drag, startPoint x: 593, startPoint y: 488, endPoint x: 565, endPoint y: 480, distance: 29.1
click at [565, 488] on input "range" at bounding box center [819, 488] width 1228 height 0
drag, startPoint x: 559, startPoint y: 488, endPoint x: 876, endPoint y: 525, distance: 319.2
click at [876, 488] on input "range" at bounding box center [819, 488] width 1228 height 0
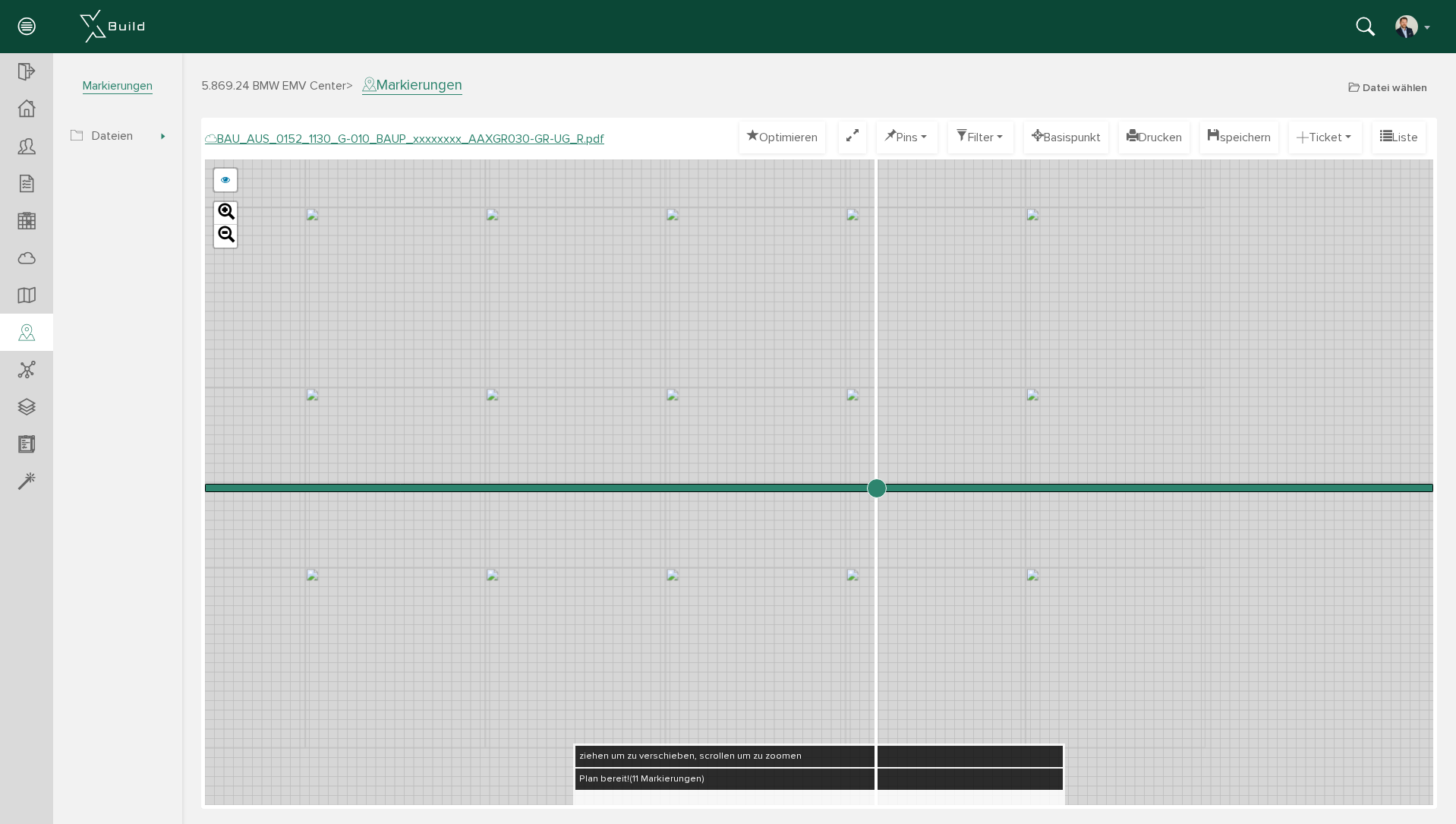
drag, startPoint x: 907, startPoint y: 610, endPoint x: 879, endPoint y: 453, distance: 159.5
click at [879, 453] on div "BAU_AUS_0152_1130_G-010_BAUP_xxxxxxxx_AAXGR030-GR-UG_O.pdf BAU_AUS_0152_1130_G-…" at bounding box center [819, 482] width 1228 height 645
drag, startPoint x: 877, startPoint y: 481, endPoint x: 488, endPoint y: 466, distance: 389.3
click at [551, 488] on input "range" at bounding box center [819, 488] width 1228 height 0
drag, startPoint x: 335, startPoint y: 299, endPoint x: 827, endPoint y: 452, distance: 515.2
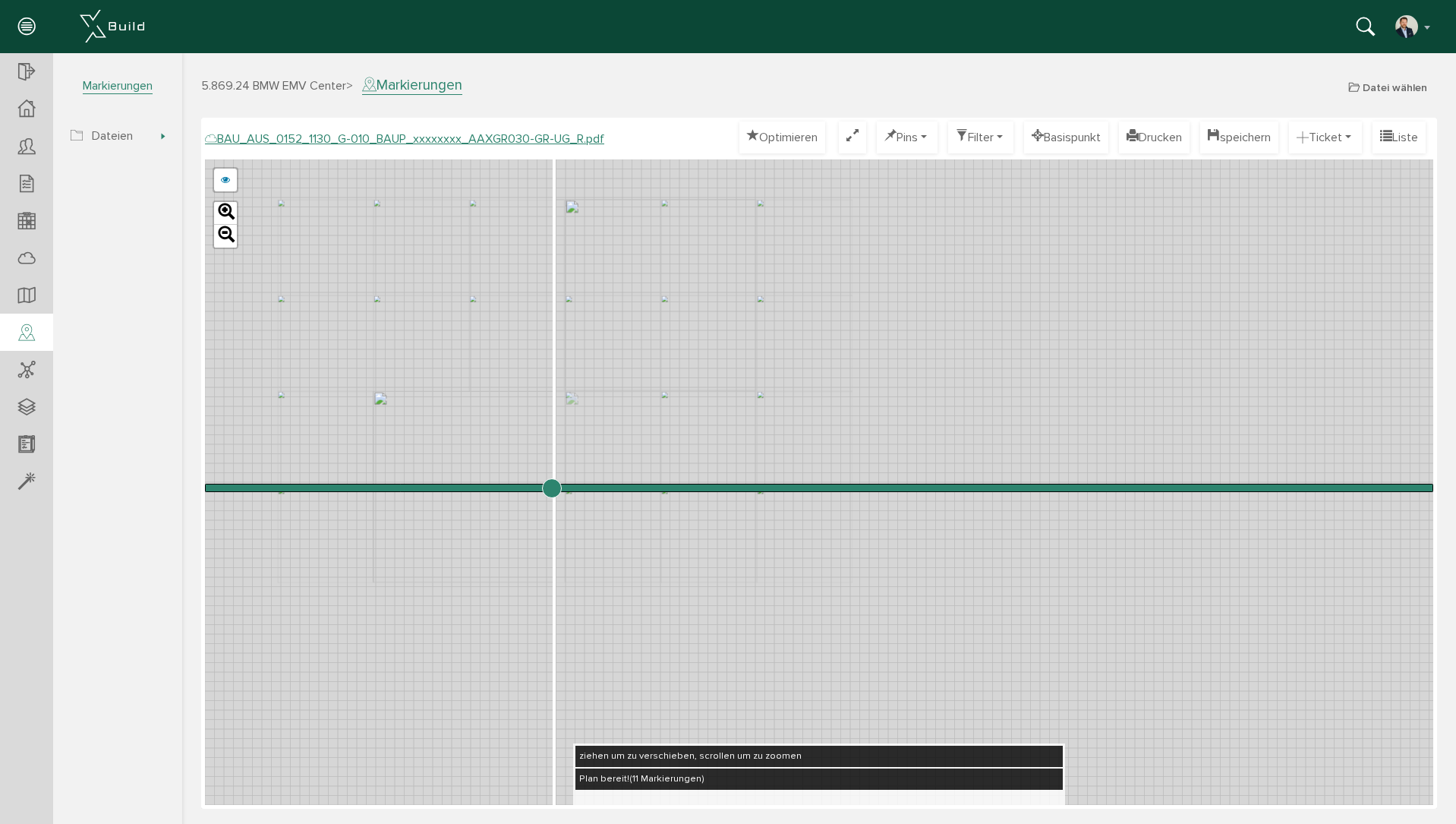
click at [827, 452] on div "BAU_AUS_0152_1130_G-010_BAUP_xxxxxxxx_AAXGR030-GR-UG_O.pdf BAU_AUS_0152_1130_G-…" at bounding box center [819, 482] width 1228 height 645
drag, startPoint x: 551, startPoint y: 487, endPoint x: 451, endPoint y: 462, distance: 103.1
click at [451, 488] on input "range" at bounding box center [819, 488] width 1228 height 0
drag, startPoint x: 567, startPoint y: 246, endPoint x: 591, endPoint y: 432, distance: 187.5
click at [591, 432] on div "BAU_AUS_0152_1130_G-010_BAUP_xxxxxxxx_AAXGR030-GR-UG_O.pdf BAU_AUS_0152_1130_G-…" at bounding box center [819, 482] width 1228 height 645
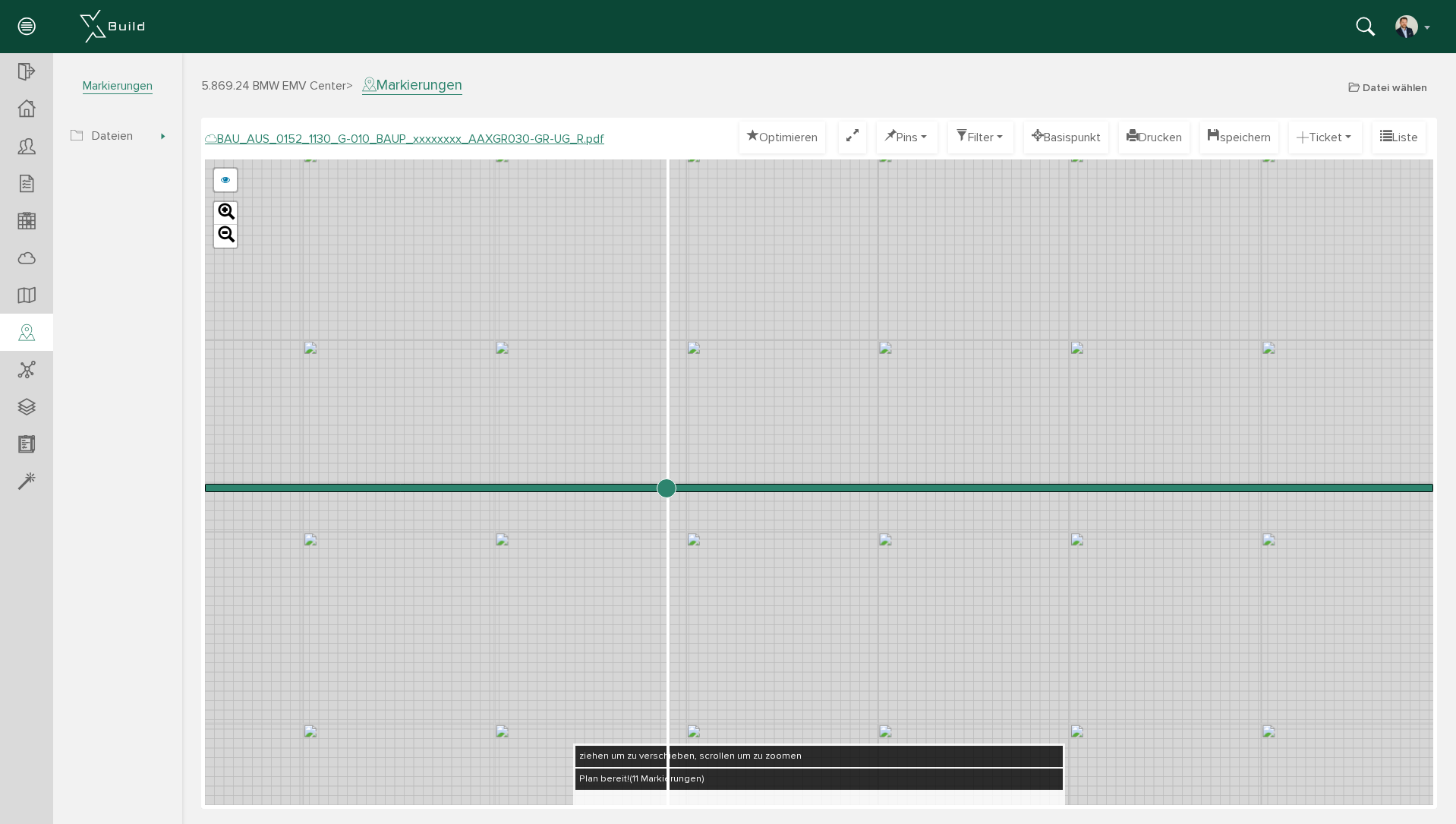
drag, startPoint x: 449, startPoint y: 488, endPoint x: 666, endPoint y: 510, distance: 218.1
click at [666, 488] on input "range" at bounding box center [819, 488] width 1228 height 0
drag, startPoint x: 686, startPoint y: 412, endPoint x: 689, endPoint y: 337, distance: 75.1
click at [689, 337] on div "BAU_AUS_0152_1130_G-010_BAUP_xxxxxxxx_AAXGR030-GR-UG_O.pdf BAU_AUS_0152_1130_G-…" at bounding box center [819, 482] width 1228 height 645
drag, startPoint x: 663, startPoint y: 491, endPoint x: 860, endPoint y: 491, distance: 197.0
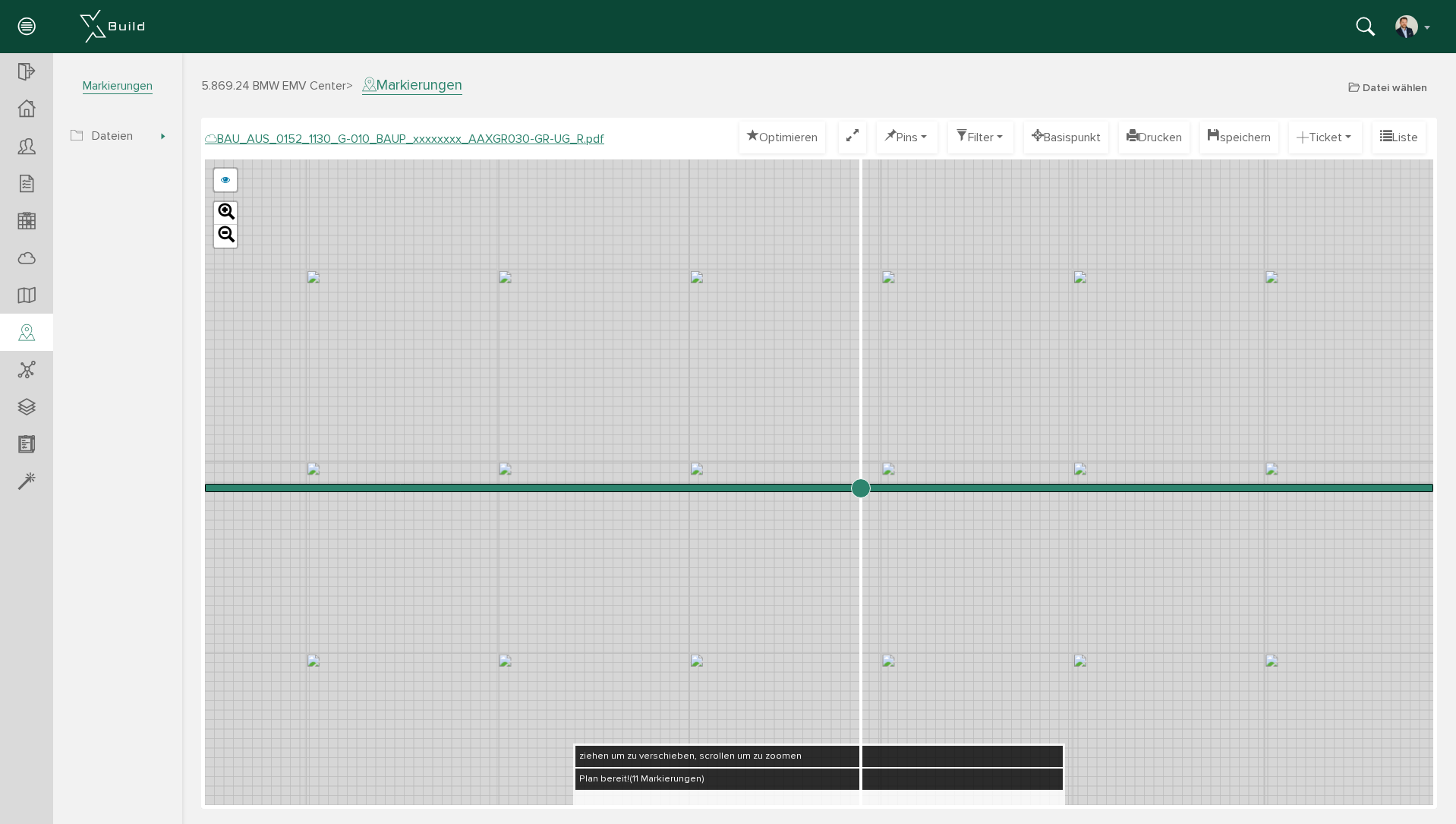
click at [860, 488] on input "range" at bounding box center [819, 488] width 1228 height 0
drag, startPoint x: 861, startPoint y: 488, endPoint x: 1061, endPoint y: 494, distance: 200.1
click at [1061, 488] on input "range" at bounding box center [819, 488] width 1228 height 0
drag, startPoint x: 704, startPoint y: 261, endPoint x: 831, endPoint y: 304, distance: 134.1
click at [831, 304] on div "BAU_AUS_0152_1130_G-010_BAUP_xxxxxxxx_AAXGR030-GR-UG_O.pdf BAU_AUS_0152_1130_G-…" at bounding box center [819, 482] width 1228 height 645
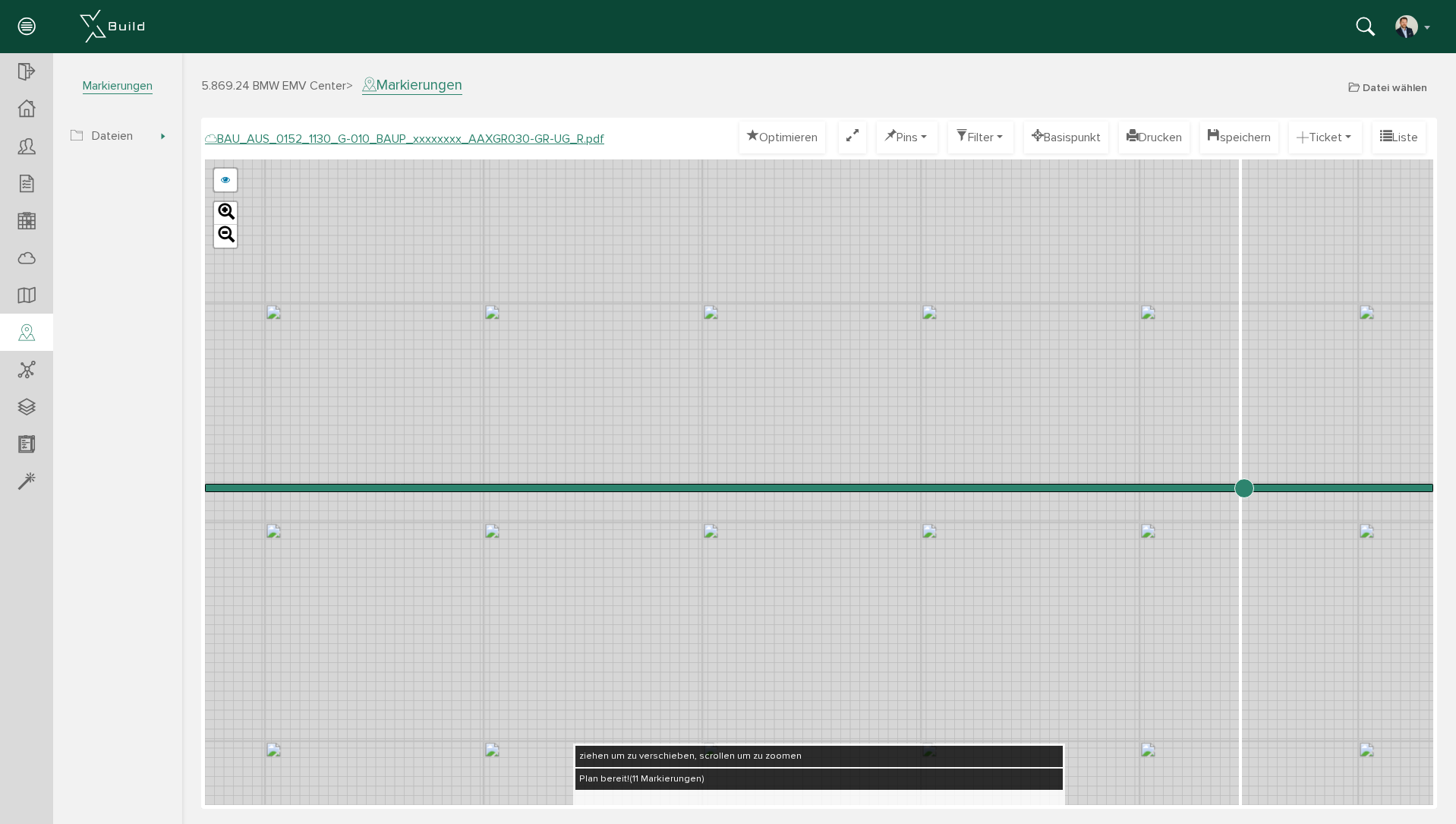
drag, startPoint x: 1063, startPoint y: 488, endPoint x: 1244, endPoint y: 522, distance: 184.2
click at [1244, 488] on input "range" at bounding box center [819, 488] width 1228 height 0
click at [228, 179] on link at bounding box center [225, 180] width 23 height 23
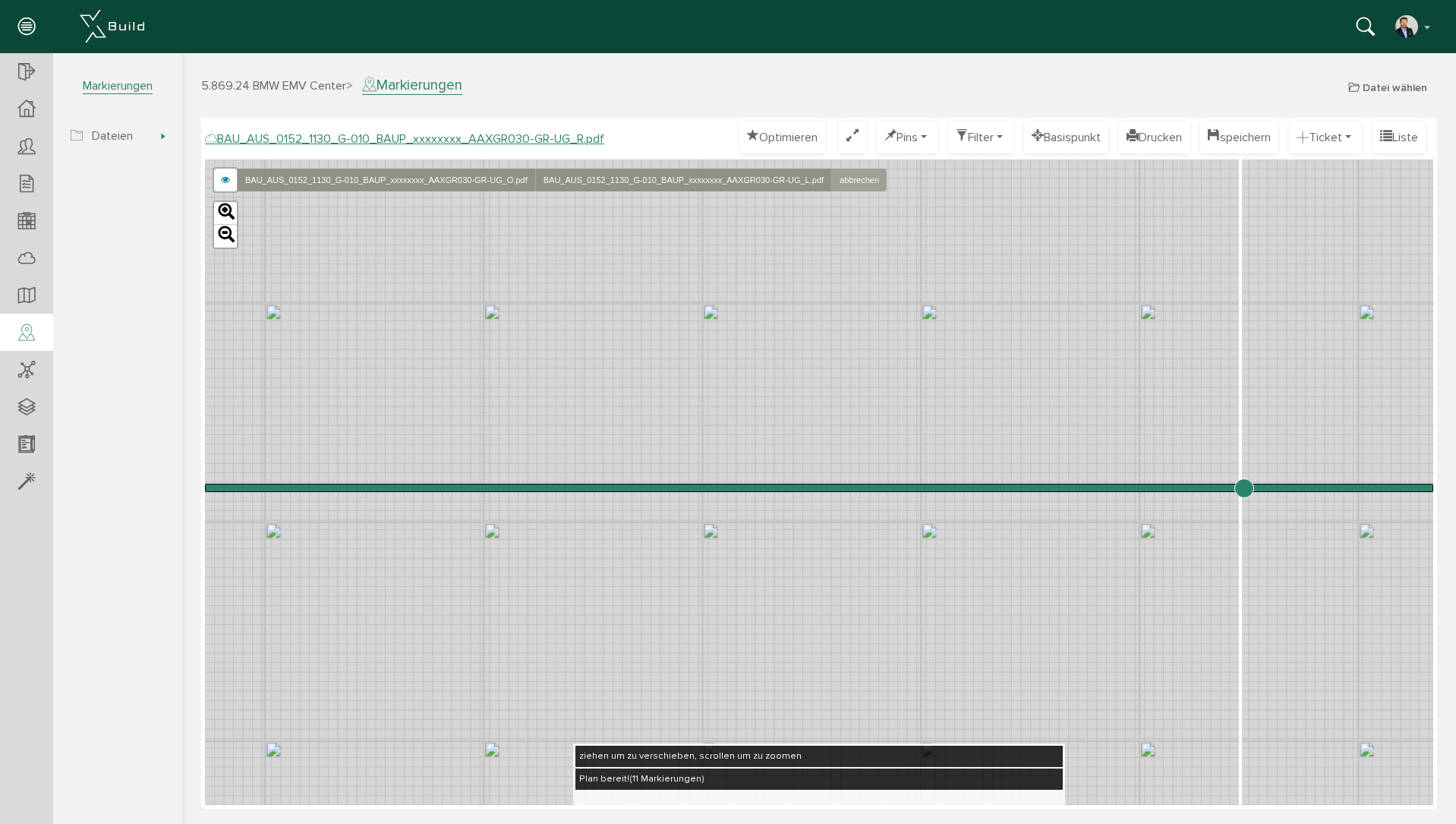
click at [877, 182] on link "abbrechen" at bounding box center [859, 180] width 55 height 23
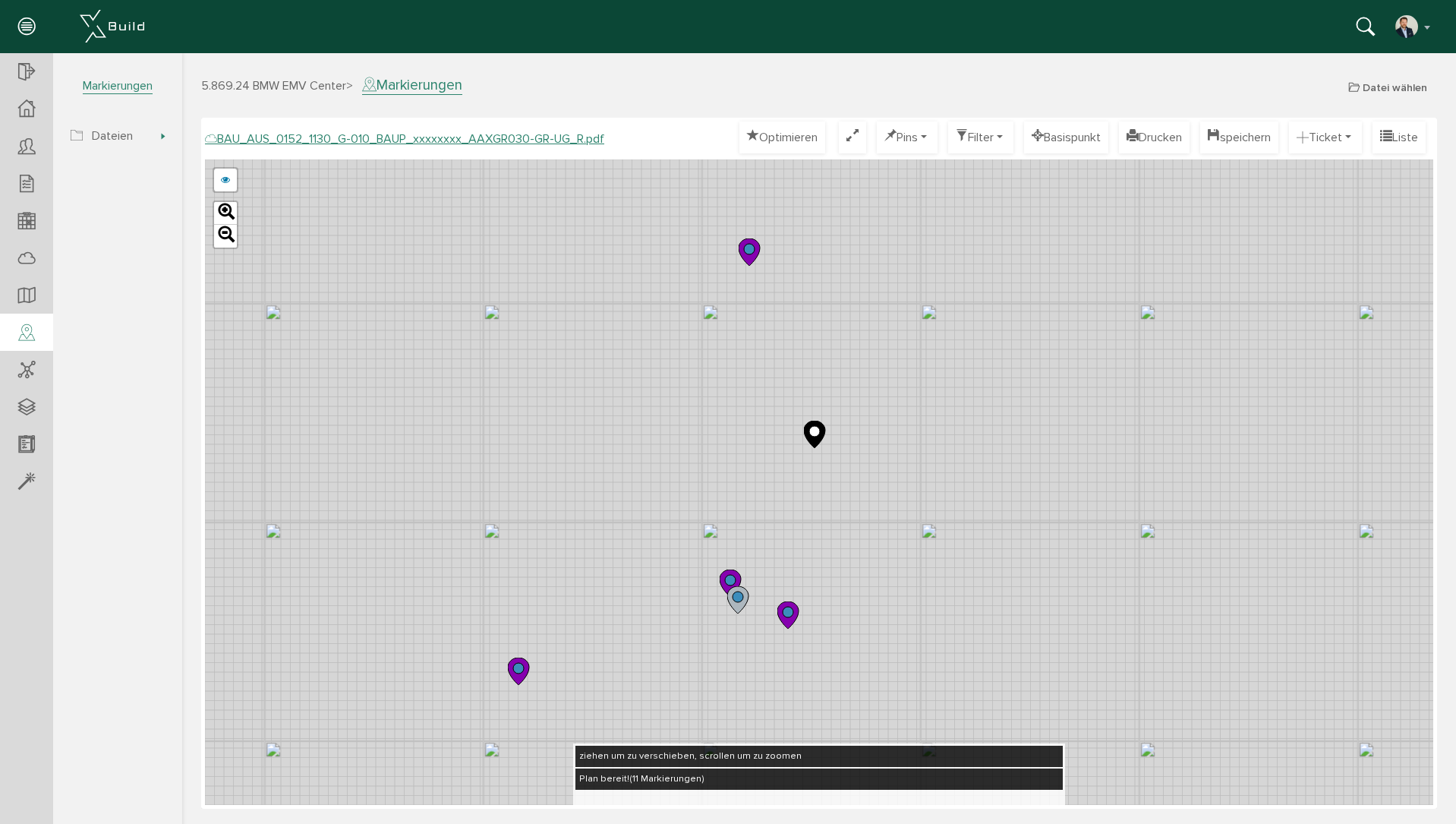
drag, startPoint x: 595, startPoint y: 371, endPoint x: 746, endPoint y: 474, distance: 182.8
click at [745, 474] on div "BAU_AUS_0152_1130_G-010_BAUP_xxxxxxxx_AAXGR030-GR-UG_O.pdf BAU_AUS_0152_1130_G-…" at bounding box center [819, 482] width 1228 height 645
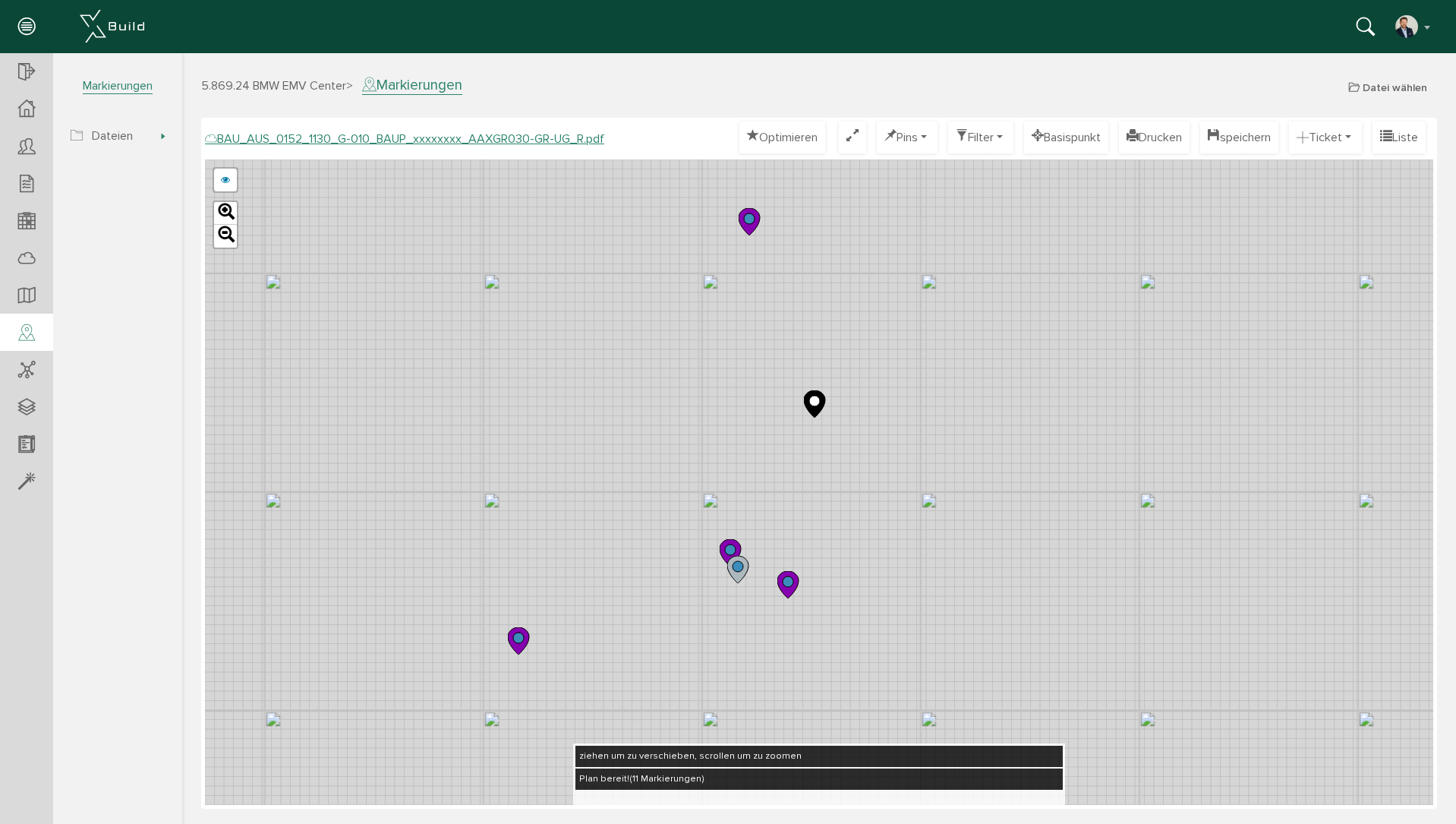
drag, startPoint x: 810, startPoint y: 499, endPoint x: 622, endPoint y: 324, distance: 256.8
click at [622, 324] on div "BAU_AUS_0152_1130_G-010_BAUP_xxxxxxxx_AAXGR030-GR-UG_O.pdf BAU_AUS_0152_1130_G-…" at bounding box center [819, 482] width 1228 height 645
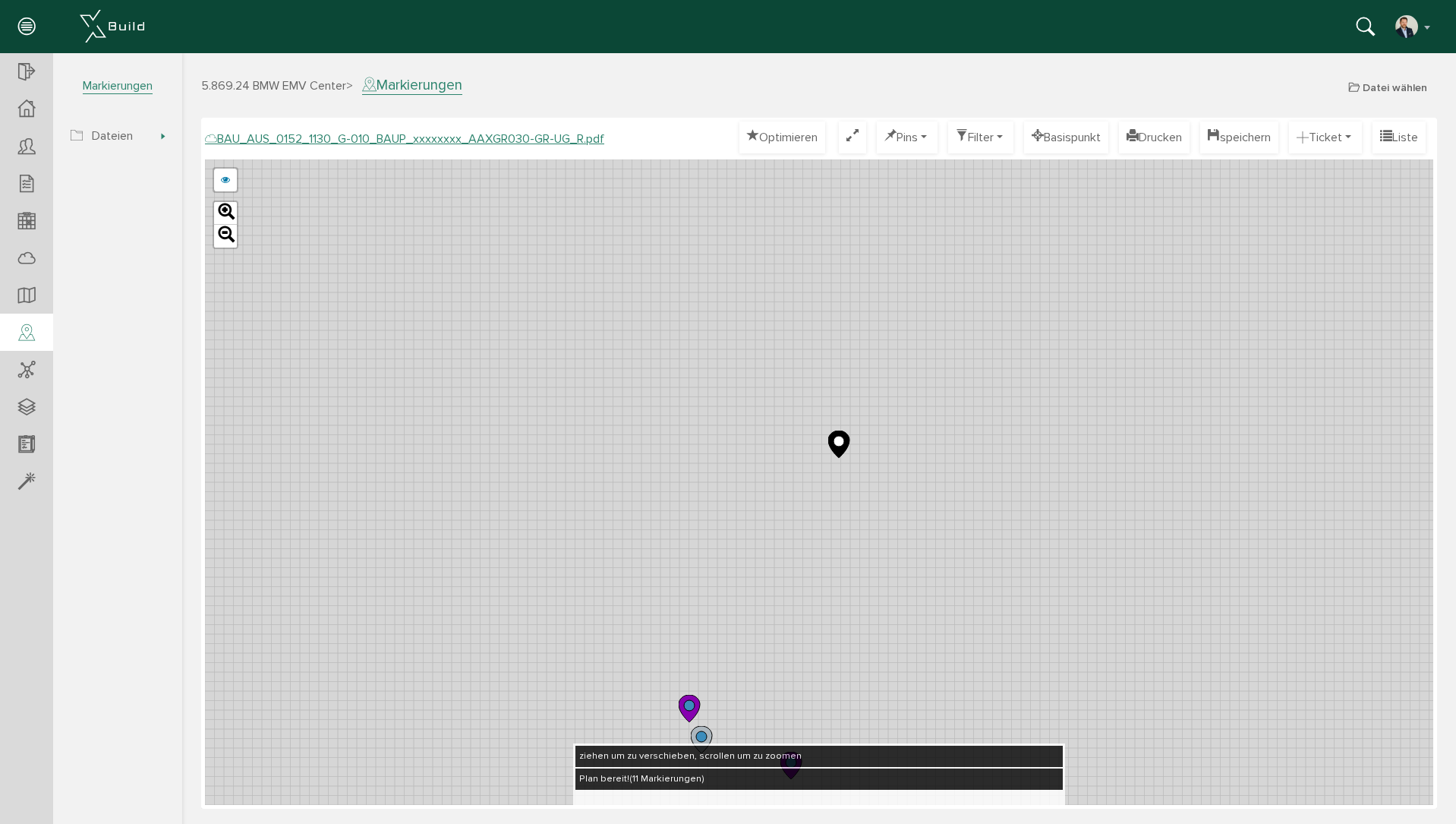
drag, startPoint x: 531, startPoint y: 310, endPoint x: 973, endPoint y: 510, distance: 485.1
click at [973, 510] on div "BAU_AUS_0152_1130_G-010_BAUP_xxxxxxxx_AAXGR030-GR-UG_O.pdf BAU_AUS_0152_1130_G-…" at bounding box center [819, 482] width 1228 height 645
drag, startPoint x: 691, startPoint y: 440, endPoint x: 1036, endPoint y: 560, distance: 365.3
click at [1036, 560] on div "BAU_AUS_0152_1130_G-010_BAUP_xxxxxxxx_AAXGR030-GR-UG_O.pdf BAU_AUS_0152_1130_G-…" at bounding box center [819, 482] width 1228 height 645
click at [231, 183] on link at bounding box center [225, 180] width 23 height 23
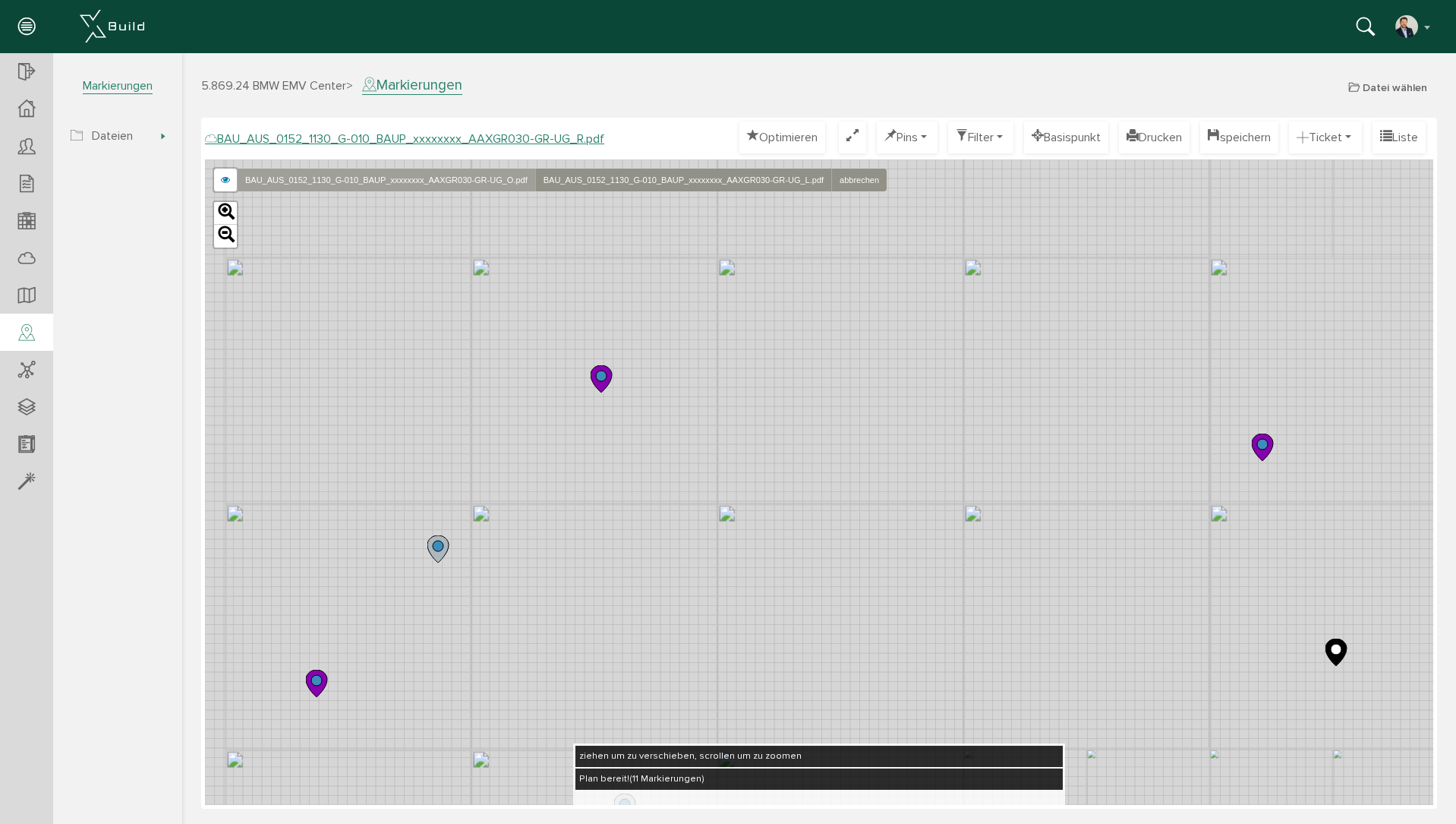
click at [299, 183] on link "BAU_AUS_0152_1130_G-010_BAUP_xxxxxxxx_AAXGR030-GR-UG_O.pdf" at bounding box center [386, 180] width 298 height 23
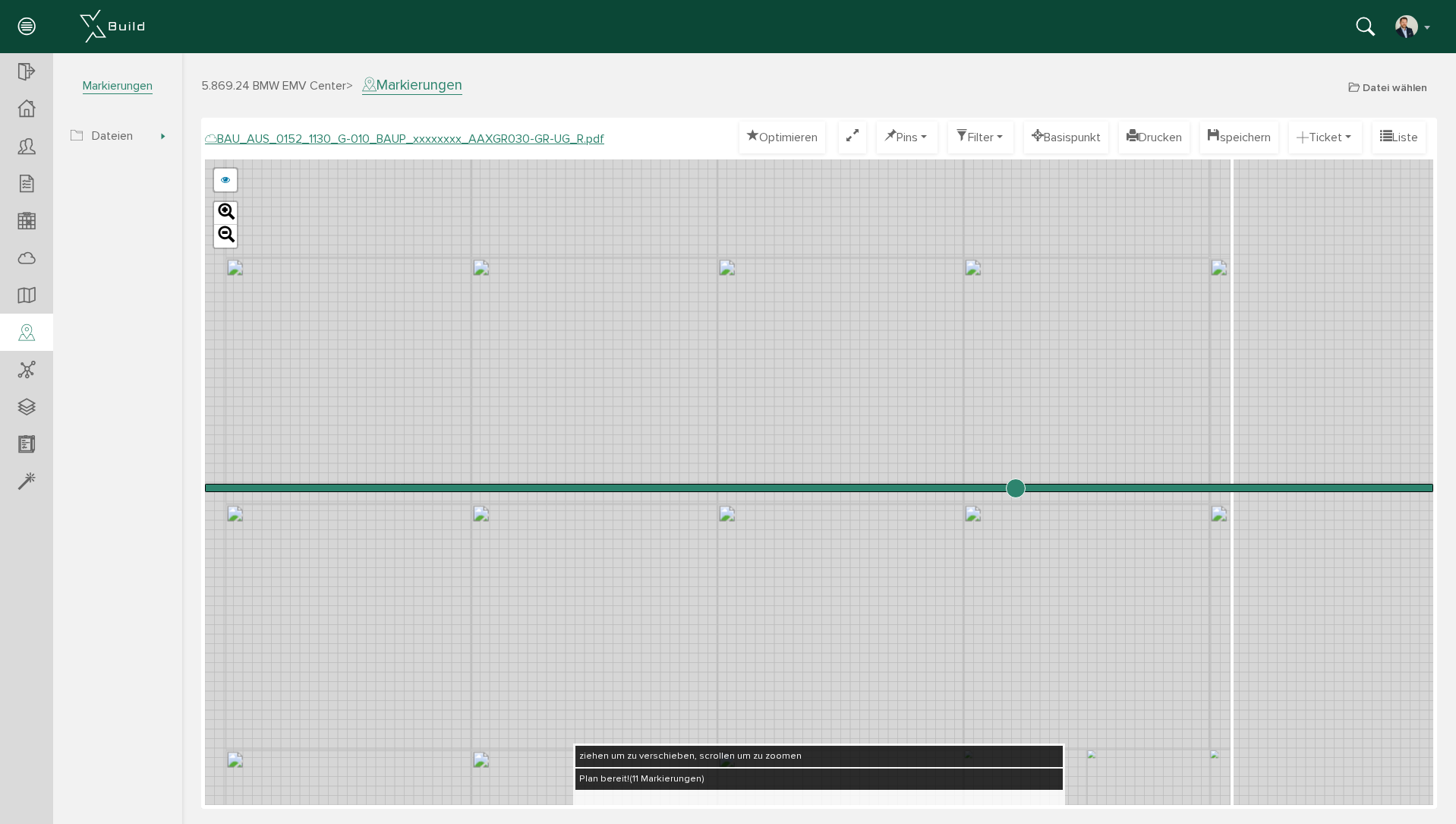
drag, startPoint x: 819, startPoint y: 490, endPoint x: 1015, endPoint y: 520, distance: 198.3
click at [1015, 488] on input "range" at bounding box center [819, 488] width 1228 height 0
drag, startPoint x: 920, startPoint y: 616, endPoint x: 492, endPoint y: 568, distance: 430.7
click at [492, 568] on div "BAU_AUS_0152_1130_G-010_BAUP_xxxxxxxx_AAXGR030-GR-UG_O.pdf BAU_AUS_0152_1130_G-…" at bounding box center [819, 482] width 1228 height 645
drag, startPoint x: 1013, startPoint y: 481, endPoint x: 899, endPoint y: 516, distance: 119.3
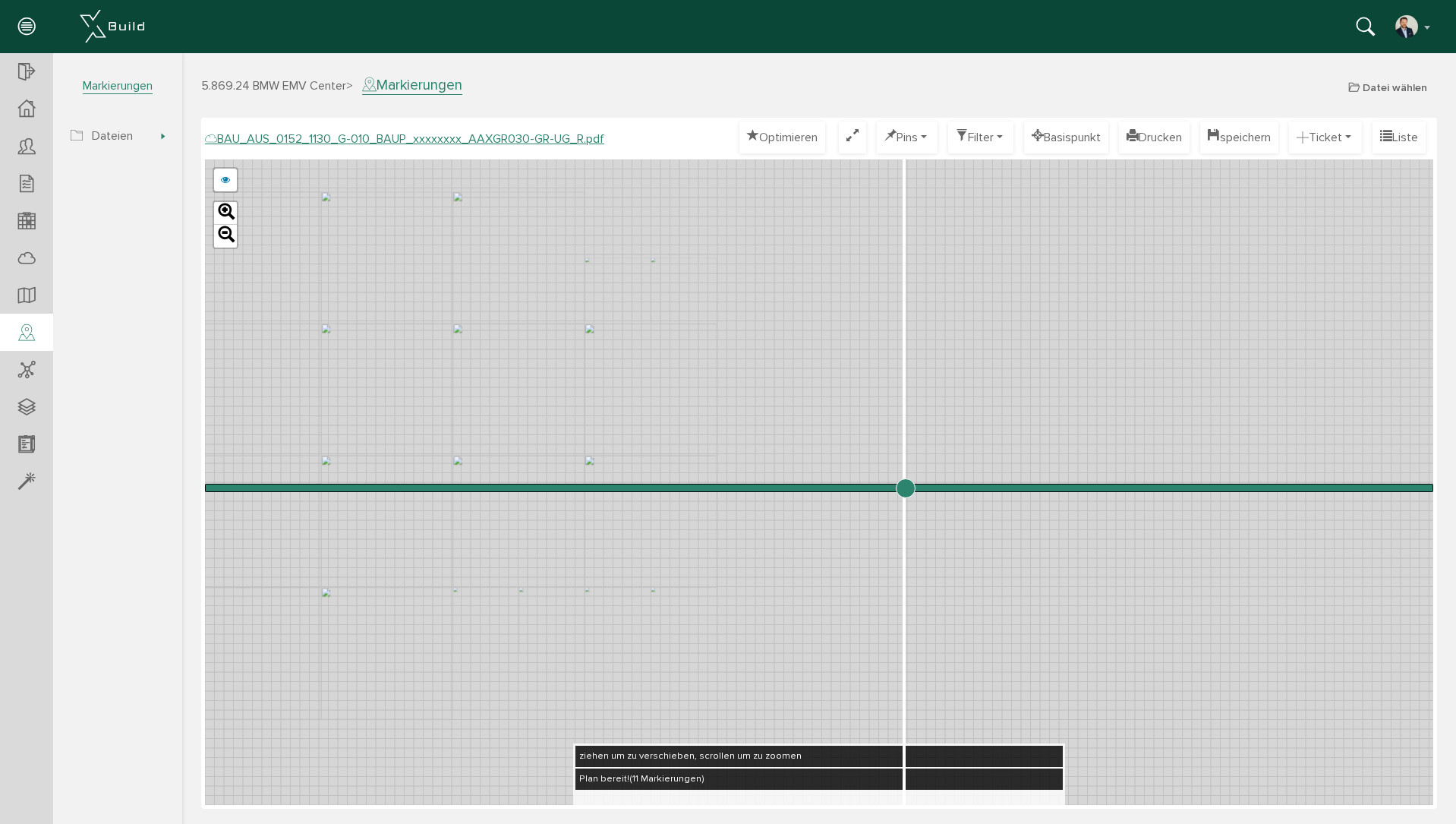
click at [905, 488] on input "range" at bounding box center [819, 488] width 1228 height 0
click at [237, 179] on ul "BAU_AUS_0152_1130_G-010_BAUP_xxxxxxxx_AAXGR030-GR-UG_O.pdf BAU_AUS_0152_1130_G-…" at bounding box center [225, 180] width 26 height 26
click at [235, 179] on link at bounding box center [225, 180] width 23 height 23
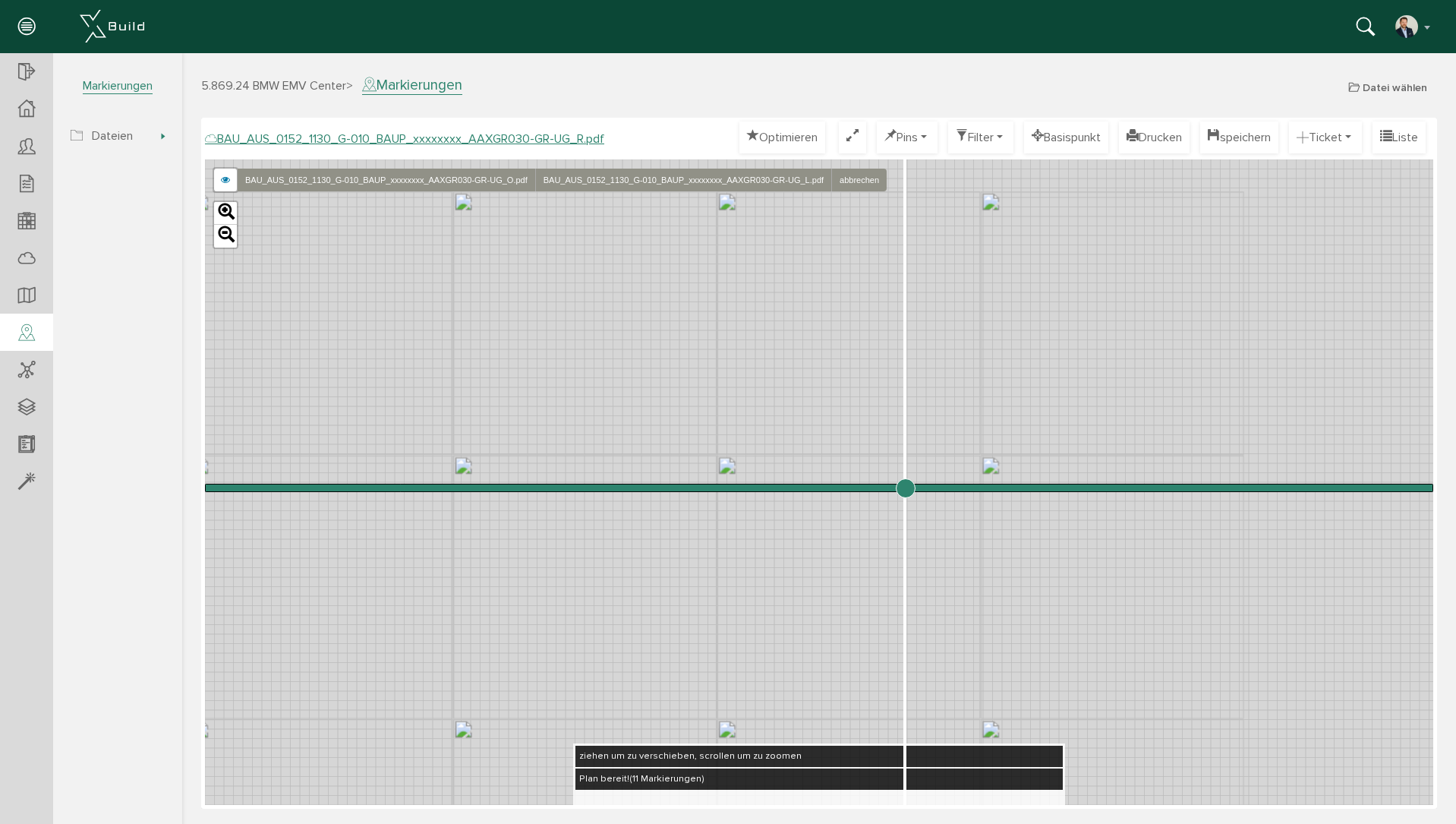
click at [666, 344] on div "BAU_AUS_0152_1130_G-010_BAUP_xxxxxxxx_AAXGR030-GR-UG_O.pdf BAU_AUS_0152_1130_G-…" at bounding box center [819, 482] width 1228 height 645
click at [504, 359] on div "BAU_AUS_0152_1130_G-010_BAUP_xxxxxxxx_AAXGR030-GR-UG_O.pdf BAU_AUS_0152_1130_G-…" at bounding box center [819, 482] width 1228 height 645
drag, startPoint x: 909, startPoint y: 497, endPoint x: 408, endPoint y: 564, distance: 505.5
click at [408, 488] on input "range" at bounding box center [819, 488] width 1228 height 0
drag, startPoint x: 573, startPoint y: 581, endPoint x: 1047, endPoint y: 584, distance: 474.0
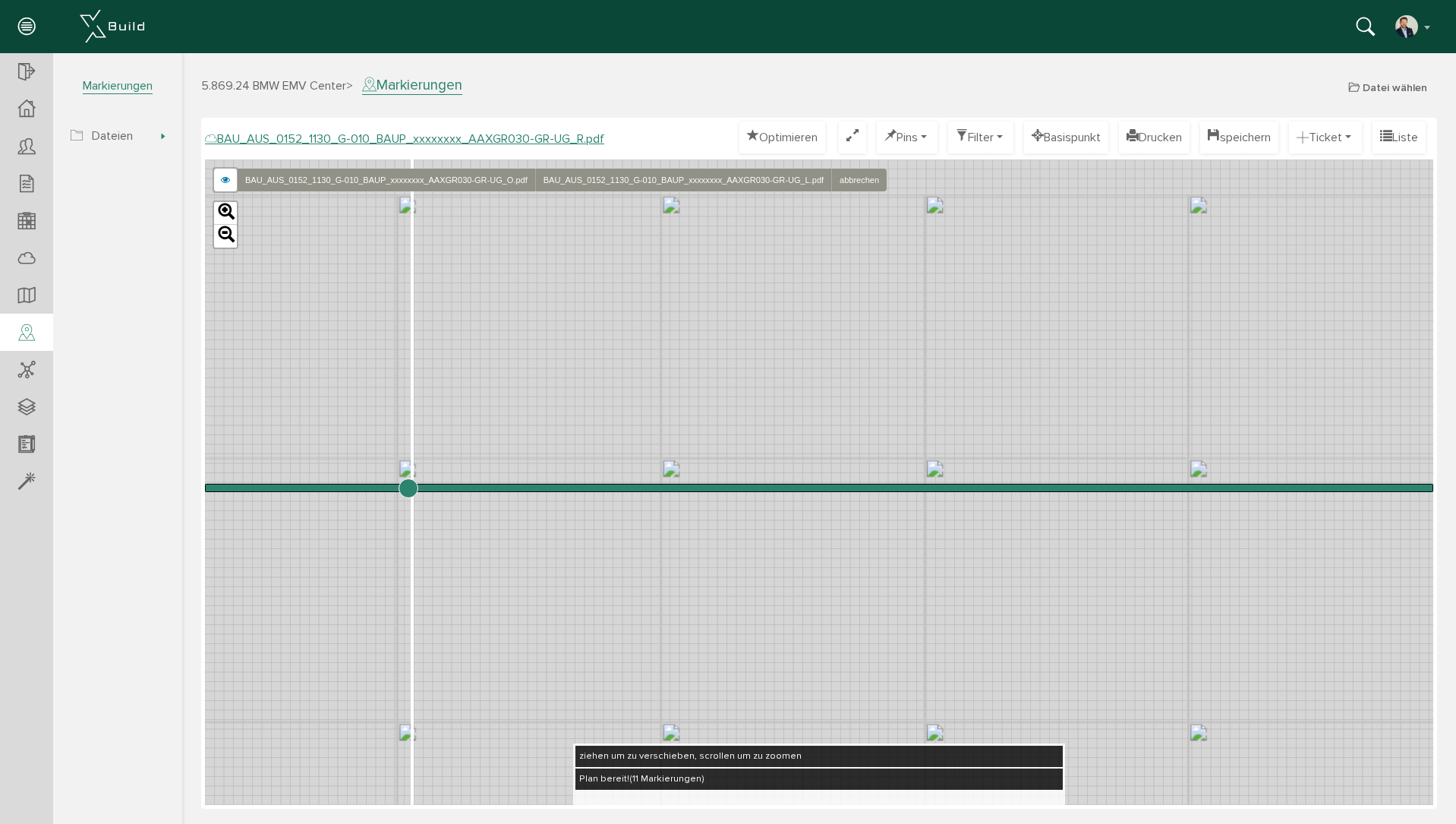
click at [1047, 584] on div "BAU_AUS_0152_1130_G-010_BAUP_xxxxxxxx_AAXGR030-GR-UG_O.pdf BAU_AUS_0152_1130_G-…" at bounding box center [819, 482] width 1228 height 645
drag, startPoint x: 403, startPoint y: 491, endPoint x: 685, endPoint y: 542, distance: 286.6
click at [685, 488] on input "range" at bounding box center [819, 488] width 1228 height 0
drag, startPoint x: 685, startPoint y: 489, endPoint x: 739, endPoint y: 504, distance: 56.0
click at [739, 488] on input "range" at bounding box center [819, 488] width 1228 height 0
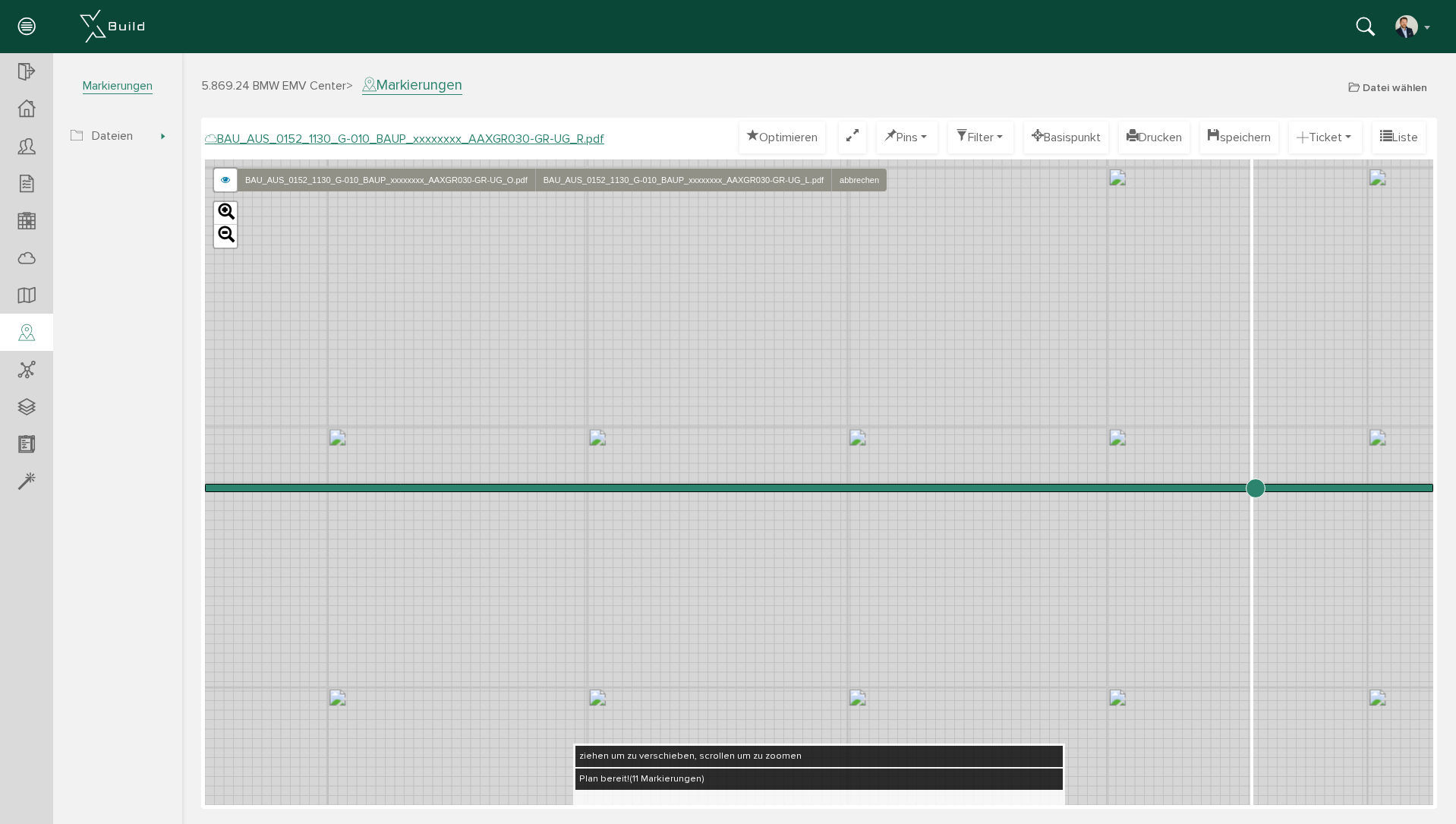
drag, startPoint x: 737, startPoint y: 497, endPoint x: 1255, endPoint y: 547, distance: 520.4
click at [1255, 488] on input "range" at bounding box center [819, 488] width 1228 height 0
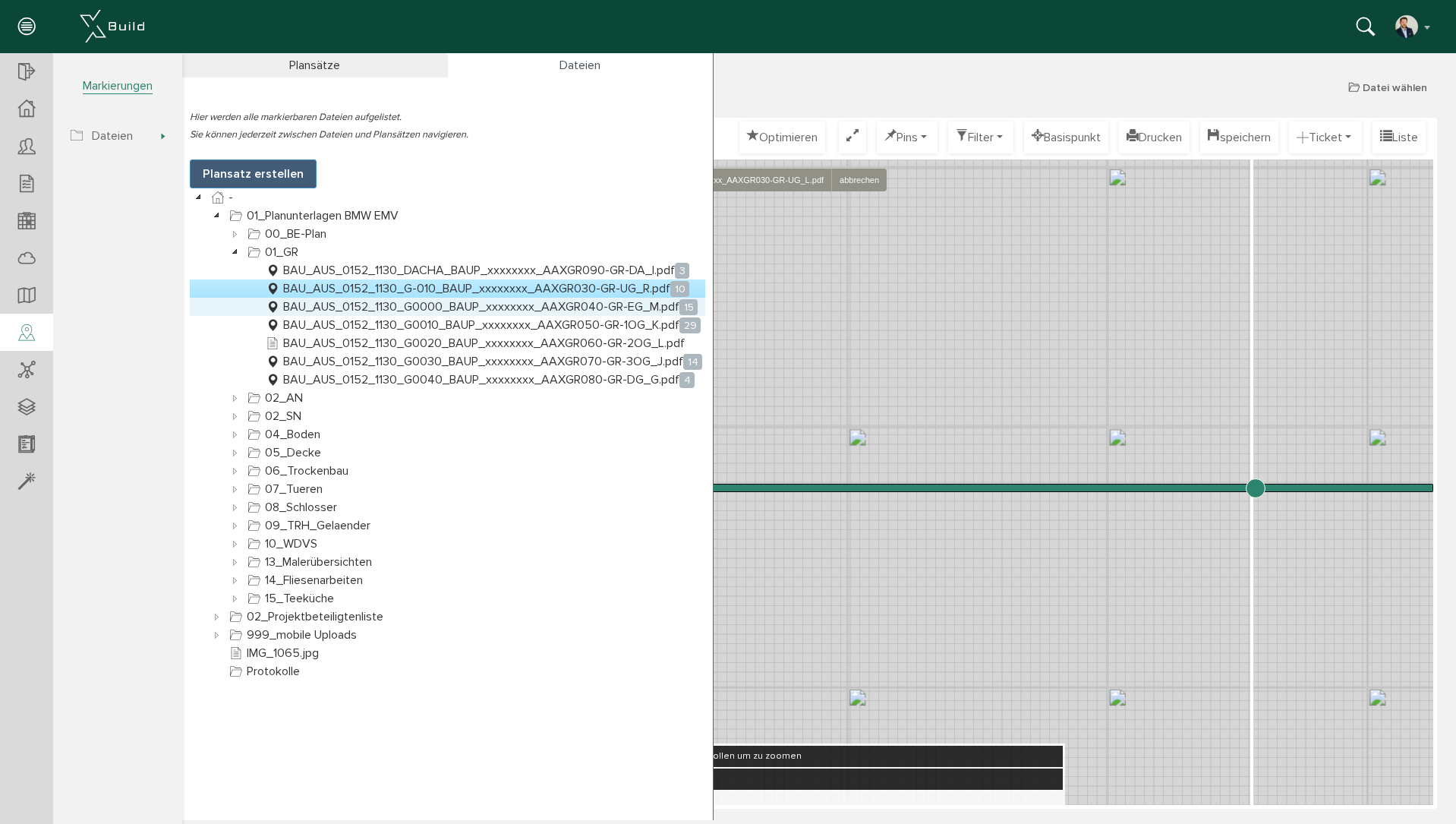
click at [581, 303] on link "BAU_AUS_0152_1130_G0000_BAUP_xxxxxxxx_AAXGR040-GR-EG_M.pdf 15" at bounding box center [481, 307] width 438 height 18
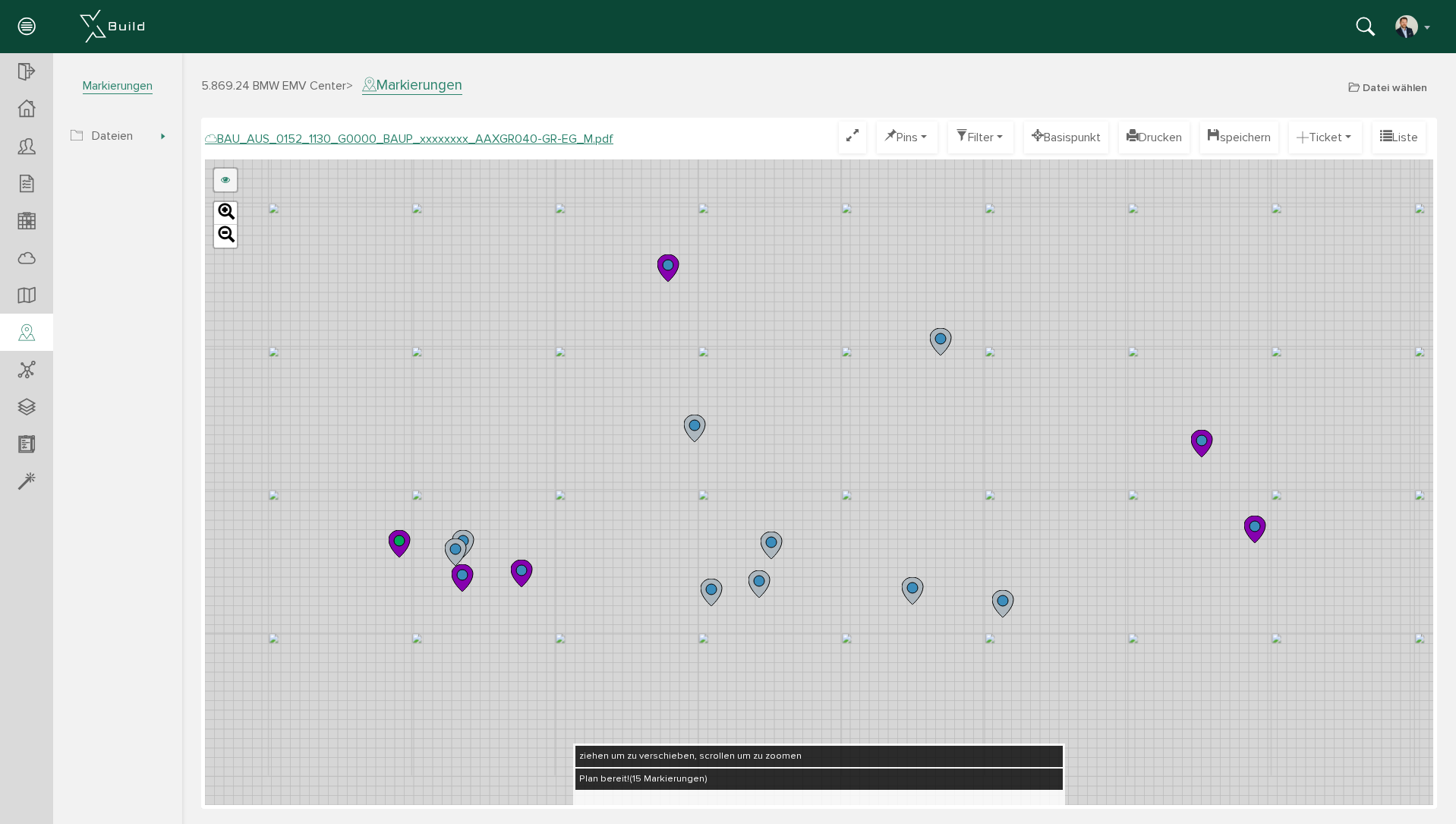
click at [217, 180] on link at bounding box center [225, 180] width 23 height 23
click at [410, 189] on link "BAU_AUS_0152_1130_G0000_BAUP_xxxxxxxx_AAXGR040-GR-EG_G.pdf" at bounding box center [386, 180] width 300 height 23
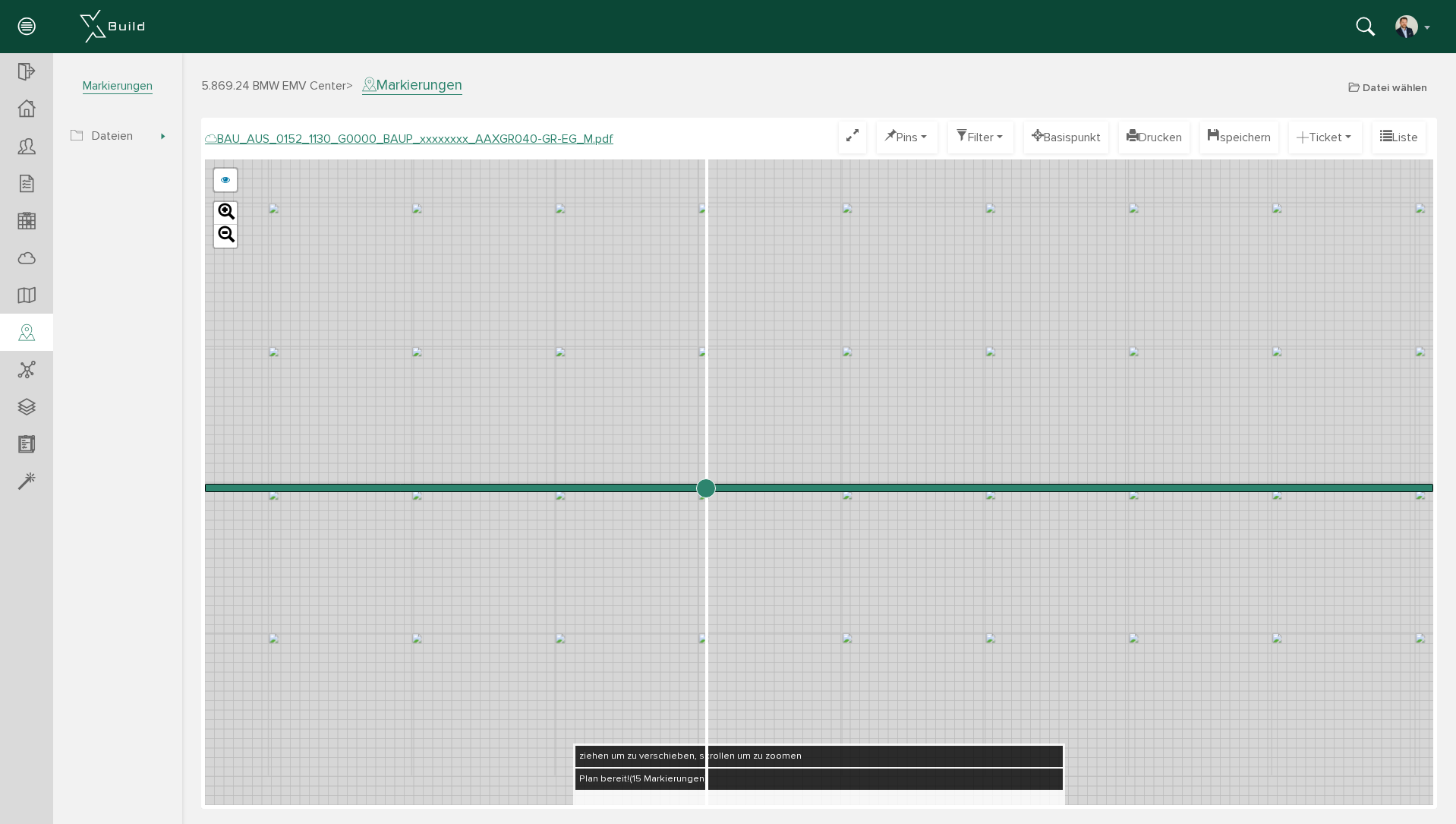
drag, startPoint x: 815, startPoint y: 484, endPoint x: 705, endPoint y: 477, distance: 110.2
click at [705, 488] on input "range" at bounding box center [819, 488] width 1228 height 0
drag, startPoint x: 713, startPoint y: 491, endPoint x: 960, endPoint y: 488, distance: 247.0
click at [960, 488] on input "range" at bounding box center [819, 488] width 1228 height 0
drag, startPoint x: 1236, startPoint y: 632, endPoint x: 913, endPoint y: 646, distance: 323.3
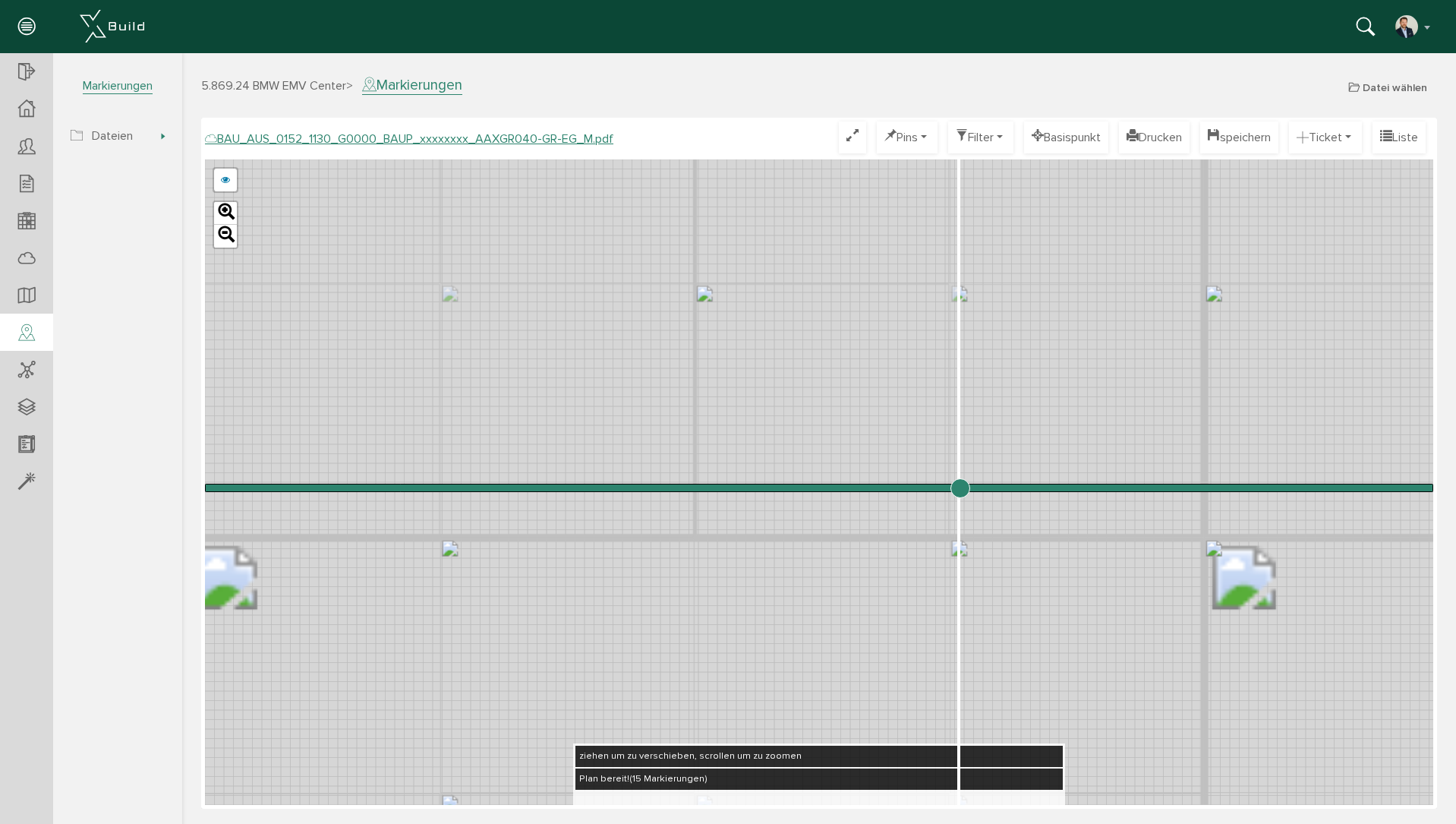
click at [920, 648] on div "BAU_AUS_0152_1130_G0000_BAUP_xxxxxxxx_AAXGR040-GR-EG_G.pdf abbrechen Leaflet" at bounding box center [819, 482] width 1228 height 645
drag, startPoint x: 1063, startPoint y: 604, endPoint x: 929, endPoint y: 571, distance: 138.0
click at [929, 571] on div "BAU_AUS_0152_1130_G0000_BAUP_xxxxxxxx_AAXGR040-GR-EG_G.pdf abbrechen Leaflet" at bounding box center [819, 482] width 1228 height 645
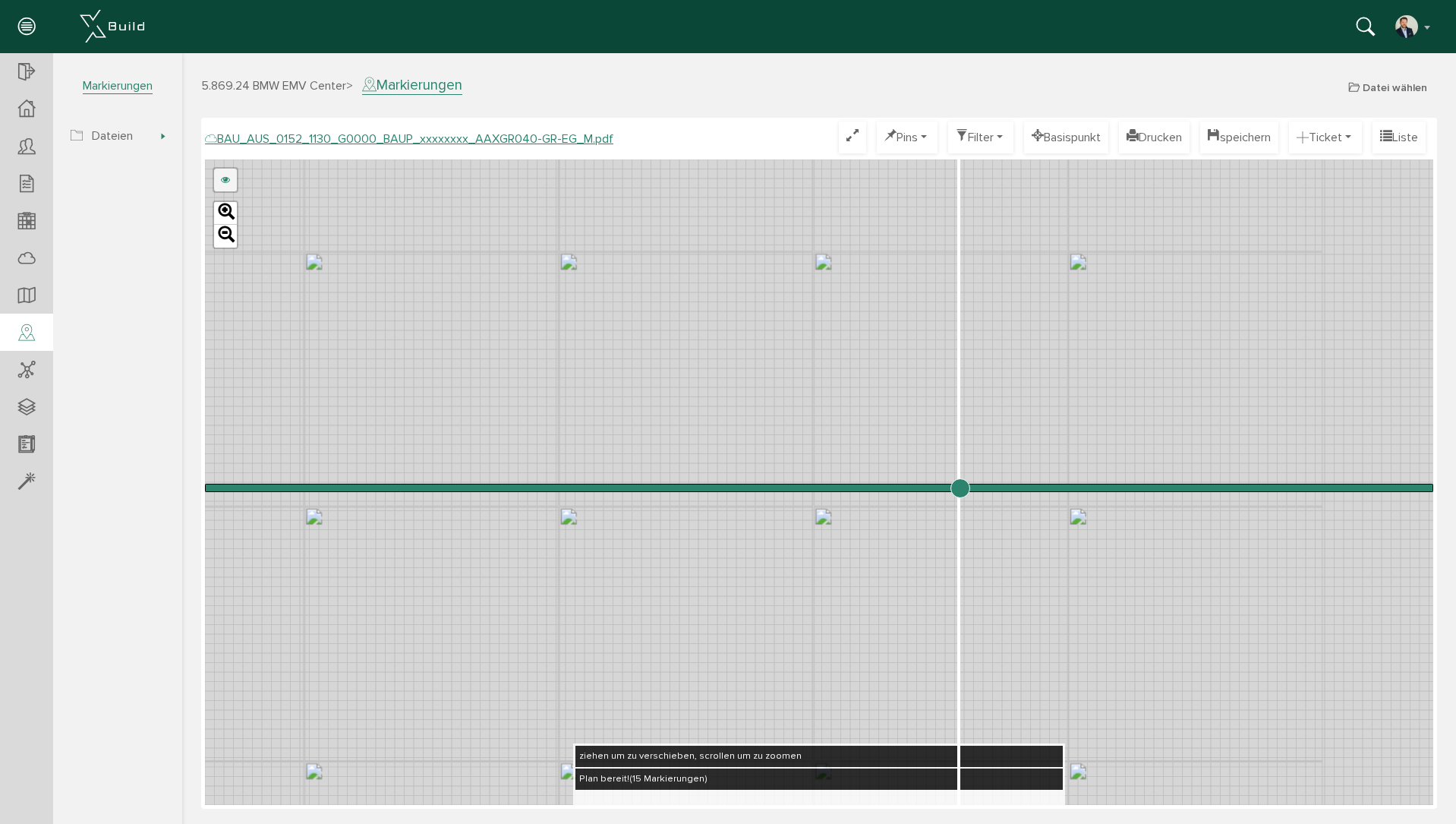
click at [222, 181] on link at bounding box center [225, 180] width 23 height 23
click at [562, 176] on link "abbrechen" at bounding box center [564, 180] width 55 height 23
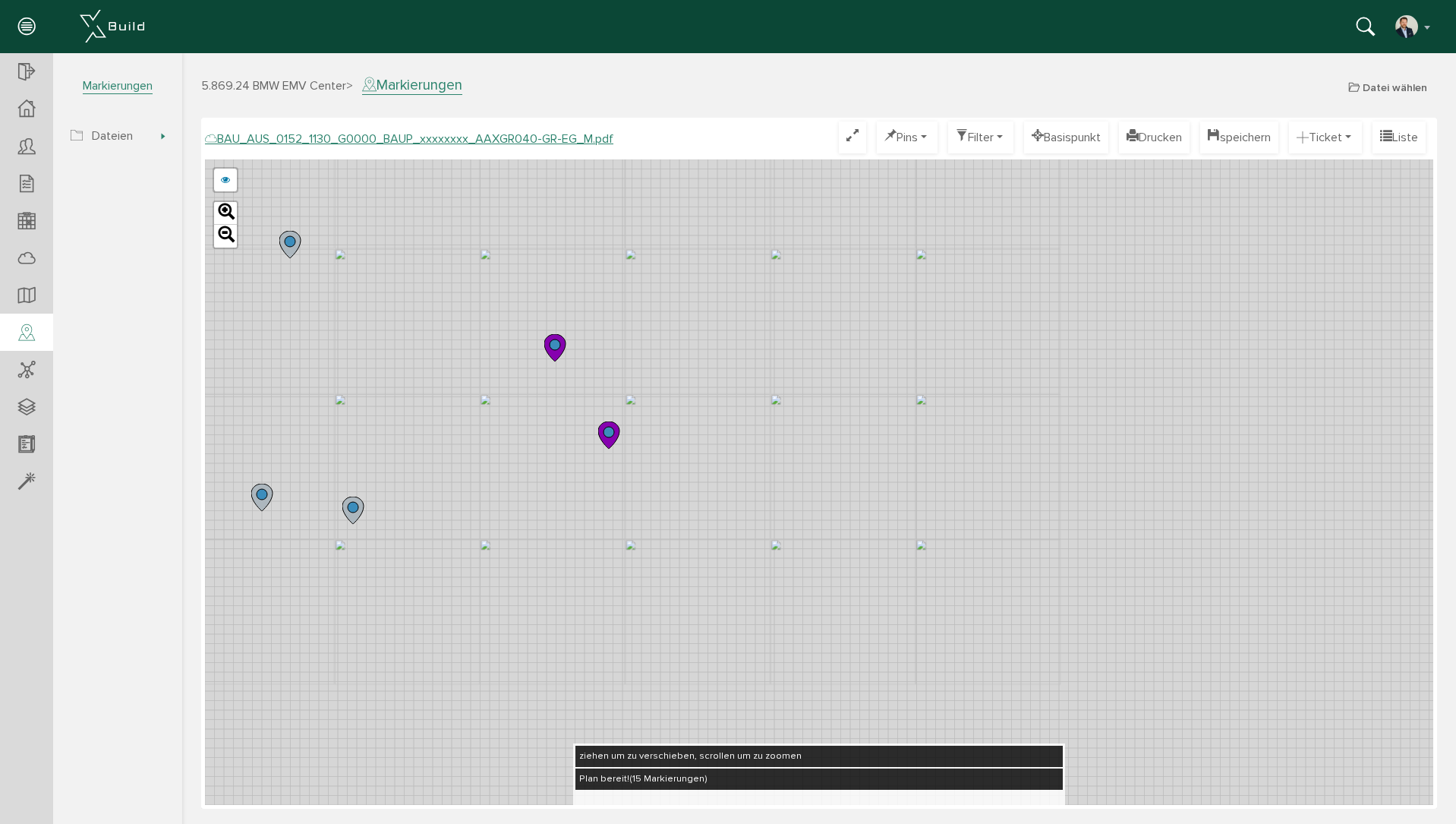
drag, startPoint x: 725, startPoint y: 461, endPoint x: 750, endPoint y: 501, distance: 47.2
click at [750, 501] on div "BAU_AUS_0152_1130_G0000_BAUP_xxxxxxxx_AAXGR040-GR-EG_G.pdf abbrechen Leaflet" at bounding box center [819, 482] width 1228 height 645
click at [227, 179] on link at bounding box center [225, 180] width 23 height 23
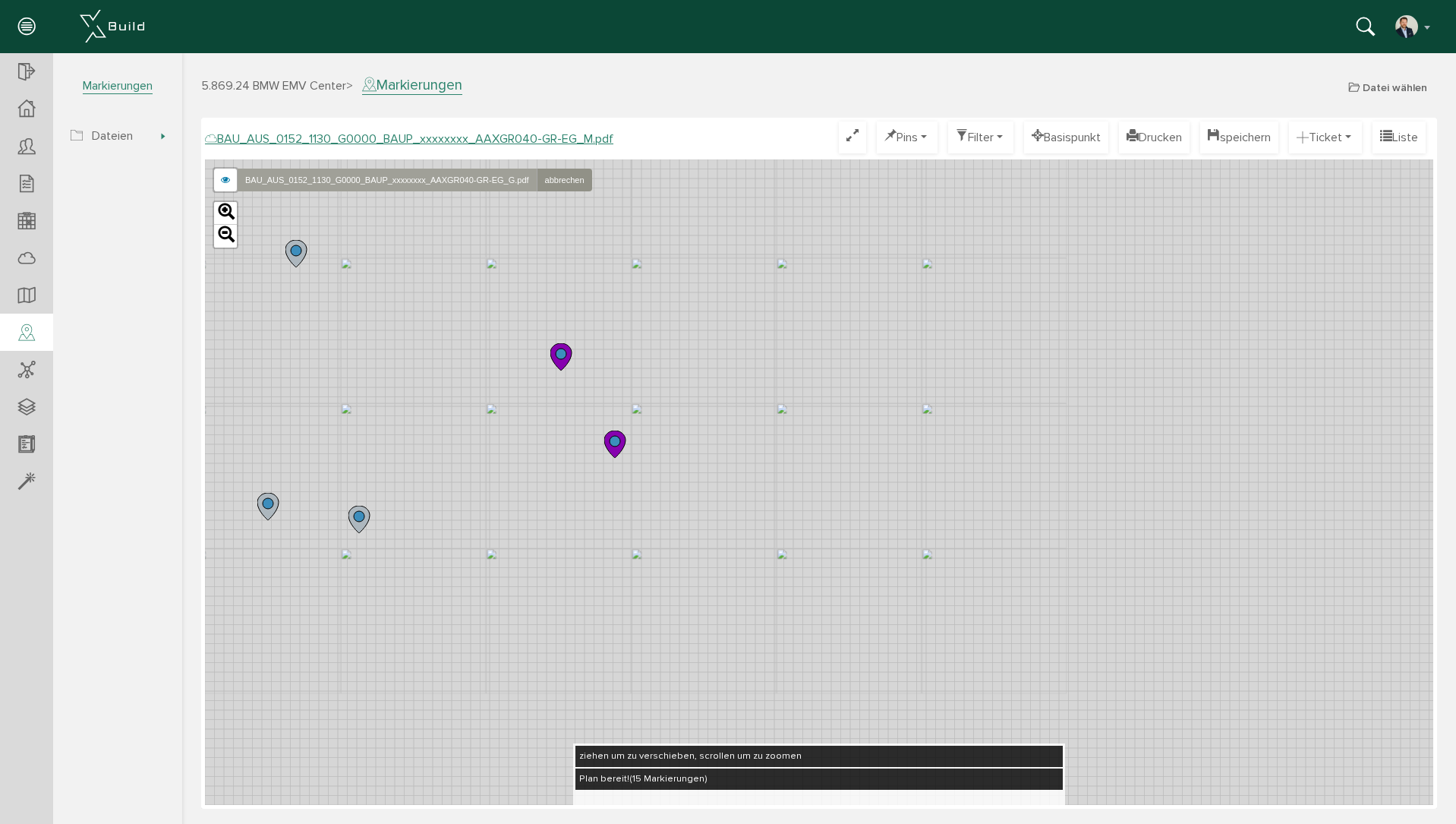
click at [294, 178] on link "BAU_AUS_0152_1130_G0000_BAUP_xxxxxxxx_AAXGR040-GR-EG_G.pdf" at bounding box center [386, 180] width 300 height 23
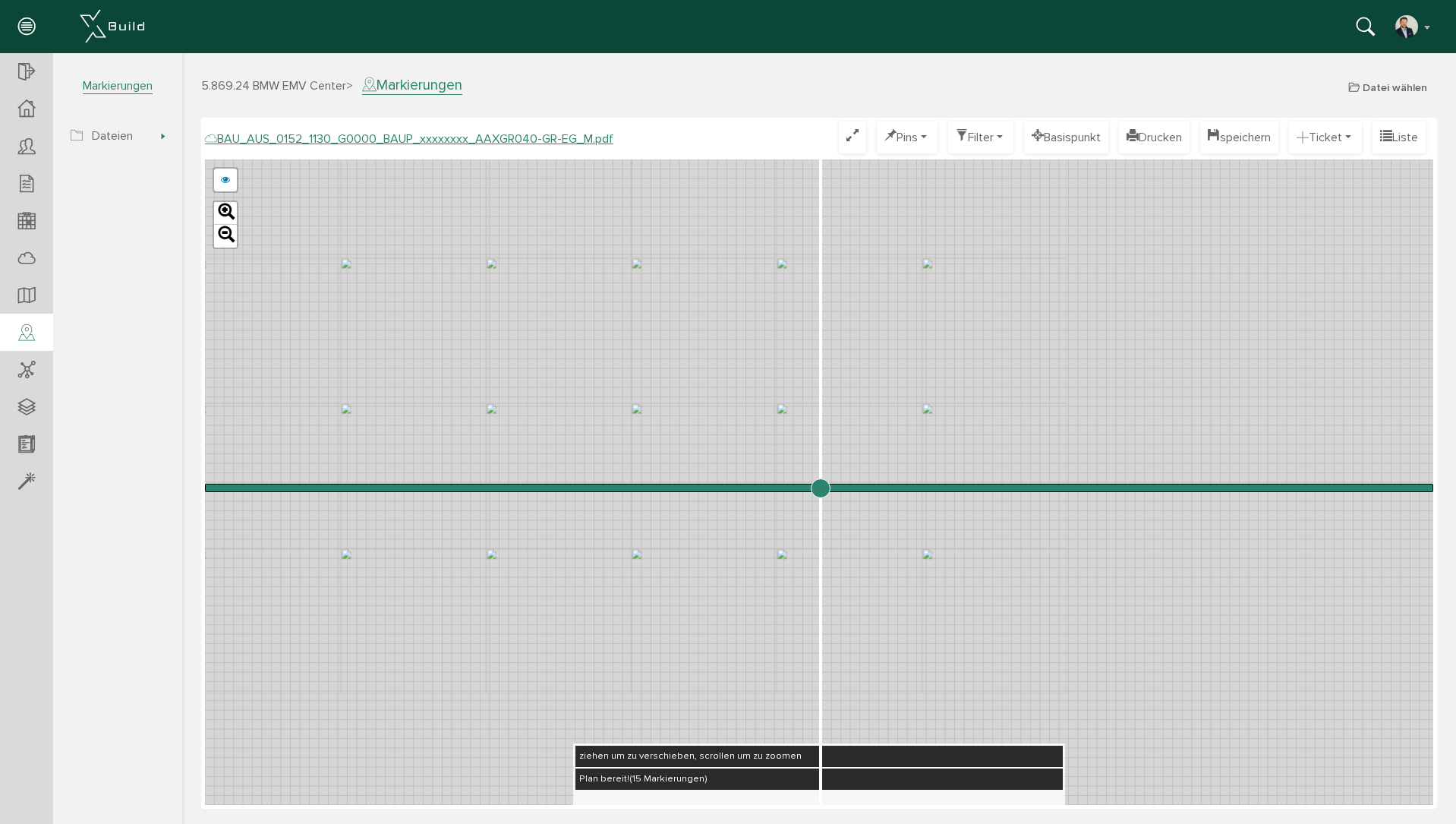
drag, startPoint x: 817, startPoint y: 488, endPoint x: 820, endPoint y: 495, distance: 7.6
click at [820, 488] on input "range" at bounding box center [819, 488] width 1228 height 0
drag, startPoint x: 815, startPoint y: 483, endPoint x: 478, endPoint y: 499, distance: 337.4
click at [478, 488] on input "range" at bounding box center [819, 488] width 1228 height 0
drag, startPoint x: 590, startPoint y: 585, endPoint x: 748, endPoint y: 563, distance: 159.5
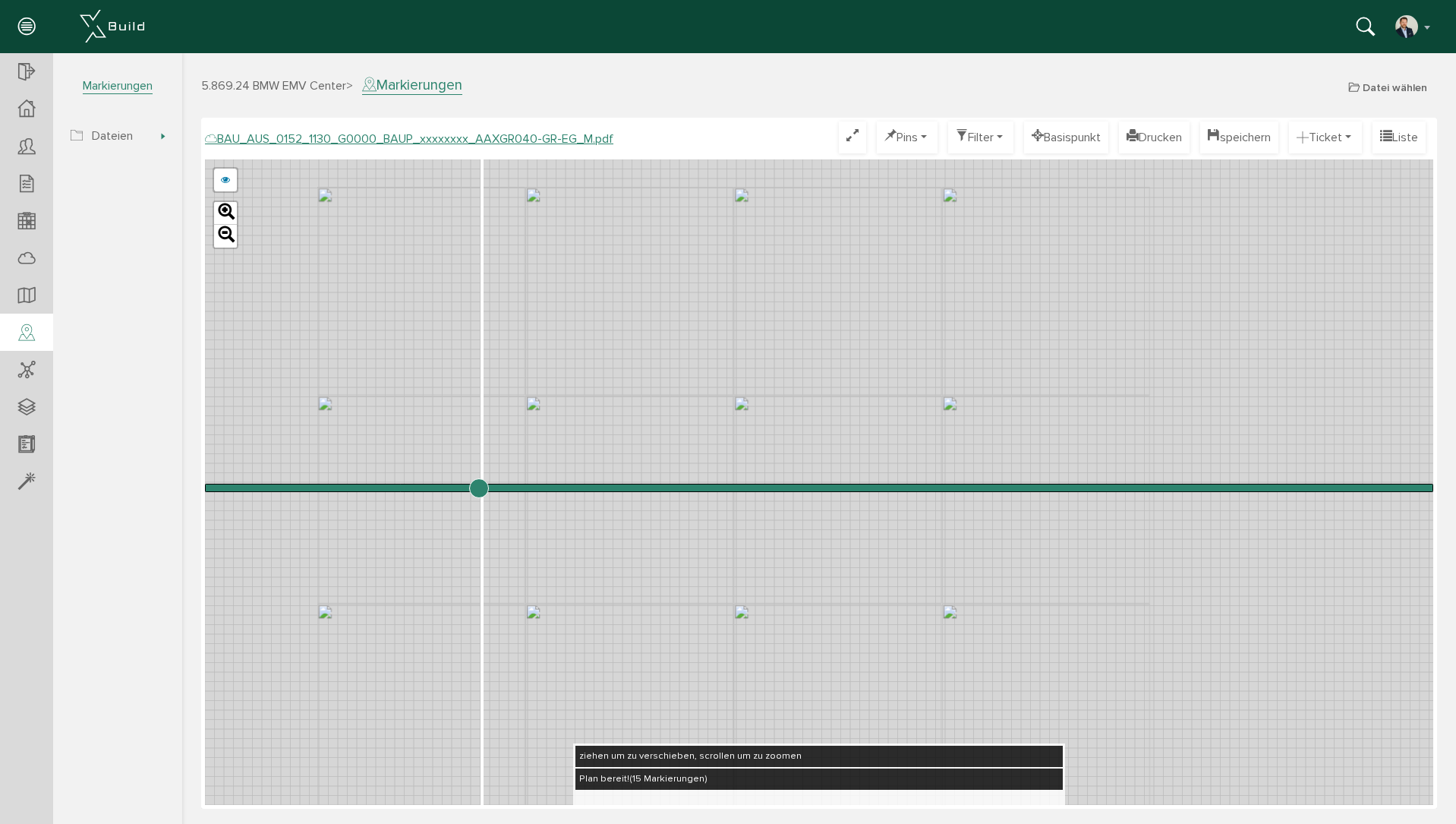
click at [748, 563] on div "BAU_AUS_0152_1130_G0000_BAUP_xxxxxxxx_AAXGR040-GR-EG_G.pdf abbrechen Leaflet" at bounding box center [819, 482] width 1228 height 645
drag, startPoint x: 483, startPoint y: 491, endPoint x: 682, endPoint y: 521, distance: 201.2
click at [682, 488] on input "range" at bounding box center [819, 488] width 1228 height 0
click at [932, 339] on div "BAU_AUS_0152_1130_G0000_BAUP_xxxxxxxx_AAXGR040-GR-EG_G.pdf abbrechen Leaflet" at bounding box center [819, 482] width 1228 height 645
drag, startPoint x: 685, startPoint y: 491, endPoint x: 511, endPoint y: 545, distance: 182.2
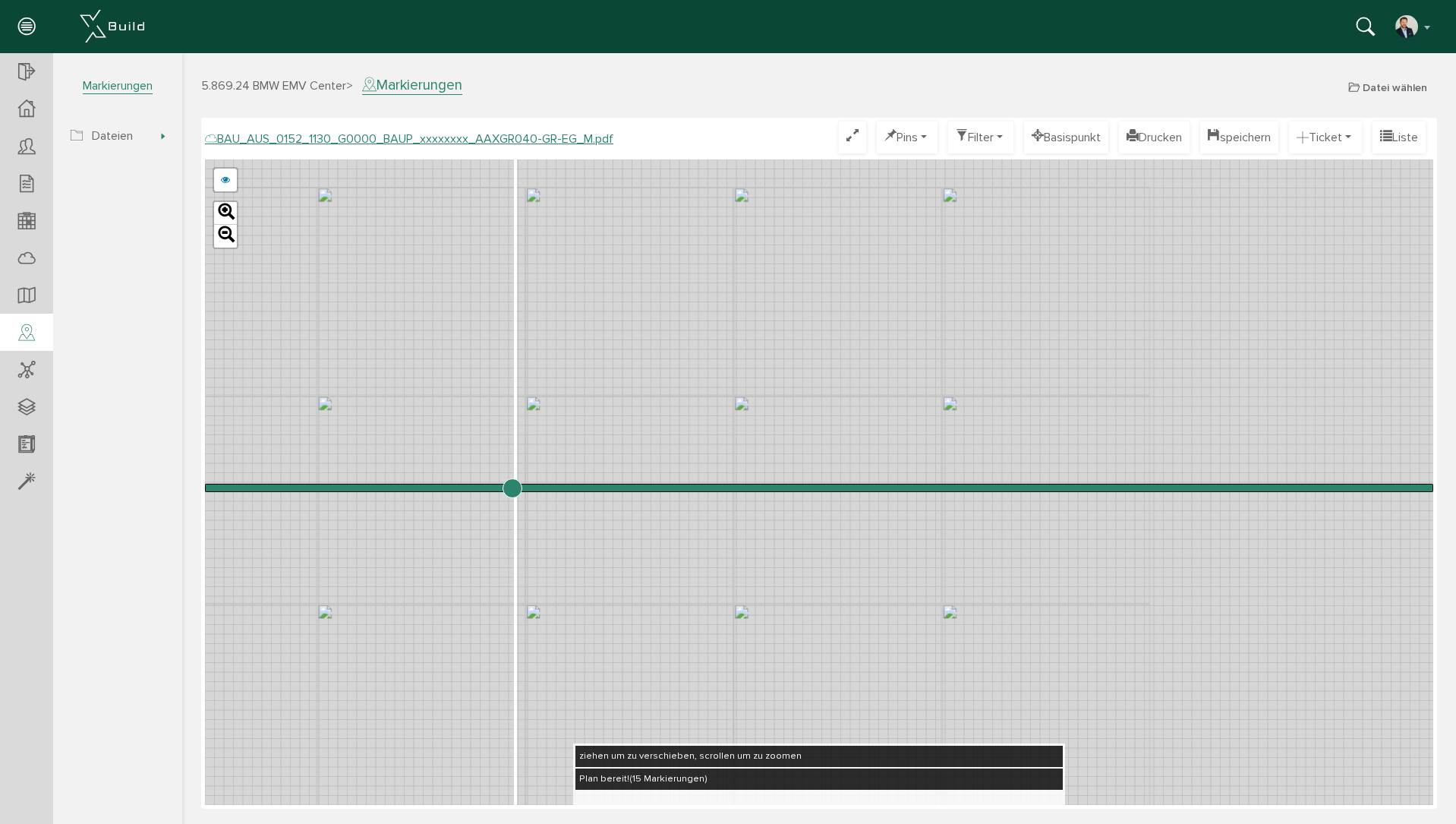
click at [511, 488] on input "range" at bounding box center [819, 488] width 1228 height 0
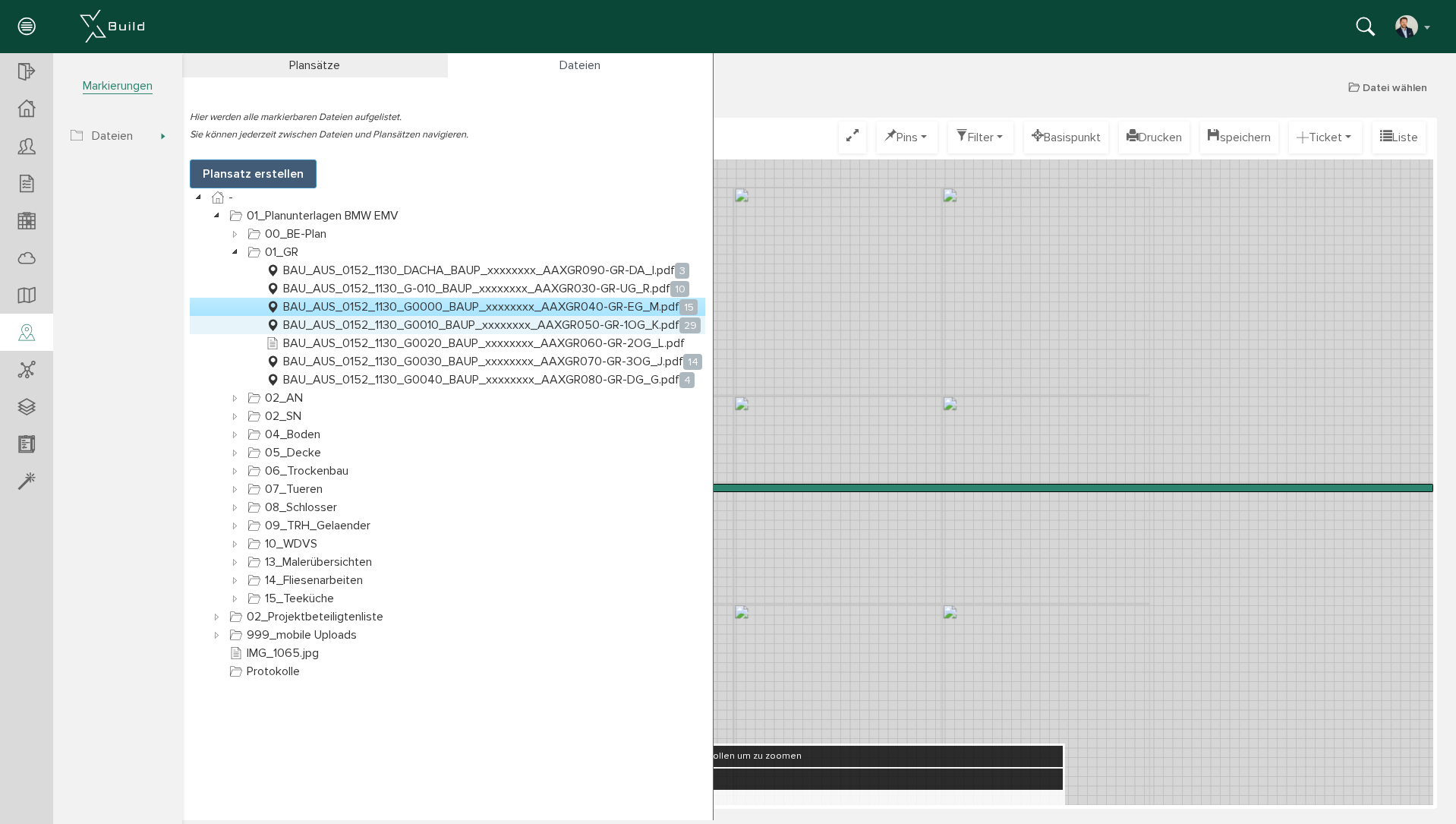
click at [445, 326] on link "BAU_AUS_0152_1130_G0010_BAUP_xxxxxxxx_AAXGR050-GR-1OG_K.pdf 29" at bounding box center [483, 325] width 441 height 18
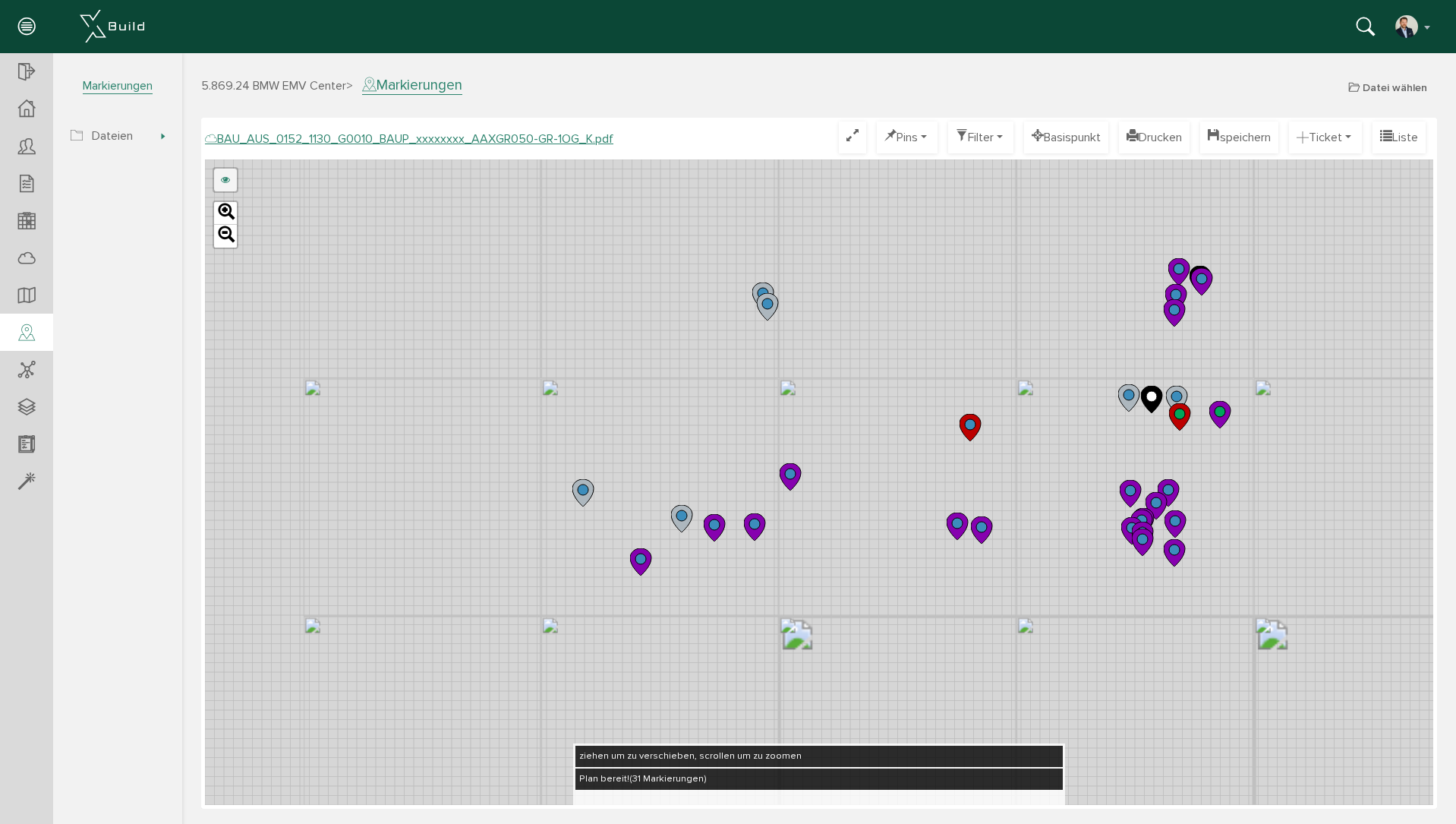
click at [225, 181] on link at bounding box center [225, 180] width 23 height 23
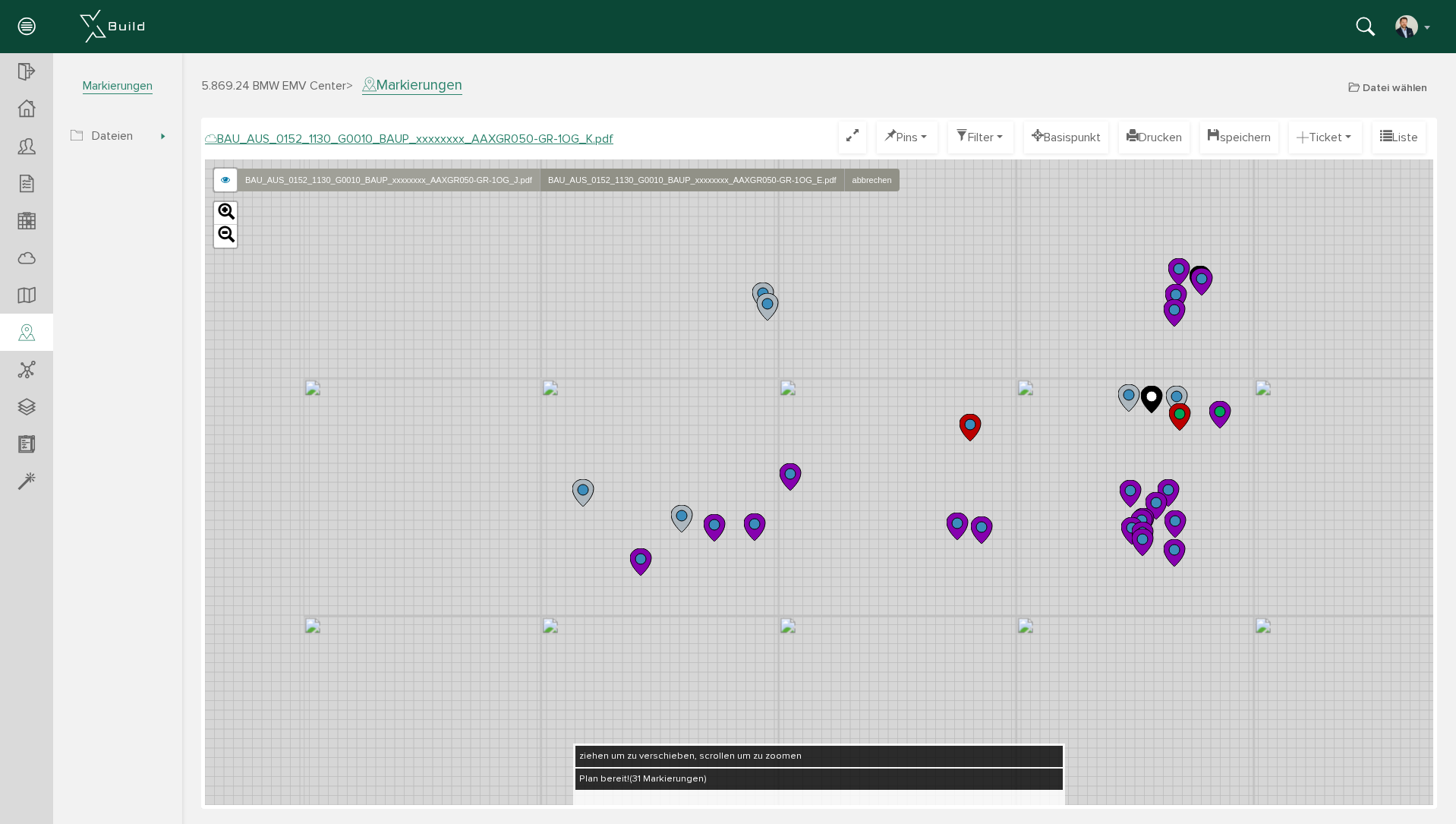
click at [368, 181] on link "BAU_AUS_0152_1130_G0010_BAUP_xxxxxxxx_AAXGR050-GR-1OG_J.pdf" at bounding box center [388, 180] width 303 height 23
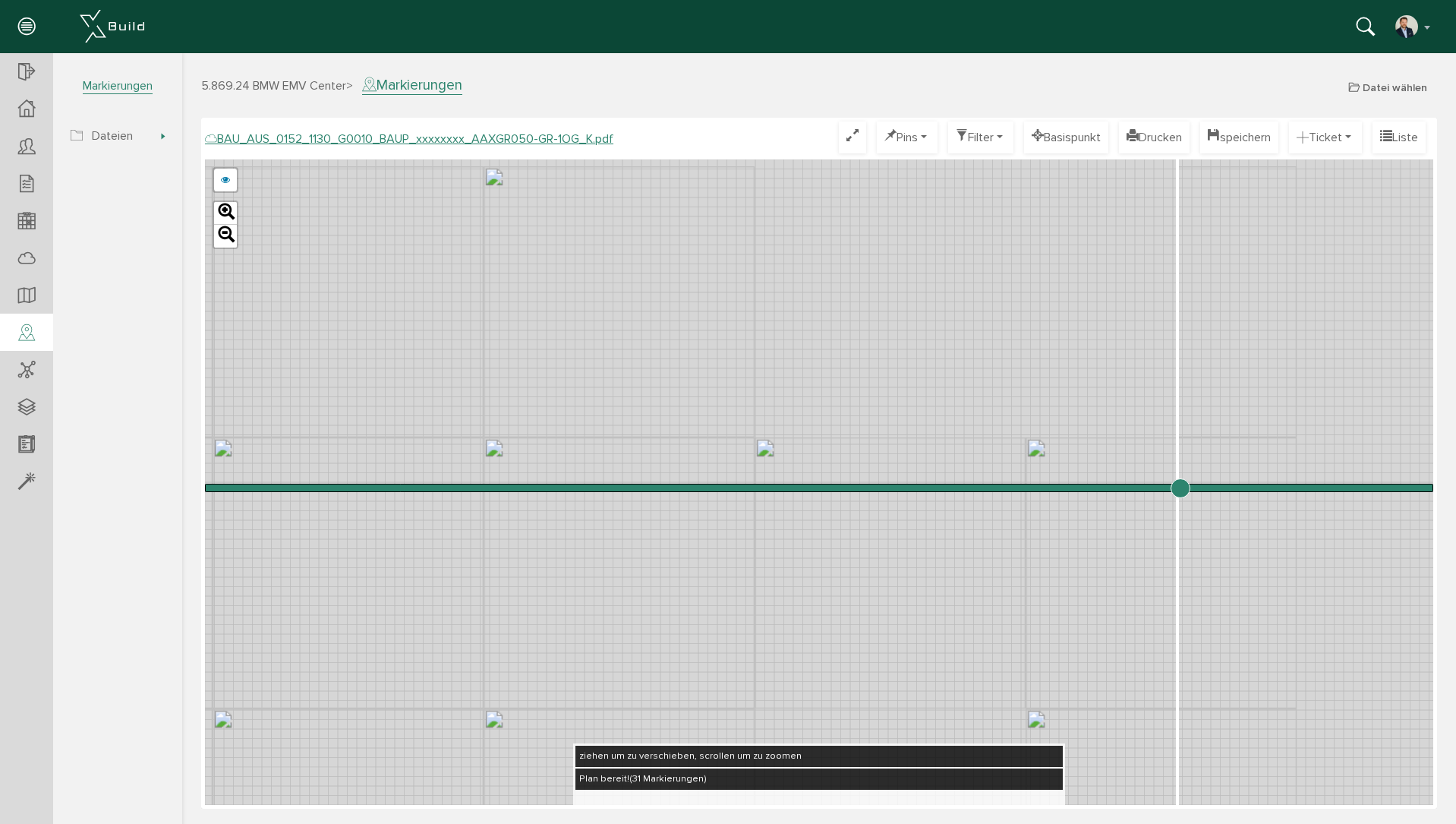
drag, startPoint x: 1349, startPoint y: 330, endPoint x: 889, endPoint y: 482, distance: 484.5
click at [867, 484] on div "BAU_AUS_0152_1130_G0010_BAUP_xxxxxxxx_AAXGR050-GR-1OG_J.pdf BAU_AUS_0152_1130_G…" at bounding box center [819, 482] width 1228 height 645
drag, startPoint x: 1182, startPoint y: 492, endPoint x: 891, endPoint y: 506, distance: 291.3
click at [891, 488] on input "range" at bounding box center [819, 488] width 1228 height 0
drag, startPoint x: 810, startPoint y: 616, endPoint x: 756, endPoint y: 284, distance: 336.4
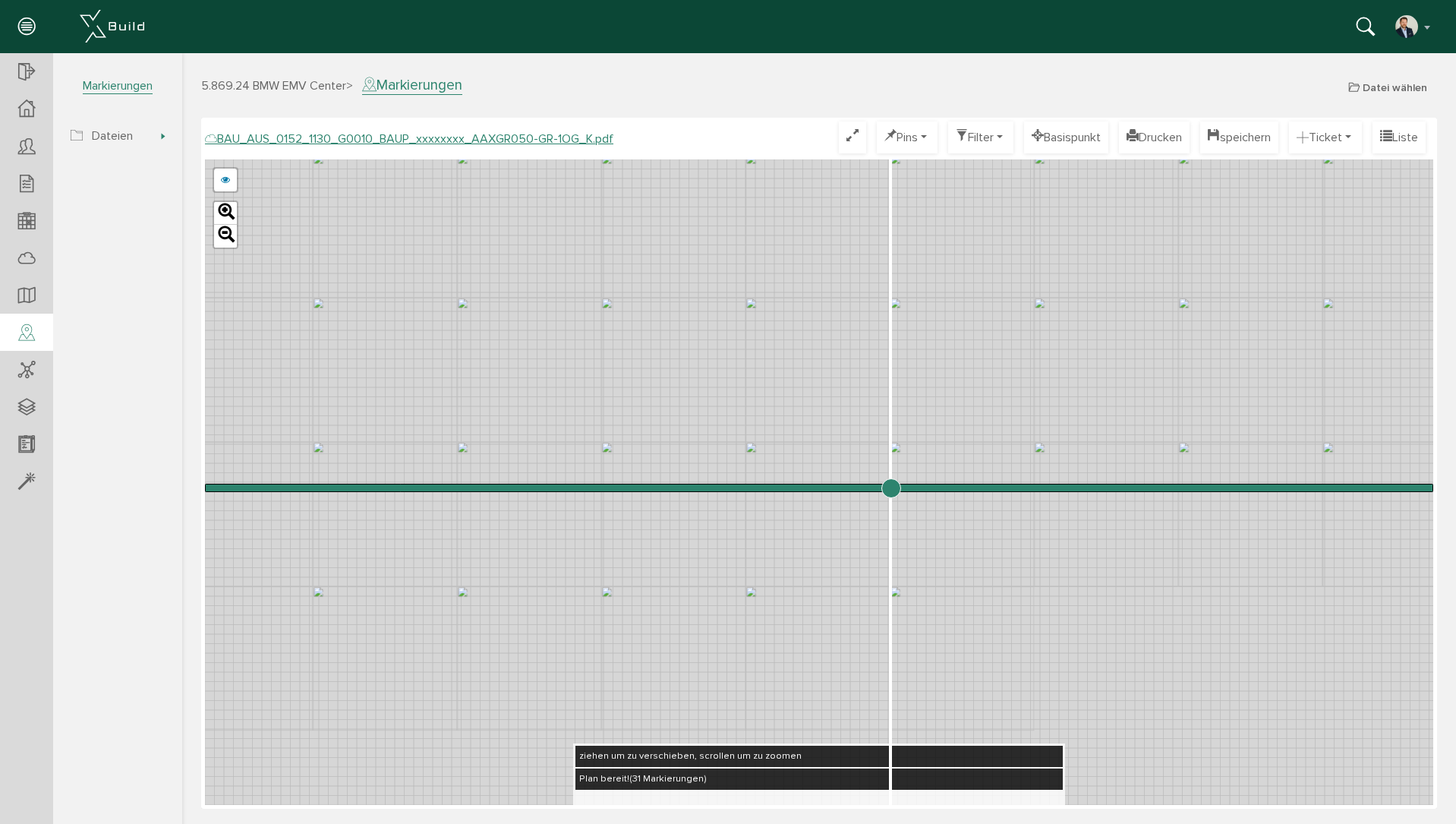
click at [756, 284] on div "BAU_AUS_0152_1130_G0010_BAUP_xxxxxxxx_AAXGR050-GR-1OG_J.pdf BAU_AUS_0152_1130_G…" at bounding box center [819, 482] width 1228 height 645
drag, startPoint x: 893, startPoint y: 494, endPoint x: 646, endPoint y: 498, distance: 247.0
click at [646, 488] on input "range" at bounding box center [819, 488] width 1228 height 0
drag, startPoint x: 797, startPoint y: 648, endPoint x: 785, endPoint y: 526, distance: 122.6
click at [785, 526] on div "BAU_AUS_0152_1130_G0010_BAUP_xxxxxxxx_AAXGR050-GR-1OG_J.pdf BAU_AUS_0152_1130_G…" at bounding box center [819, 482] width 1228 height 645
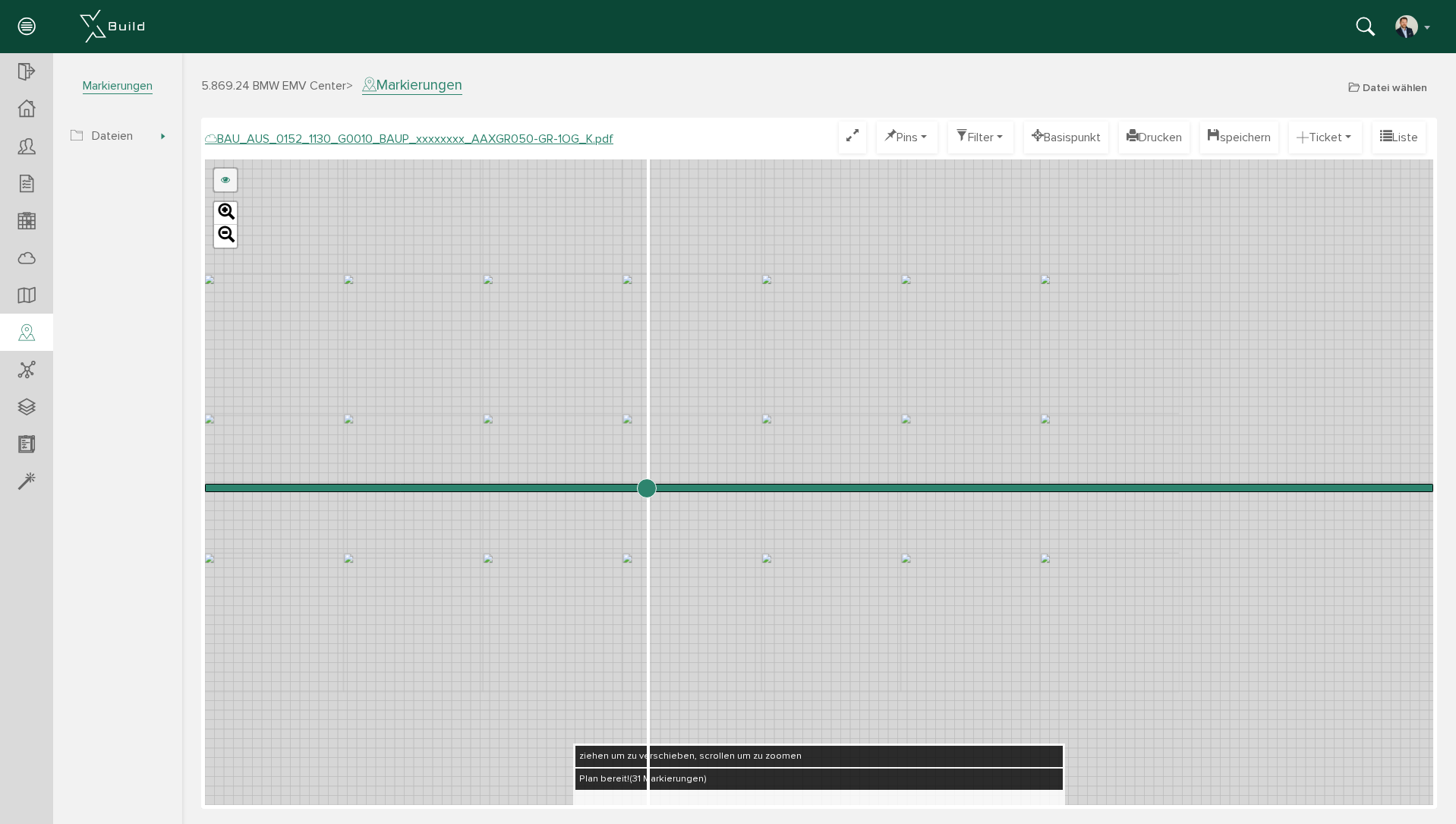
click at [232, 177] on link at bounding box center [225, 180] width 23 height 23
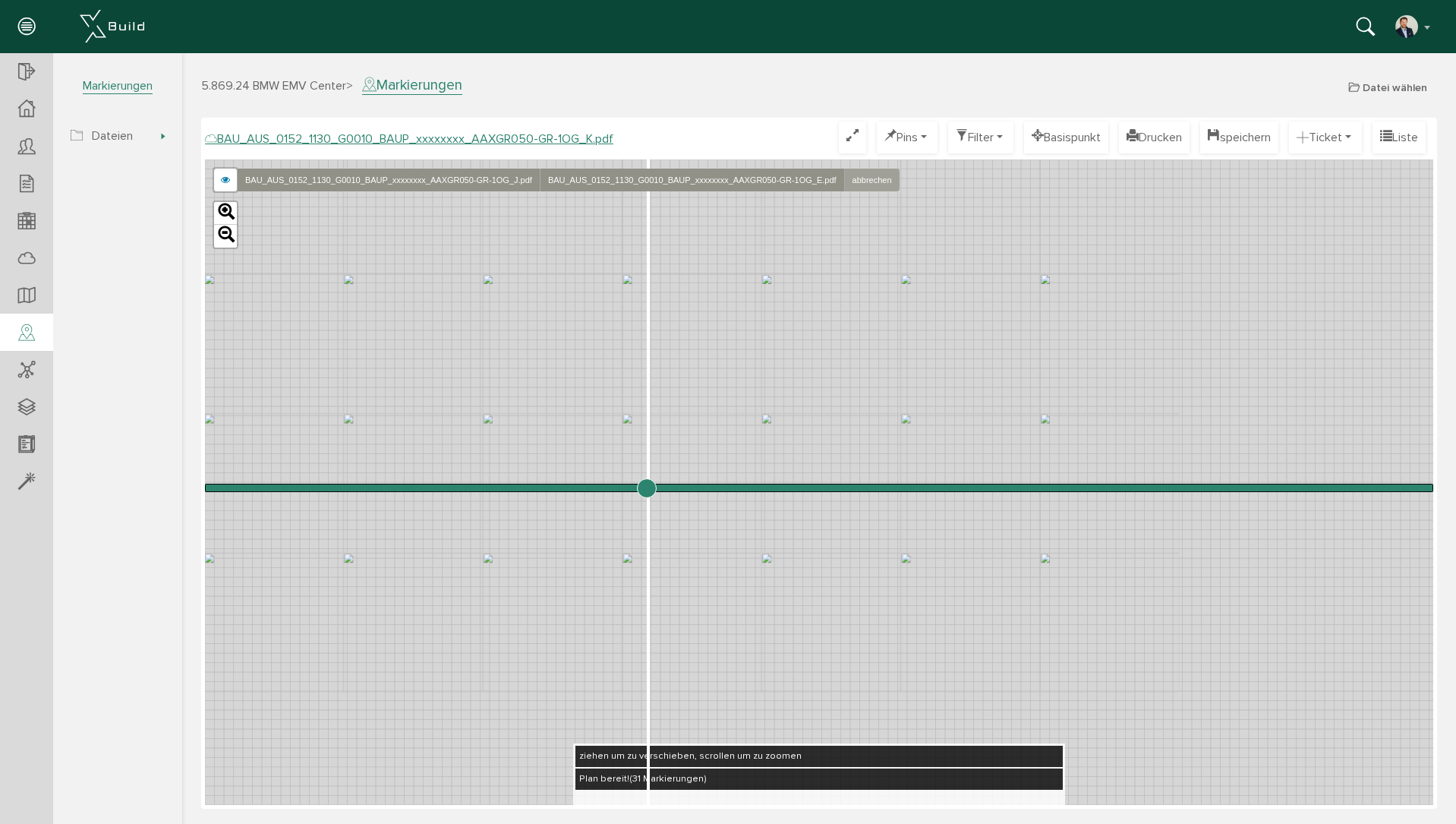
click at [893, 172] on link "abbrechen" at bounding box center [872, 180] width 55 height 23
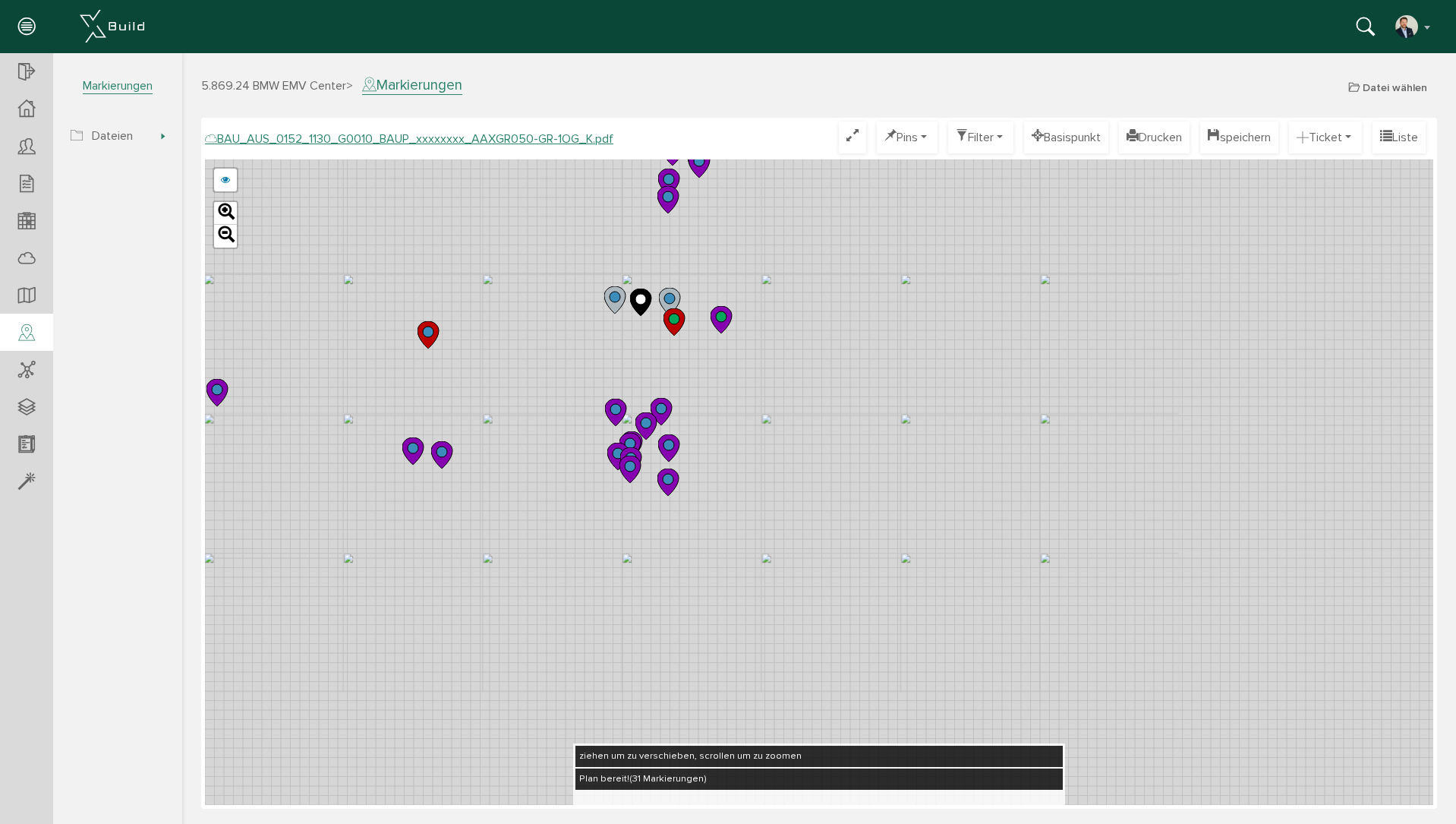
click at [537, 399] on div "BAU_AUS_0152_1130_G0010_BAUP_xxxxxxxx_AAXGR050-GR-1OG_J.pdf BAU_AUS_0152_1130_G…" at bounding box center [819, 482] width 1228 height 645
